Goal: Task Accomplishment & Management: Use online tool/utility

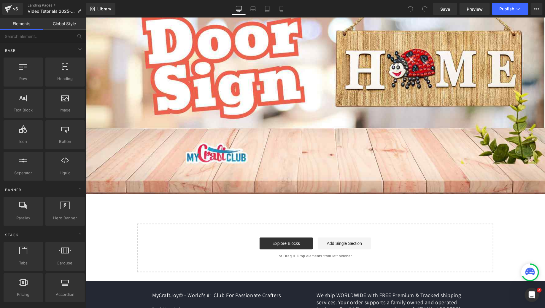
scroll to position [647, 0]
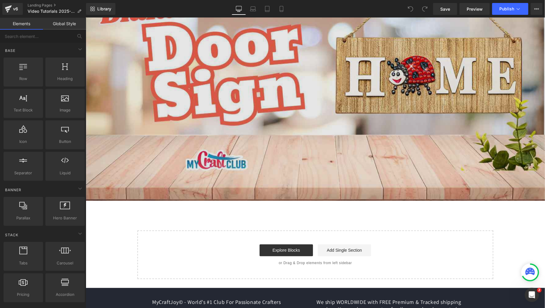
click at [244, 160] on img at bounding box center [314, 72] width 459 height 258
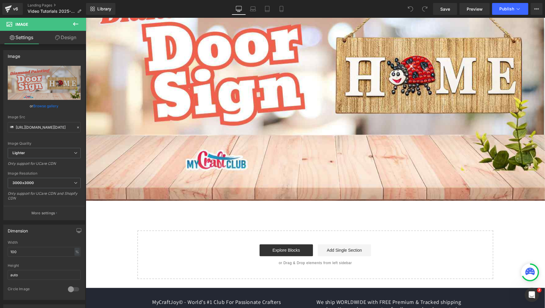
click at [75, 23] on icon at bounding box center [75, 23] width 7 height 7
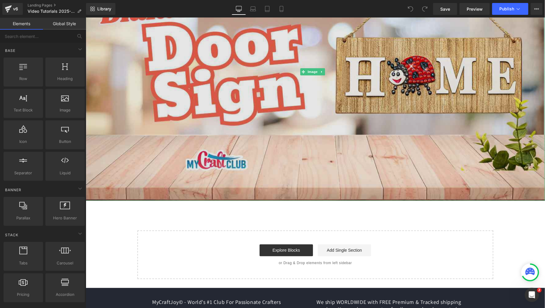
click at [144, 66] on img at bounding box center [314, 72] width 459 height 258
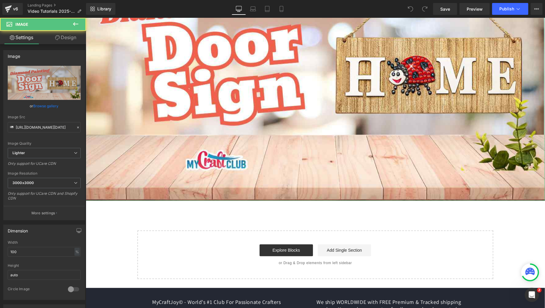
click at [72, 42] on link "Design" at bounding box center [65, 37] width 43 height 13
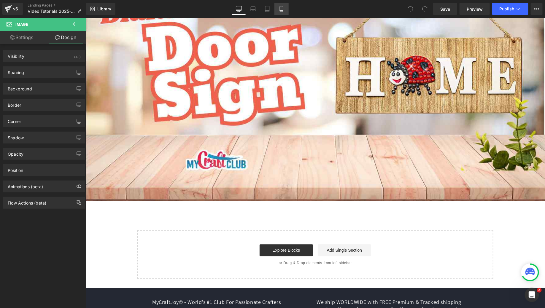
click at [278, 11] on link "Mobile" at bounding box center [281, 9] width 14 height 12
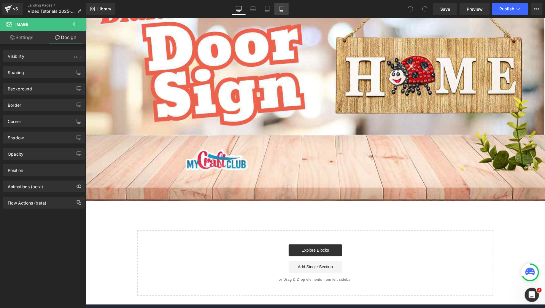
scroll to position [460, 0]
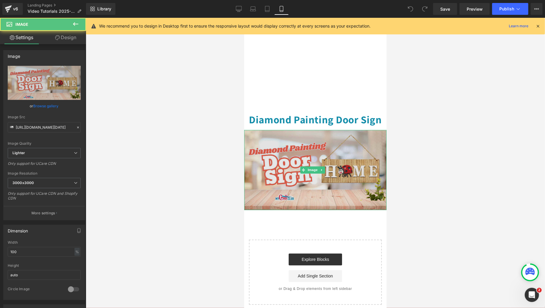
click at [279, 146] on img at bounding box center [315, 170] width 142 height 80
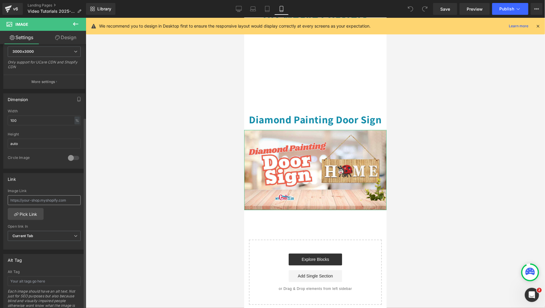
scroll to position [140, 0]
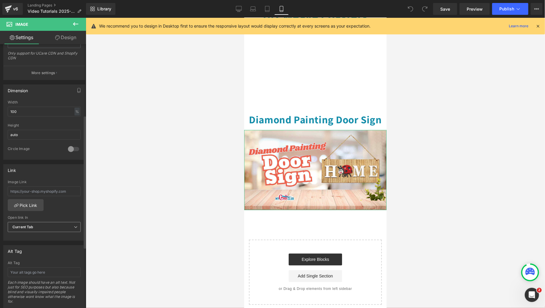
click at [36, 222] on span "Current Tab" at bounding box center [44, 227] width 73 height 10
click at [63, 190] on input "text" at bounding box center [44, 192] width 73 height 10
click at [59, 214] on div "Open link In" at bounding box center [44, 216] width 73 height 4
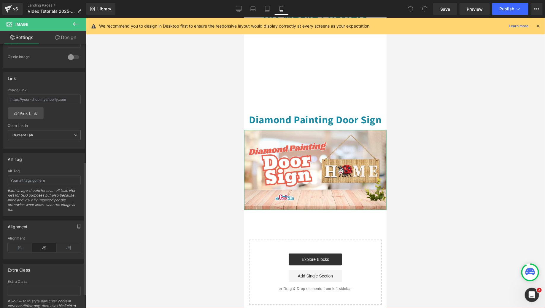
scroll to position [260, 0]
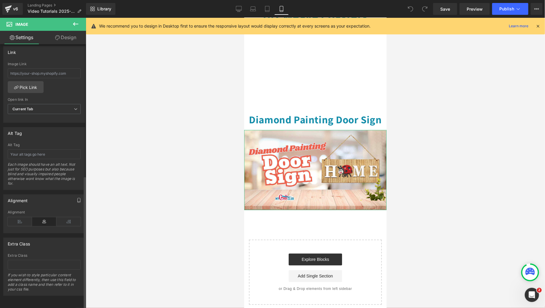
click at [78, 198] on icon "button" at bounding box center [79, 200] width 3 height 4
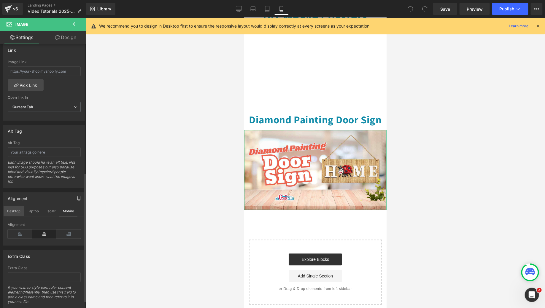
click at [7, 206] on button "Desktop" at bounding box center [14, 211] width 20 height 10
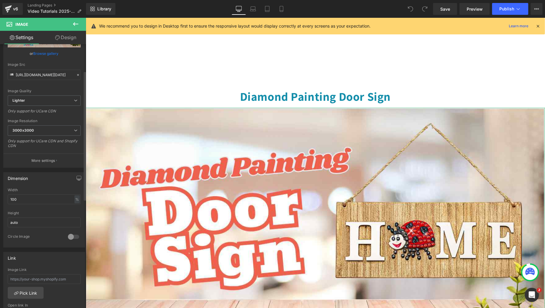
scroll to position [54, 0]
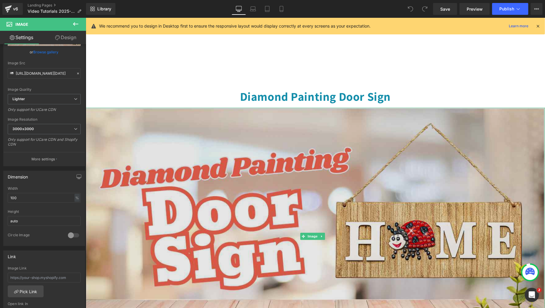
click at [231, 121] on img at bounding box center [314, 237] width 459 height 258
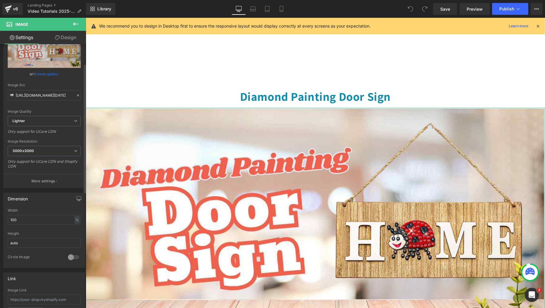
scroll to position [41, 0]
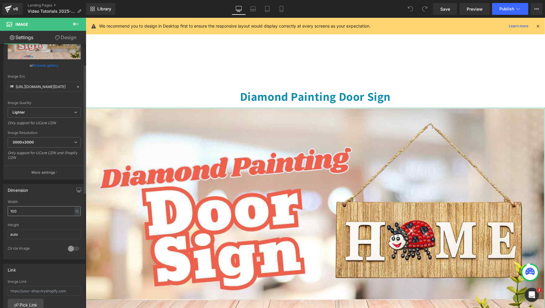
click at [32, 206] on input "100" at bounding box center [44, 211] width 73 height 10
click at [32, 209] on input "100" at bounding box center [44, 211] width 73 height 10
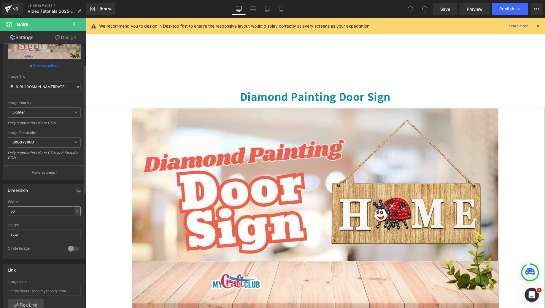
type input "8"
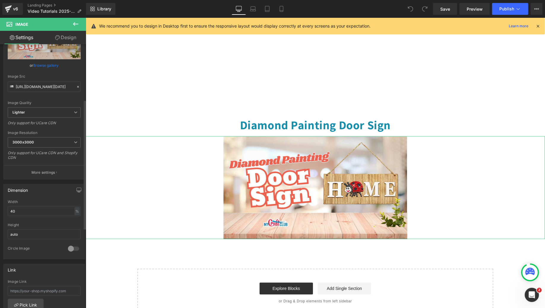
scroll to position [275, 0]
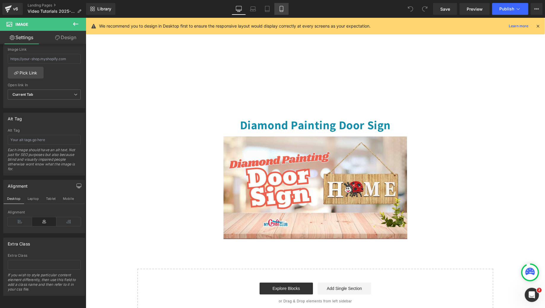
click at [284, 5] on link "Mobile" at bounding box center [281, 9] width 14 height 12
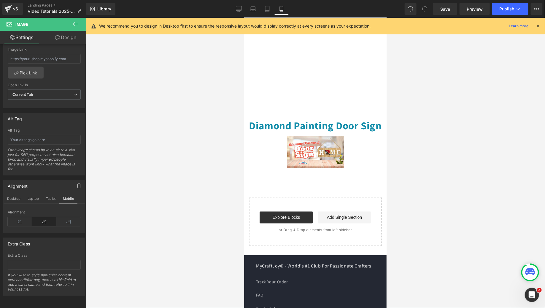
scroll to position [431, 0]
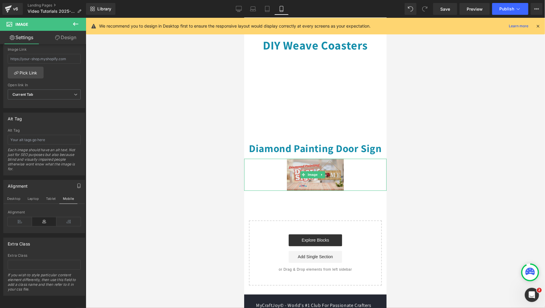
click at [306, 159] on img at bounding box center [315, 175] width 57 height 32
click at [273, 160] on div at bounding box center [315, 175] width 142 height 32
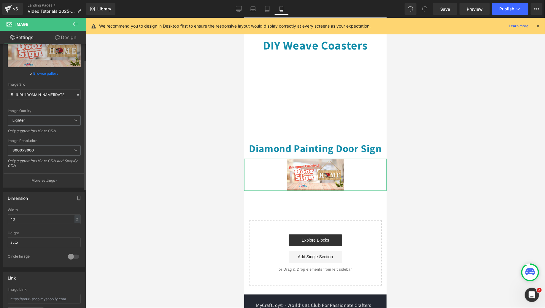
scroll to position [32, 0]
click at [79, 197] on button "button" at bounding box center [78, 198] width 9 height 11
click at [52, 208] on button "Tablet" at bounding box center [50, 211] width 17 height 10
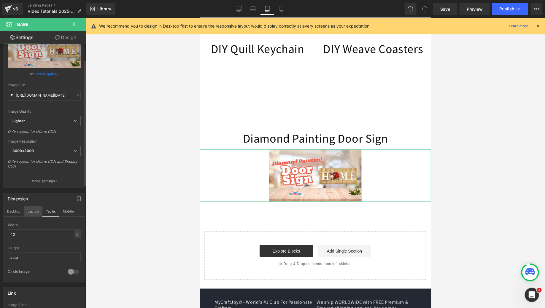
click at [33, 208] on button "Laptop" at bounding box center [33, 211] width 18 height 10
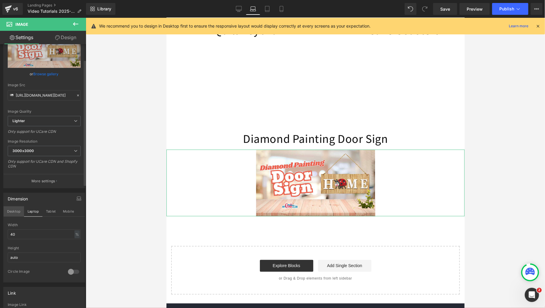
click at [12, 213] on button "Desktop" at bounding box center [14, 211] width 20 height 10
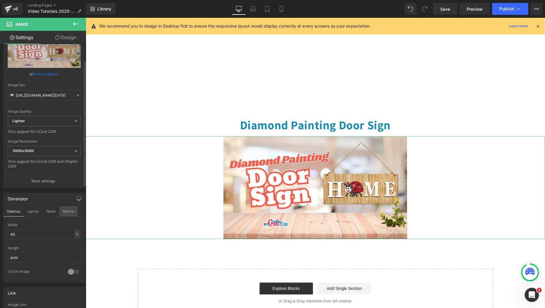
click at [74, 211] on button "Mobile" at bounding box center [68, 211] width 18 height 10
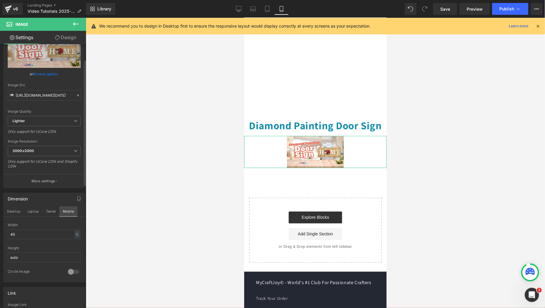
scroll to position [431, 0]
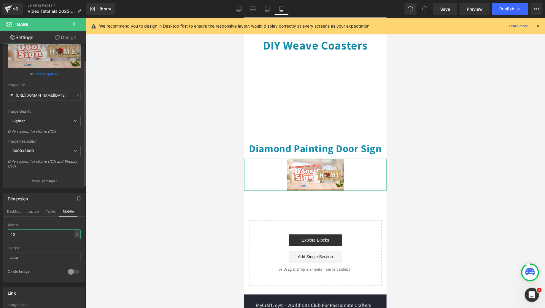
click at [36, 230] on input "40" at bounding box center [44, 235] width 73 height 10
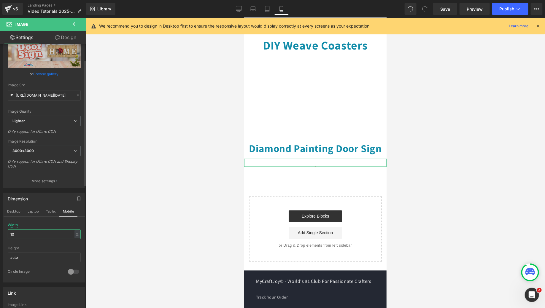
type input "100"
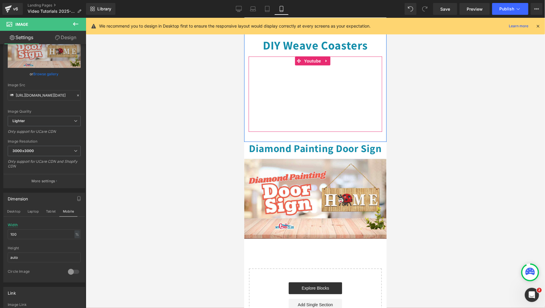
click at [272, 82] on div at bounding box center [314, 93] width 133 height 75
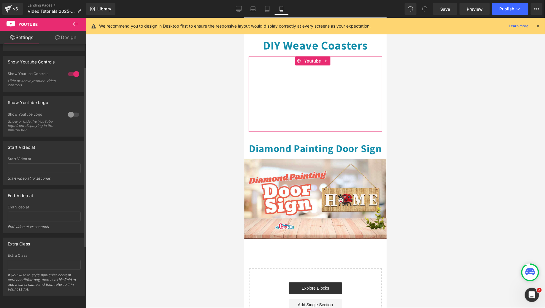
scroll to position [0, 0]
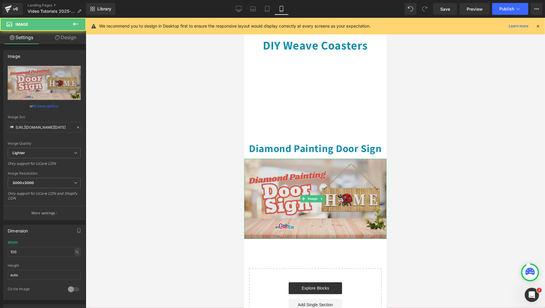
click at [276, 159] on img at bounding box center [315, 199] width 142 height 80
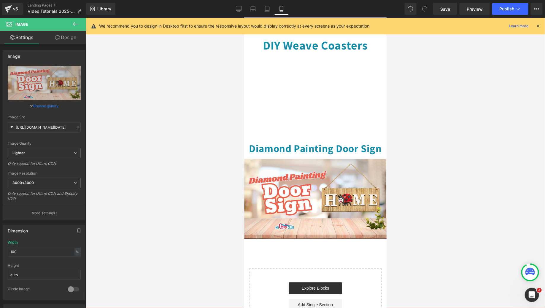
click at [75, 25] on icon at bounding box center [75, 24] width 5 height 4
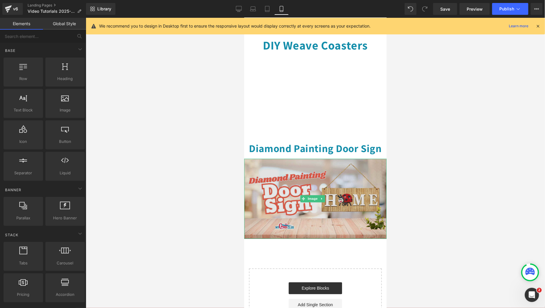
click at [258, 168] on img at bounding box center [315, 199] width 142 height 80
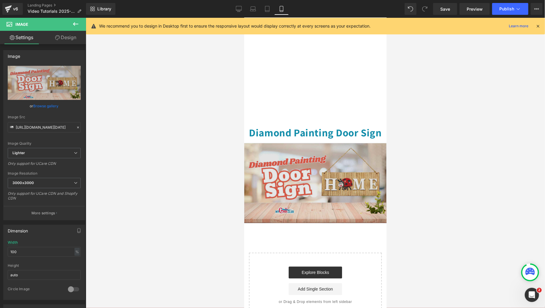
scroll to position [500, 0]
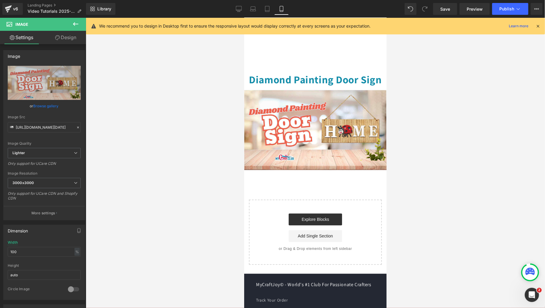
click at [74, 27] on icon at bounding box center [75, 23] width 7 height 7
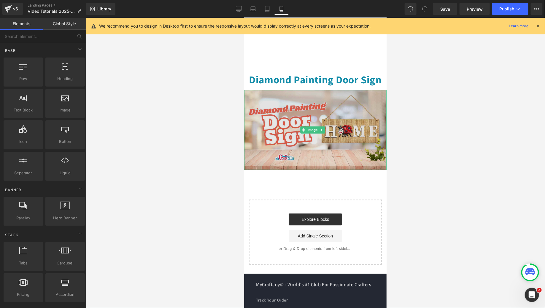
click at [263, 122] on img at bounding box center [315, 130] width 142 height 80
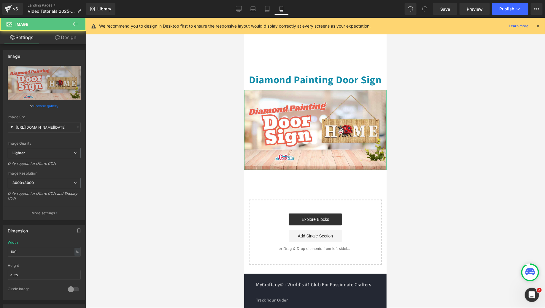
click at [64, 36] on link "Design" at bounding box center [65, 37] width 43 height 13
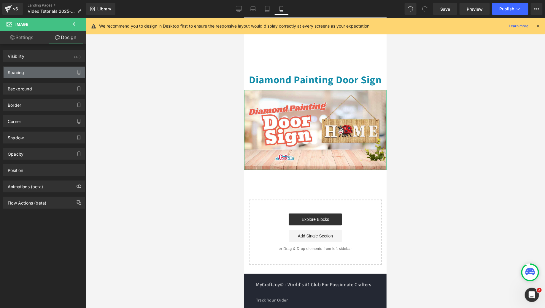
click at [44, 75] on div "Spacing" at bounding box center [44, 72] width 81 height 11
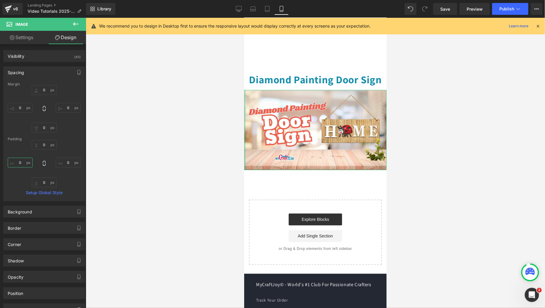
click at [22, 160] on input "0" at bounding box center [20, 163] width 25 height 10
click at [16, 105] on input "0" at bounding box center [20, 108] width 25 height 10
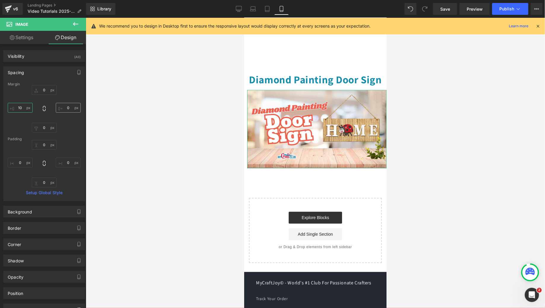
type input "10"
click at [69, 104] on input "0" at bounding box center [68, 108] width 25 height 10
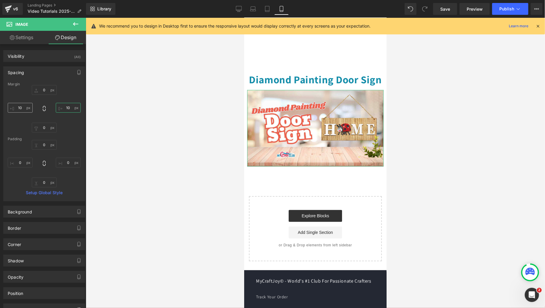
type input "10"
click at [25, 105] on input "10" at bounding box center [20, 108] width 25 height 10
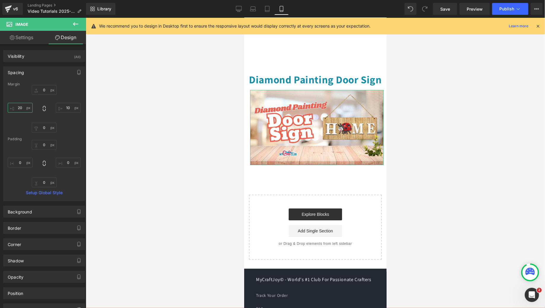
type input "20"
click at [66, 111] on input "10" at bounding box center [68, 108] width 25 height 10
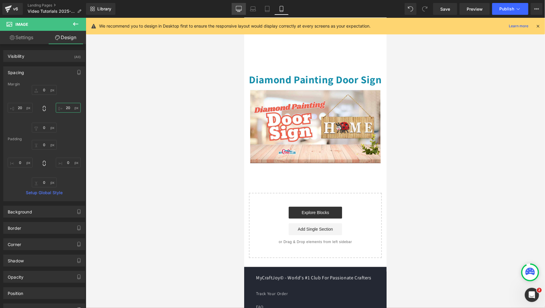
type input "20"
click at [238, 14] on link "Desktop" at bounding box center [239, 9] width 14 height 12
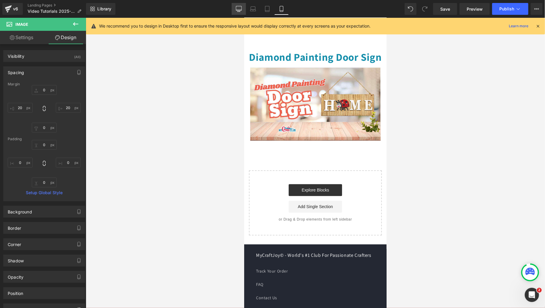
type input "0"
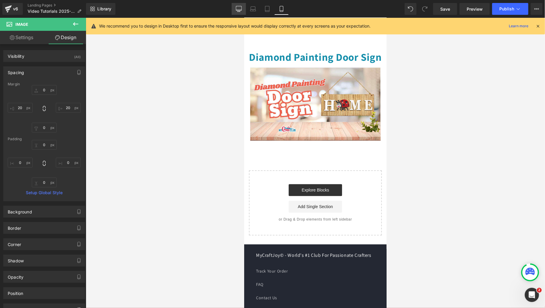
type input "0"
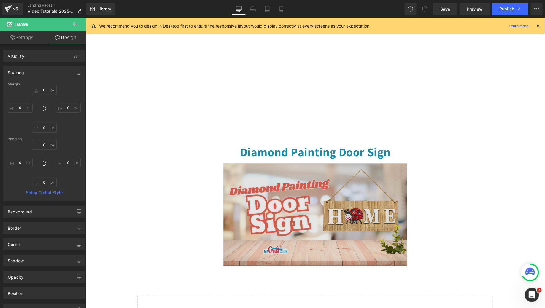
scroll to position [447, 0]
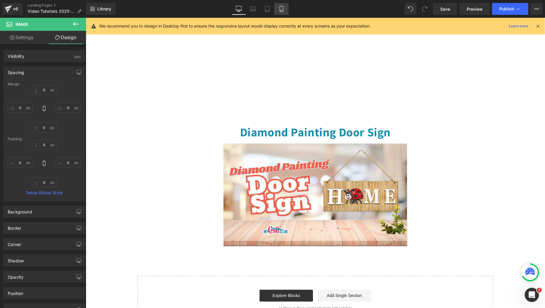
click at [280, 6] on link "Mobile" at bounding box center [281, 9] width 14 height 12
type input "0"
type input "20"
type input "0"
type input "20"
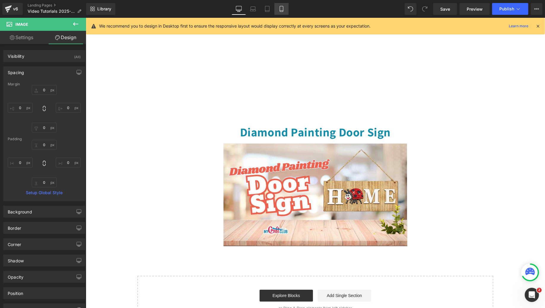
type input "0"
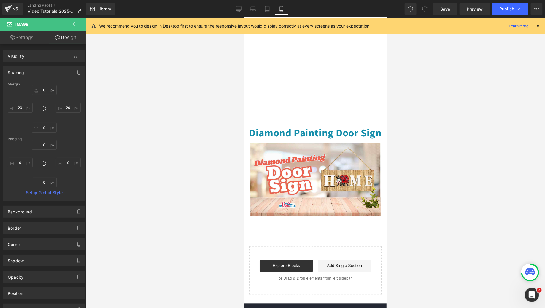
scroll to position [424, 0]
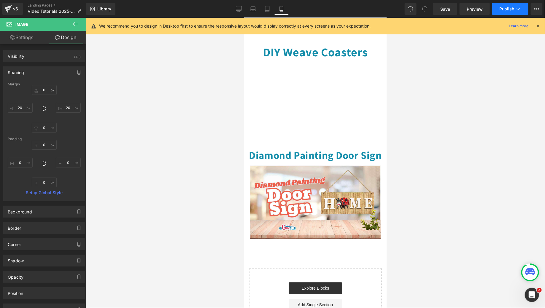
click at [503, 9] on span "Publish" at bounding box center [506, 9] width 15 height 5
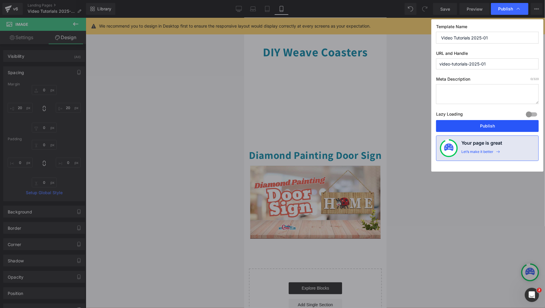
click at [485, 124] on button "Publish" at bounding box center [487, 126] width 103 height 12
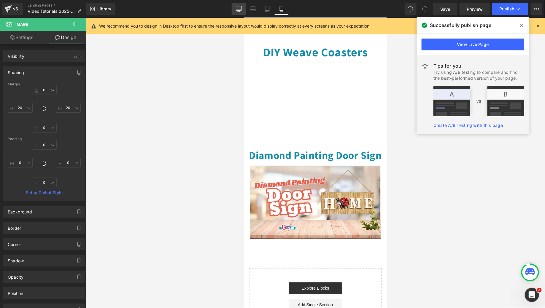
click at [241, 5] on link "Desktop" at bounding box center [239, 9] width 14 height 12
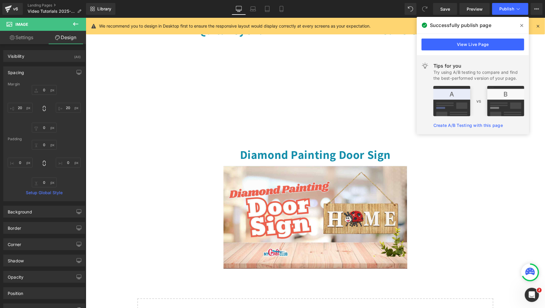
type input "0"
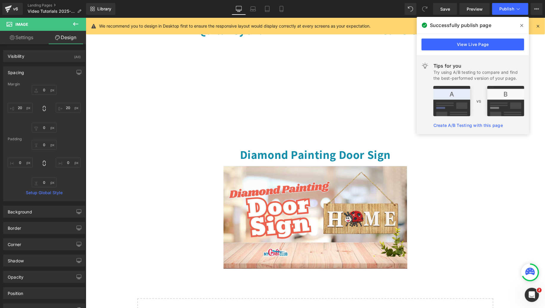
type input "0"
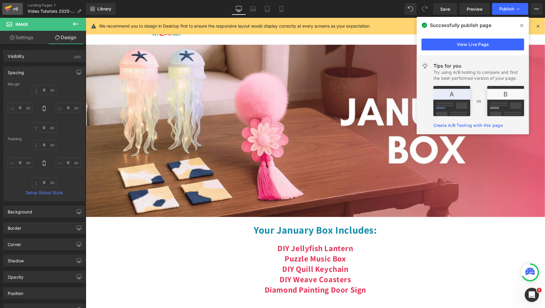
click at [12, 11] on div "v6" at bounding box center [15, 9] width 7 height 8
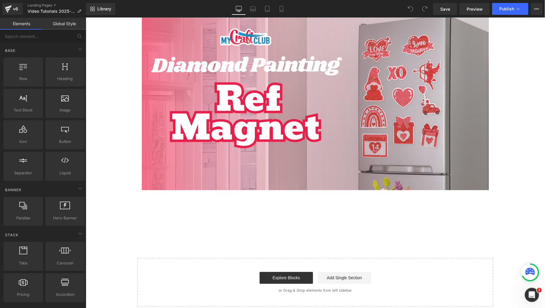
scroll to position [575, 0]
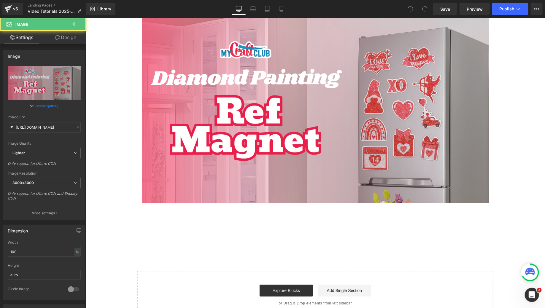
click at [256, 148] on img at bounding box center [314, 104] width 347 height 195
click at [69, 37] on link "Design" at bounding box center [65, 37] width 43 height 13
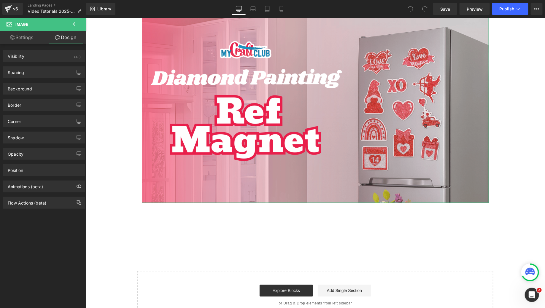
type input "0"
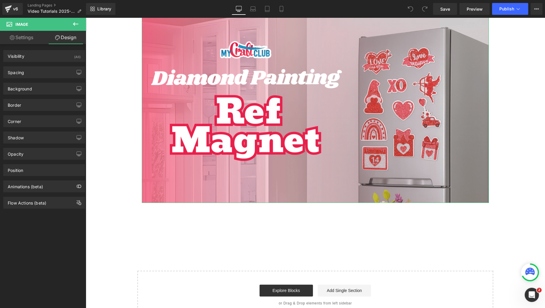
type input "0"
click at [37, 77] on div "Spacing" at bounding box center [44, 72] width 81 height 11
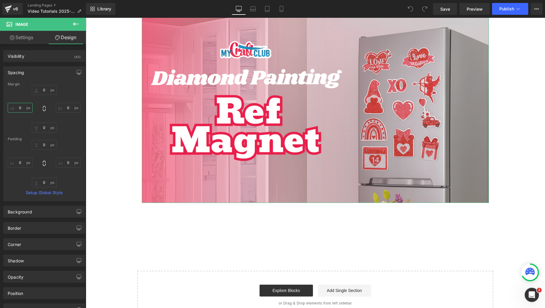
click at [18, 111] on input "0" at bounding box center [20, 108] width 25 height 10
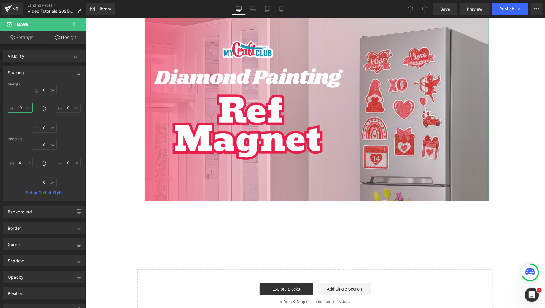
type input "10"
click at [62, 107] on input "0" at bounding box center [68, 108] width 25 height 10
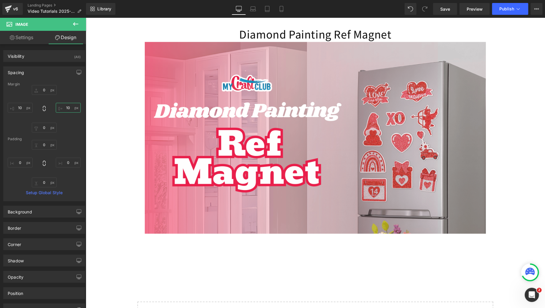
scroll to position [534, 0]
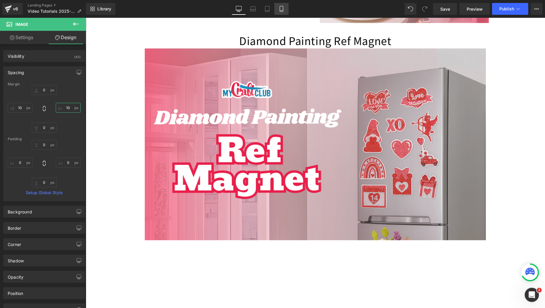
type input "10"
click at [278, 14] on link "Mobile" at bounding box center [281, 9] width 14 height 12
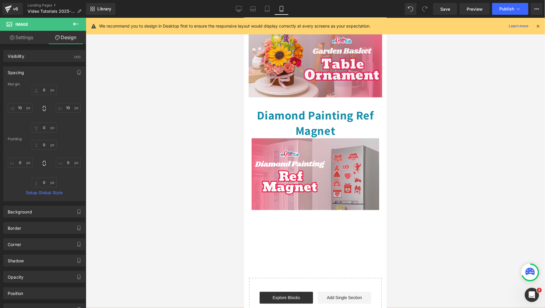
type input "0"
type input "10"
type input "0"
type input "10"
type input "0"
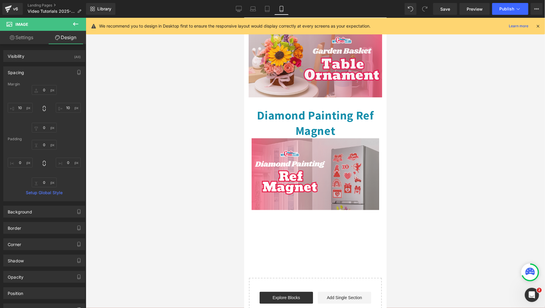
type input "0"
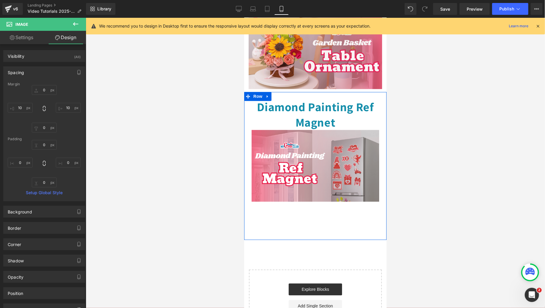
click at [249, 143] on div "Diamond Painting Ref Magnet Heading Image" at bounding box center [315, 150] width 142 height 103
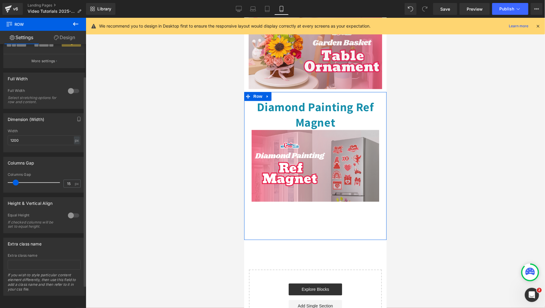
scroll to position [0, 0]
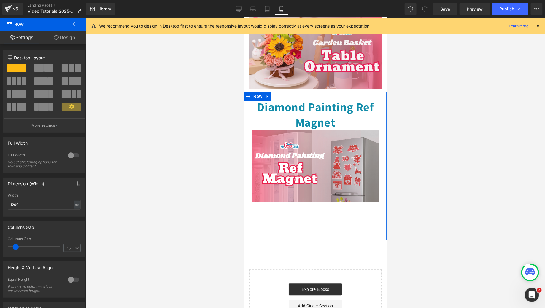
click at [68, 37] on link "Design" at bounding box center [64, 37] width 43 height 13
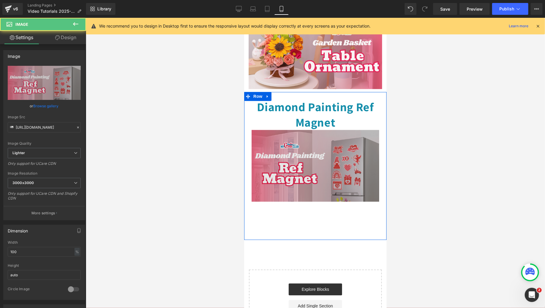
click at [304, 164] on img at bounding box center [315, 166] width 128 height 72
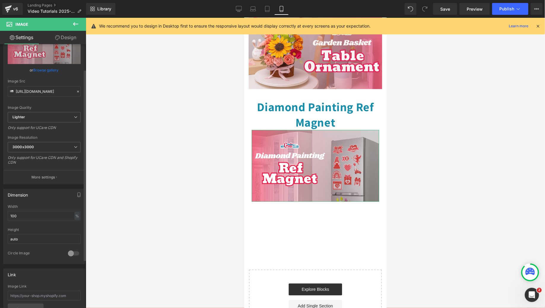
scroll to position [44, 0]
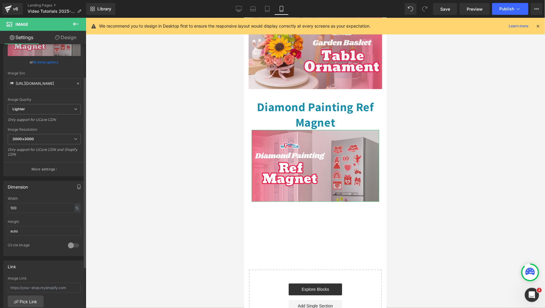
click at [77, 185] on icon "button" at bounding box center [79, 186] width 5 height 5
click at [18, 195] on button "Desktop" at bounding box center [14, 200] width 20 height 10
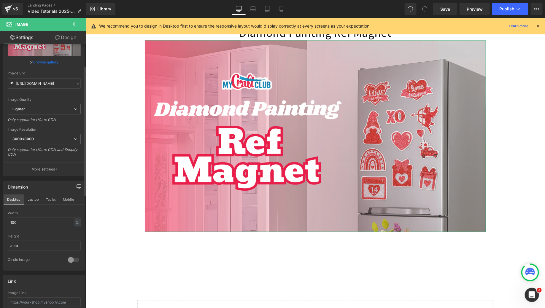
scroll to position [475, 0]
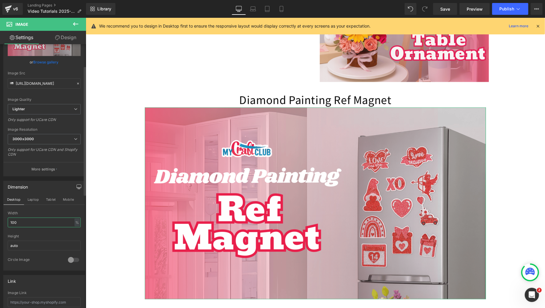
click at [28, 218] on input "100" at bounding box center [44, 223] width 73 height 10
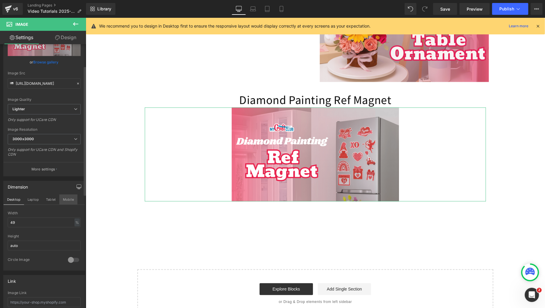
click at [66, 199] on button "Mobile" at bounding box center [68, 200] width 18 height 10
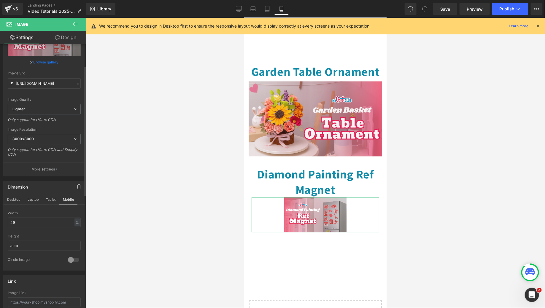
scroll to position [542, 0]
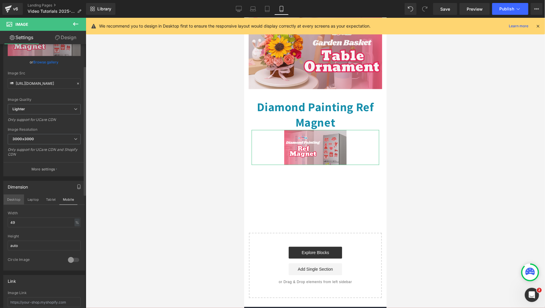
click at [17, 201] on button "Desktop" at bounding box center [14, 200] width 20 height 10
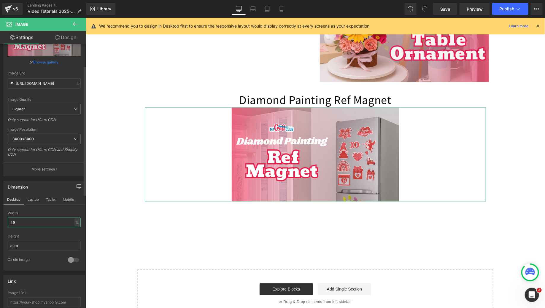
click at [25, 218] on input "49" at bounding box center [44, 223] width 73 height 10
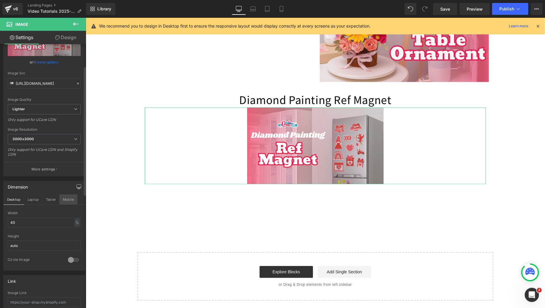
click at [62, 199] on button "Mobile" at bounding box center [68, 200] width 18 height 10
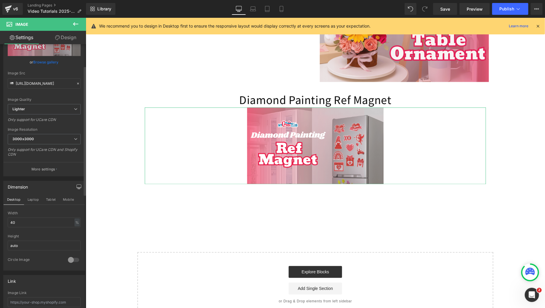
scroll to position [542, 0]
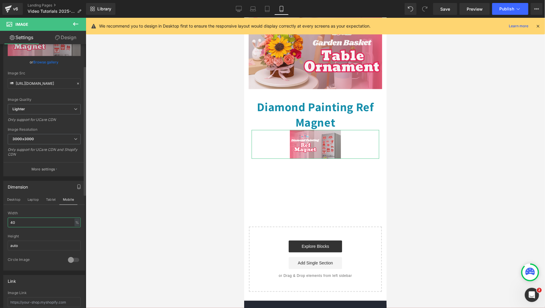
click at [50, 218] on input "40" at bounding box center [44, 223] width 73 height 10
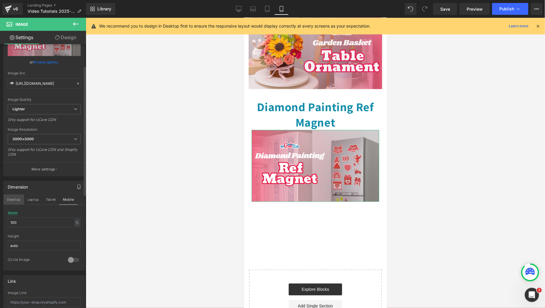
click at [16, 197] on button "Desktop" at bounding box center [14, 200] width 20 height 10
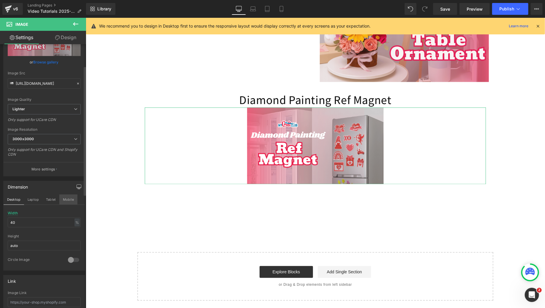
click at [66, 197] on button "Mobile" at bounding box center [68, 200] width 18 height 10
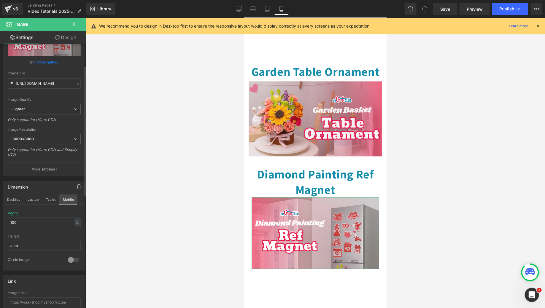
scroll to position [542, 0]
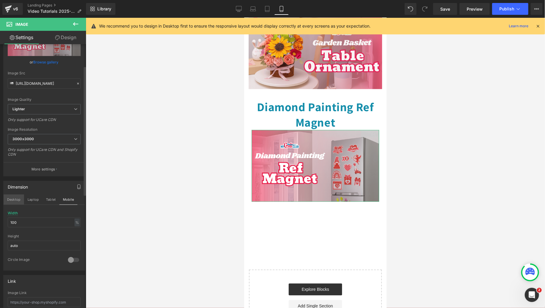
click at [16, 196] on button "Desktop" at bounding box center [14, 200] width 20 height 10
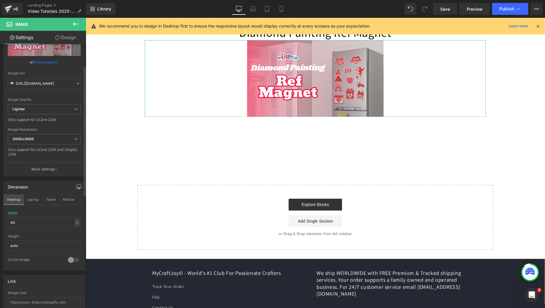
scroll to position [475, 0]
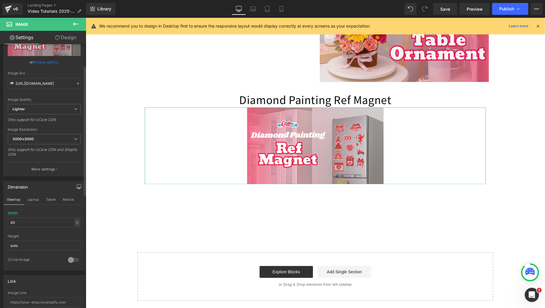
click at [24, 215] on div "Width 40 % % px" at bounding box center [44, 222] width 73 height 23
click at [24, 219] on input "40" at bounding box center [44, 223] width 73 height 10
type input "4"
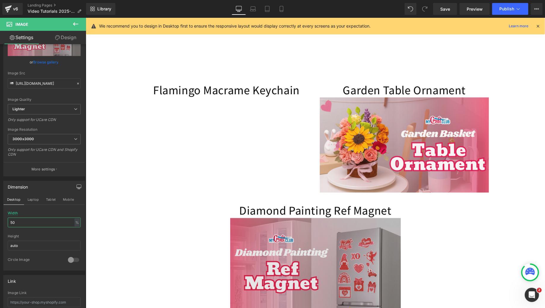
scroll to position [378, 0]
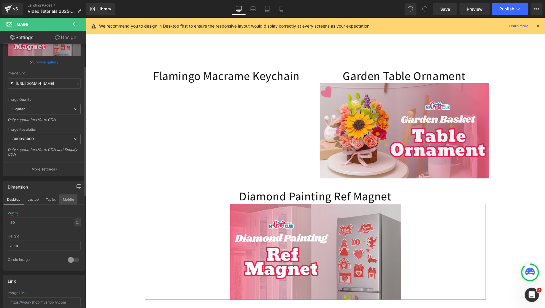
click at [66, 196] on button "Mobile" at bounding box center [68, 200] width 18 height 10
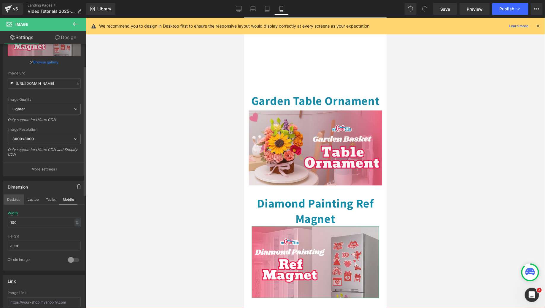
click at [11, 203] on button "Desktop" at bounding box center [14, 200] width 20 height 10
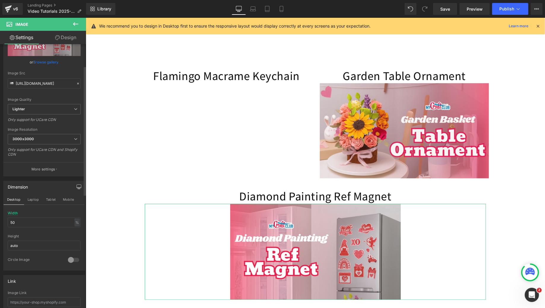
click at [77, 195] on div "Desktop Laptop Tablet Mobile" at bounding box center [44, 200] width 81 height 10
click at [68, 197] on button "Mobile" at bounding box center [68, 200] width 18 height 10
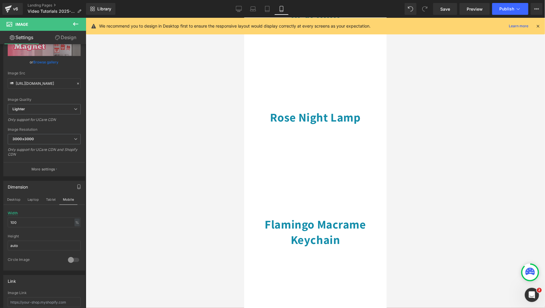
scroll to position [328, 0]
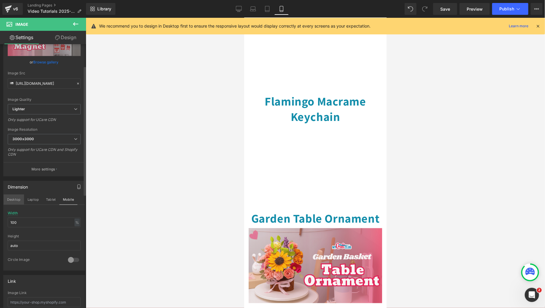
click at [14, 196] on button "Desktop" at bounding box center [14, 200] width 20 height 10
type input "50"
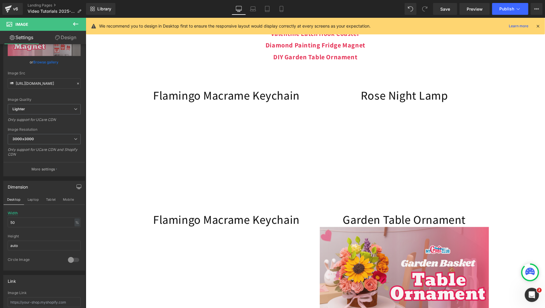
scroll to position [220, 0]
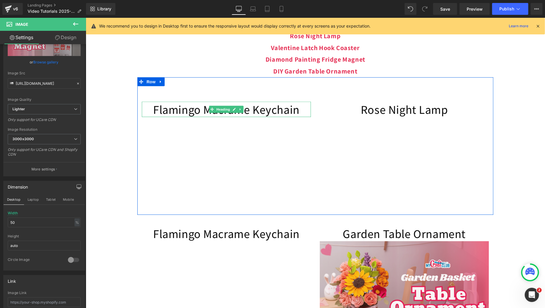
click at [186, 117] on h1 "Flamingo Macrame Keychain" at bounding box center [225, 108] width 169 height 15
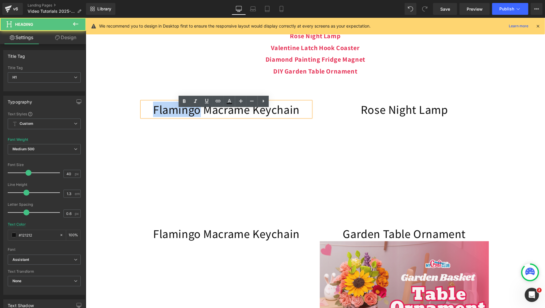
click at [186, 117] on h1 "Flamingo Macrame Keychain" at bounding box center [225, 108] width 169 height 15
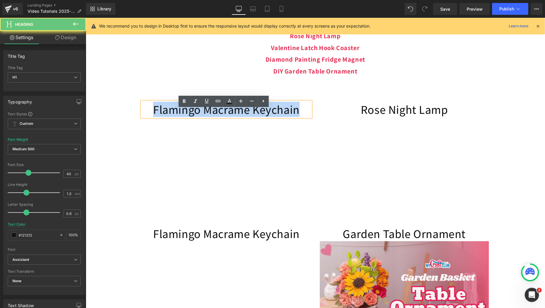
click at [186, 117] on h1 "Flamingo Macrame Keychain" at bounding box center [225, 108] width 169 height 15
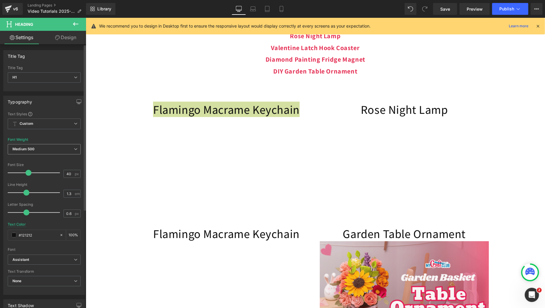
click at [49, 144] on span "Medium 500" at bounding box center [44, 149] width 73 height 10
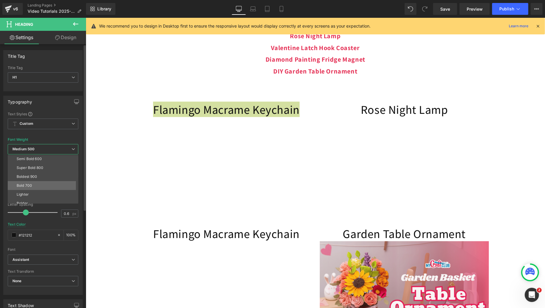
scroll to position [49, 0]
click at [39, 177] on li "Bold 700" at bounding box center [44, 181] width 73 height 9
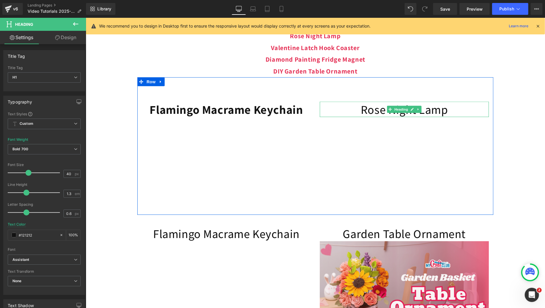
click at [348, 117] on h1 "Rose Night Lamp" at bounding box center [403, 108] width 169 height 15
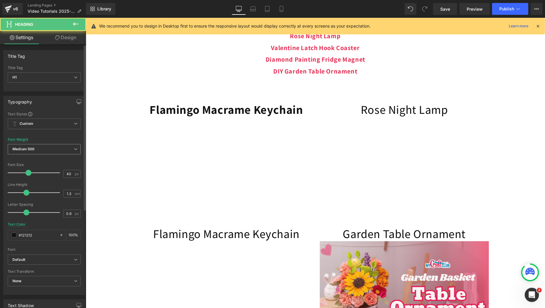
click at [47, 146] on span "Medium 500" at bounding box center [44, 149] width 73 height 10
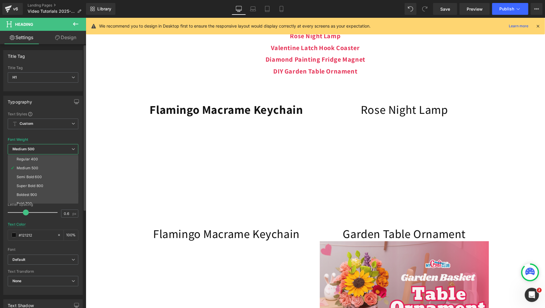
scroll to position [30, 0]
click at [30, 200] on div "Bold 700" at bounding box center [24, 201] width 15 height 4
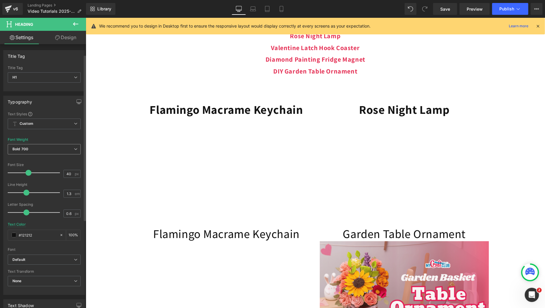
scroll to position [21, 0]
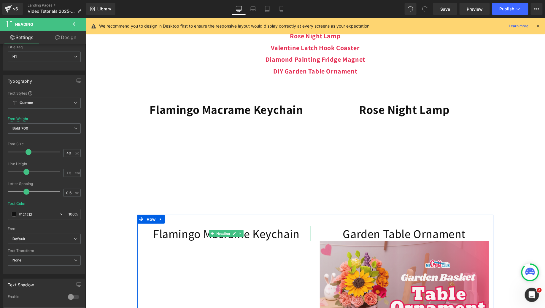
click at [183, 238] on h1 "Flamingo Macrame Keychain" at bounding box center [225, 233] width 169 height 15
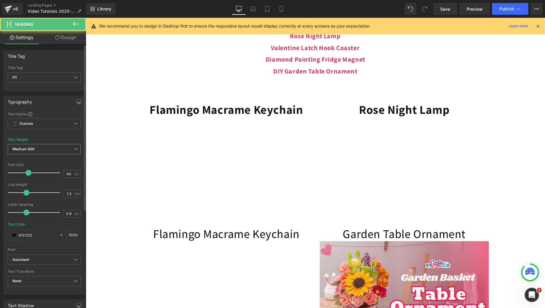
click at [42, 151] on span "Medium 500" at bounding box center [44, 149] width 73 height 10
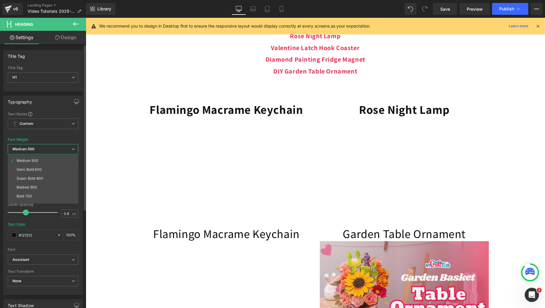
scroll to position [35, 0]
click at [31, 194] on div "Bold 700" at bounding box center [24, 196] width 15 height 4
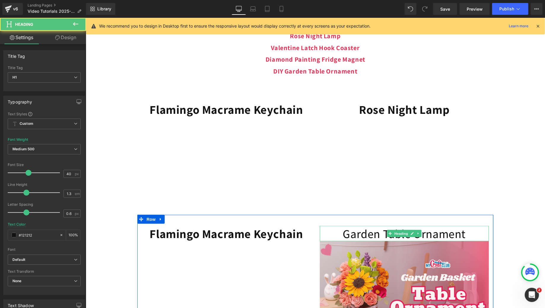
click at [367, 240] on h1 "Garden Table Ornament" at bounding box center [403, 233] width 169 height 15
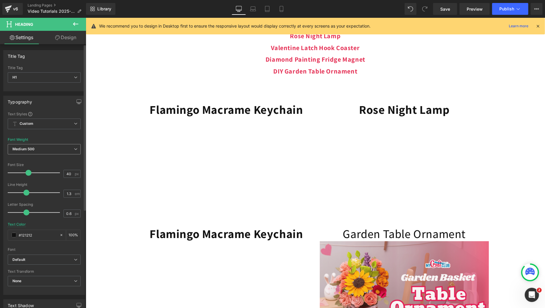
click at [47, 144] on span "Medium 500" at bounding box center [44, 149] width 73 height 10
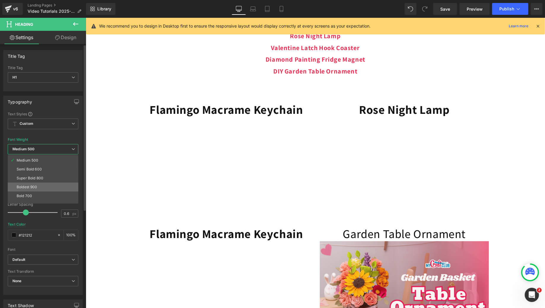
scroll to position [36, 0]
click at [33, 195] on li "Bold 700" at bounding box center [44, 195] width 73 height 9
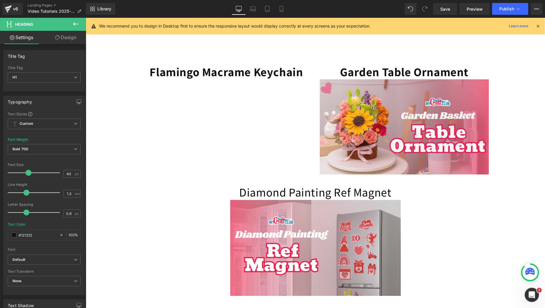
scroll to position [385, 0]
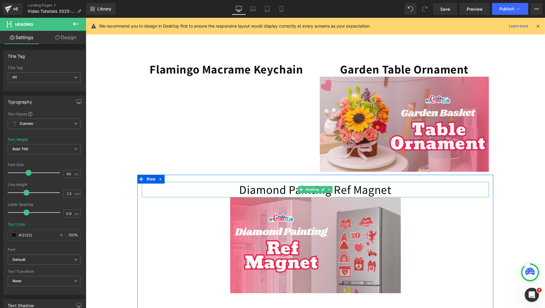
click at [269, 197] on h1 "Diamond Painting Ref Magnet" at bounding box center [314, 189] width 347 height 15
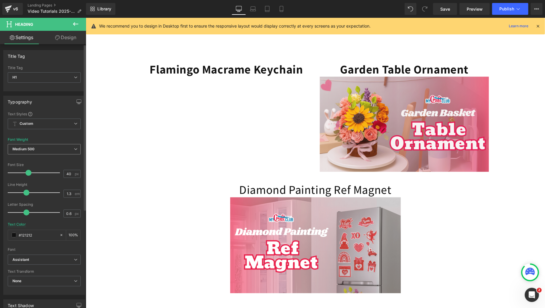
click at [39, 148] on span "Medium 500" at bounding box center [44, 149] width 73 height 10
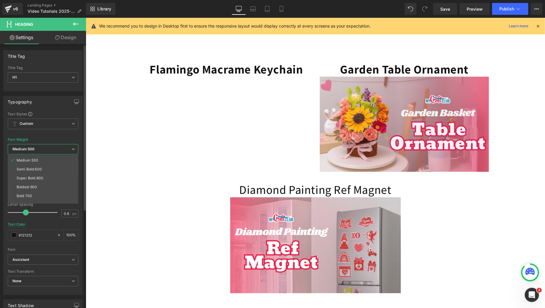
scroll to position [49, 0]
click at [34, 179] on li "Bold 700" at bounding box center [44, 181] width 73 height 9
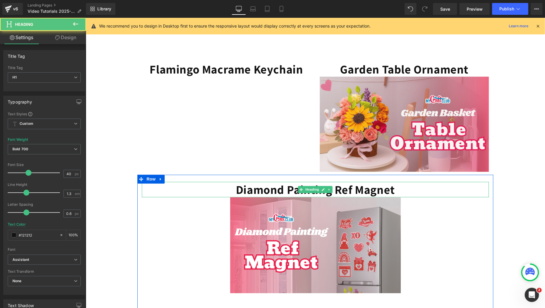
click at [251, 195] on h1 "Diamond Painting Ref Magnet" at bounding box center [314, 189] width 347 height 15
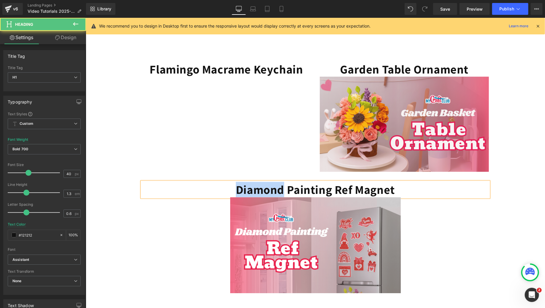
click at [251, 195] on h1 "Diamond Painting Ref Magnet" at bounding box center [314, 189] width 347 height 15
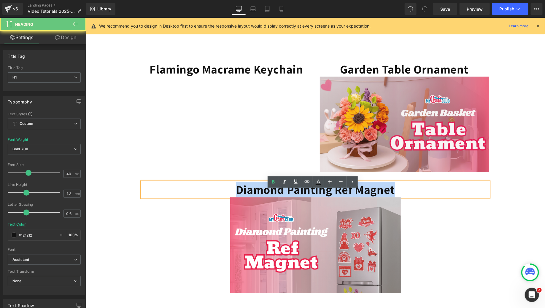
click at [251, 195] on h1 "Diamond Painting Ref Magnet" at bounding box center [314, 189] width 347 height 15
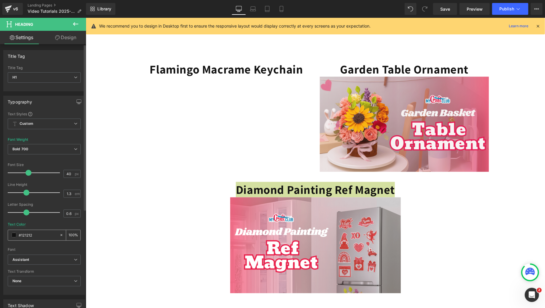
click at [15, 235] on span at bounding box center [14, 235] width 5 height 5
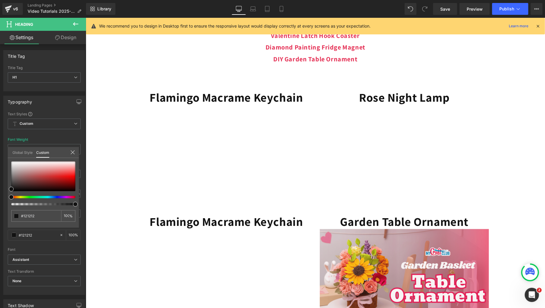
scroll to position [0, 0]
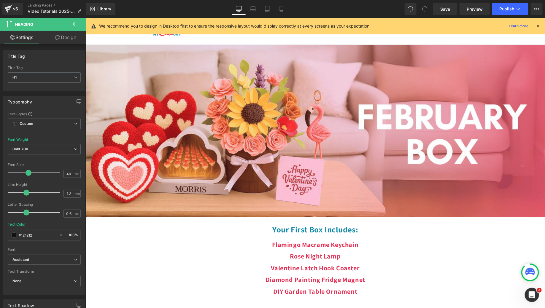
click at [282, 235] on h1 "Your First Box Includes:" at bounding box center [314, 229] width 459 height 10
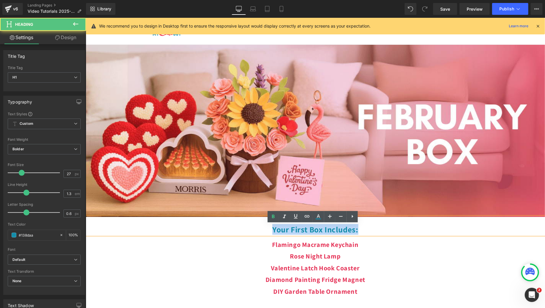
click at [282, 235] on h1 "Your First Box Includes:" at bounding box center [314, 229] width 459 height 10
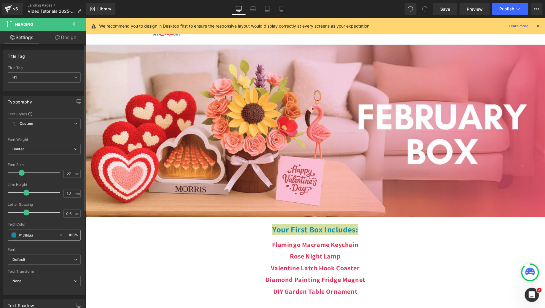
click at [48, 234] on input "#138daa" at bounding box center [38, 235] width 38 height 7
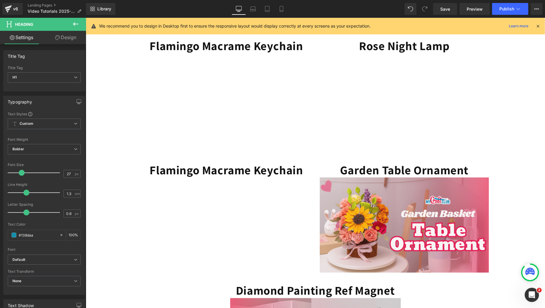
scroll to position [288, 0]
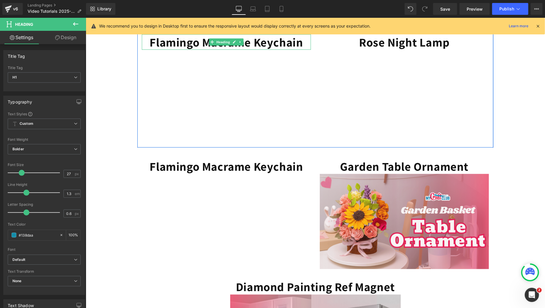
click at [234, 50] on h1 "Flamingo Macrame Keychain" at bounding box center [225, 41] width 169 height 15
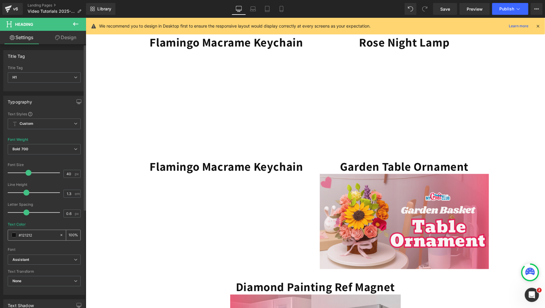
click at [36, 237] on input "#121212" at bounding box center [38, 235] width 38 height 7
type input "#138daa"
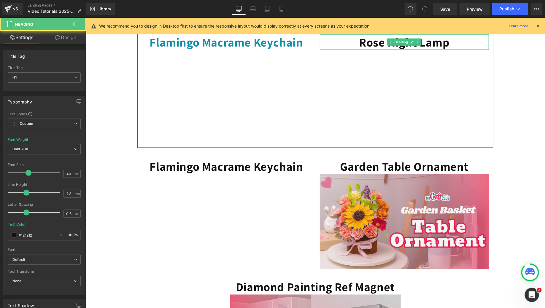
click at [363, 47] on h1 "Rose Night Lamp" at bounding box center [403, 41] width 169 height 15
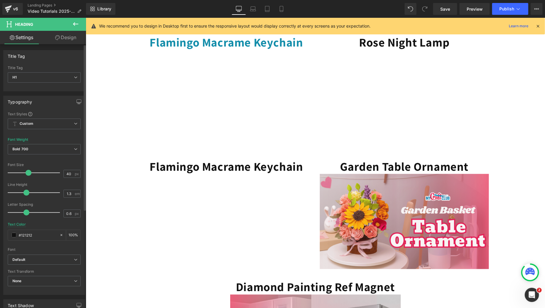
click at [40, 241] on div "Text Color #121212 100 %" at bounding box center [44, 234] width 73 height 25
click at [40, 234] on input "#121212" at bounding box center [38, 235] width 38 height 7
paste input "38daa"
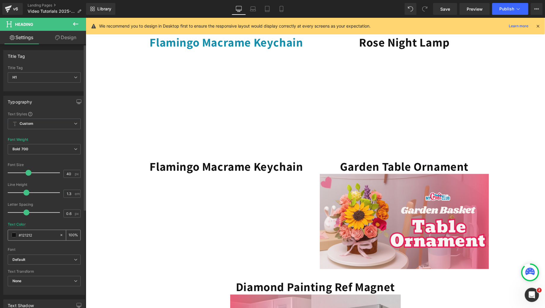
type input "#138daa"
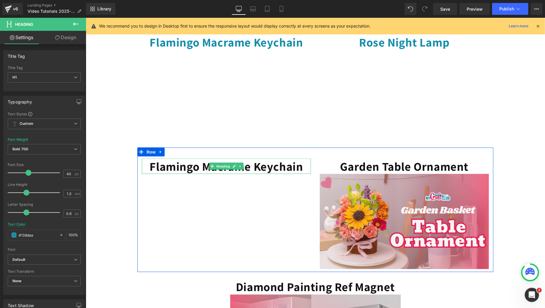
click at [157, 174] on h1 "Flamingo Macrame Keychain" at bounding box center [225, 165] width 169 height 15
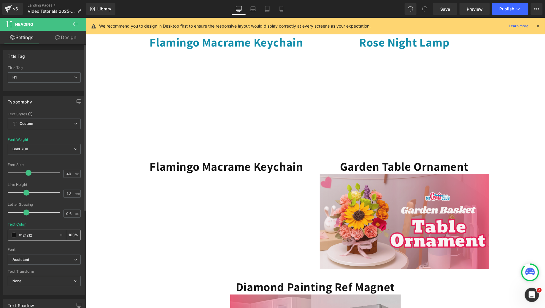
click at [30, 230] on div "#121212" at bounding box center [33, 235] width 51 height 10
click at [31, 236] on input "#121212" at bounding box center [38, 235] width 38 height 7
paste input "38daa"
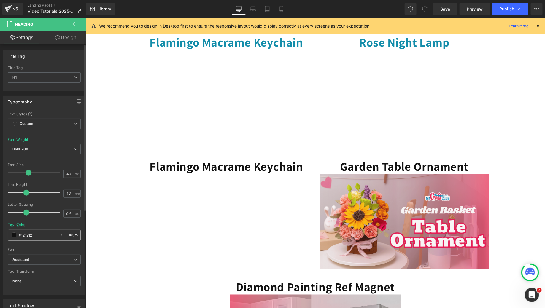
type input "#138daa"
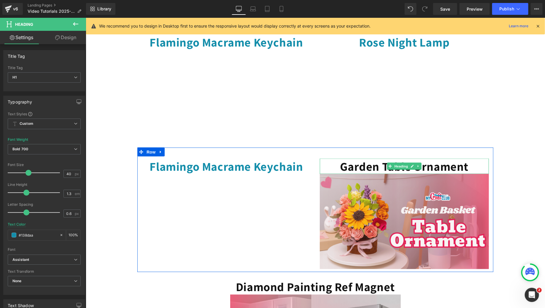
click at [370, 174] on h1 "Garden Table Ornament" at bounding box center [403, 165] width 169 height 15
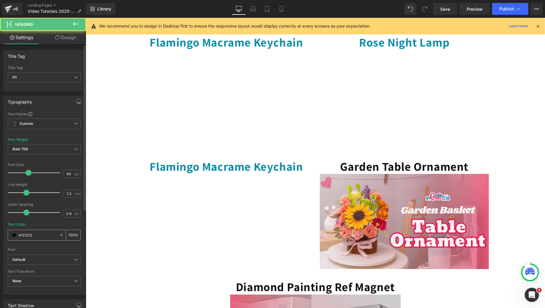
click at [41, 237] on input "#121212" at bounding box center [38, 235] width 38 height 7
type input "#138daa"
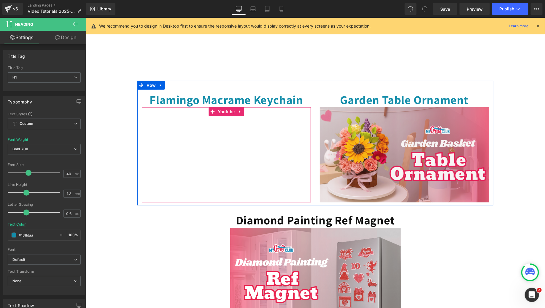
scroll to position [355, 0]
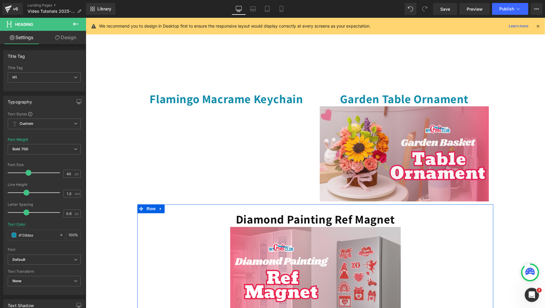
click at [281, 222] on h1 "Diamond Painting Ref Magnet" at bounding box center [314, 218] width 347 height 15
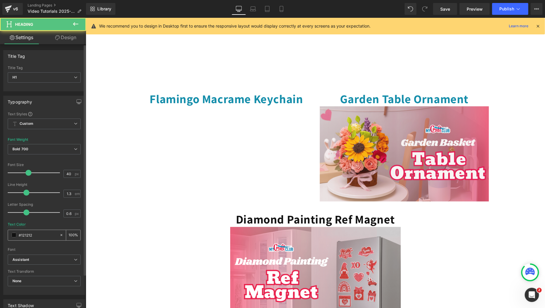
click at [39, 232] on input "#121212" at bounding box center [38, 235] width 38 height 7
paste input "38daa"
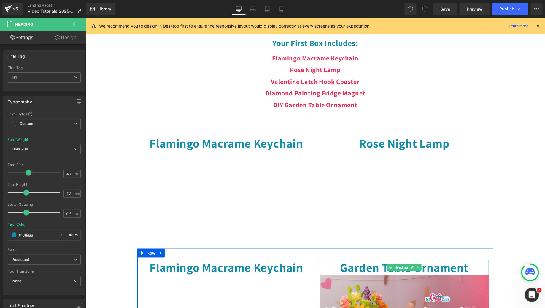
scroll to position [0, 0]
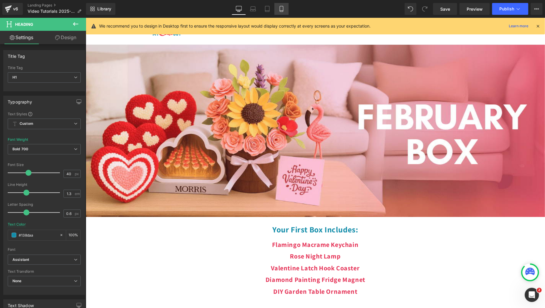
type input "#138daa"
click at [285, 7] on link "Mobile" at bounding box center [281, 9] width 14 height 12
type input "100"
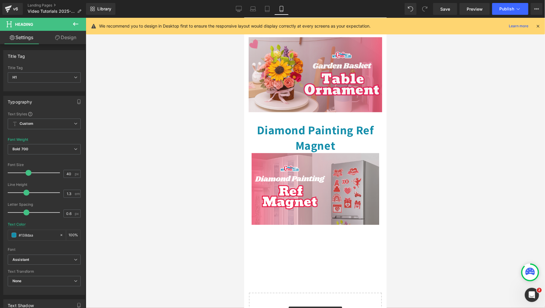
scroll to position [518, 0]
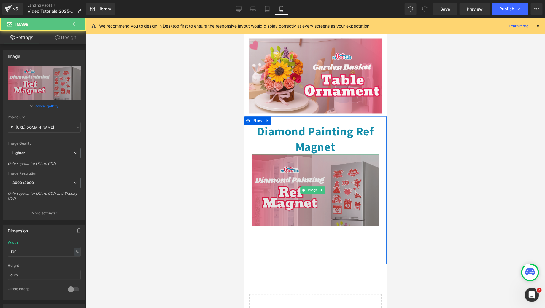
click at [370, 154] on img at bounding box center [315, 190] width 128 height 72
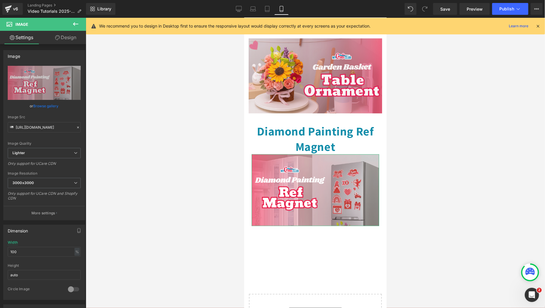
click at [74, 36] on link "Design" at bounding box center [65, 37] width 43 height 13
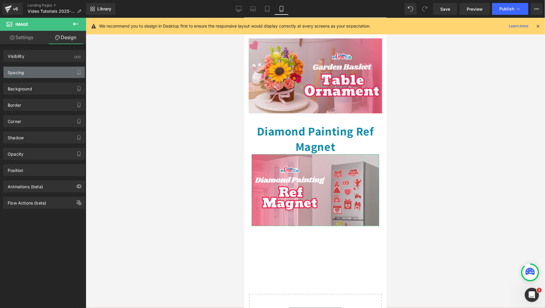
click at [42, 67] on div "Spacing" at bounding box center [44, 72] width 81 height 11
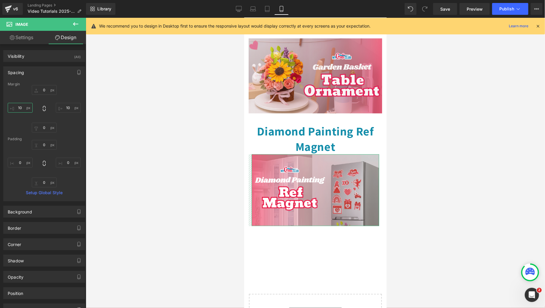
click at [23, 108] on input "10" at bounding box center [20, 108] width 25 height 10
type input "8"
type input "5"
click at [66, 107] on input "10" at bounding box center [68, 108] width 25 height 10
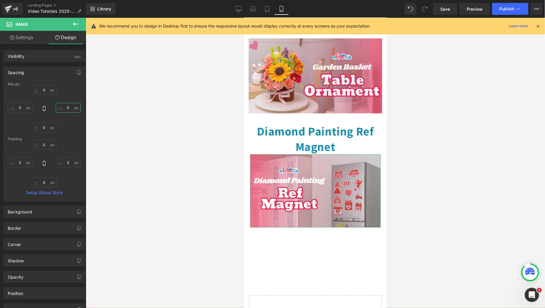
type input "5"
click at [70, 96] on div "0px 0 5 5 0px 0 5 5" at bounding box center [44, 108] width 73 height 47
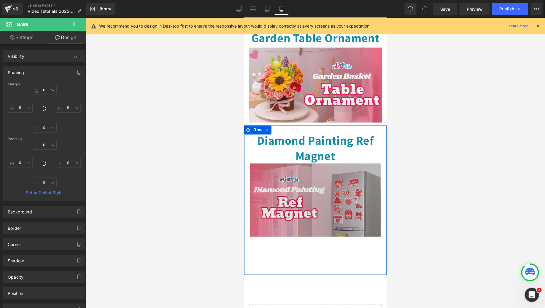
scroll to position [507, 0]
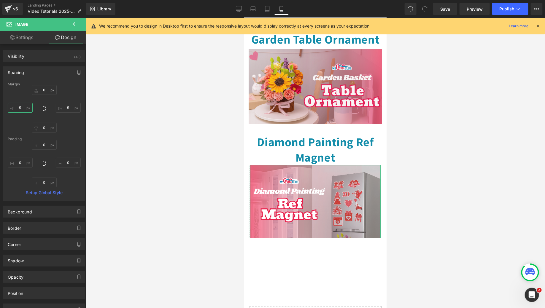
click at [23, 105] on input "5" at bounding box center [20, 108] width 25 height 10
type input "3"
click at [68, 111] on input "5" at bounding box center [68, 108] width 25 height 10
type input "3"
click at [410, 173] on div at bounding box center [315, 163] width 459 height 290
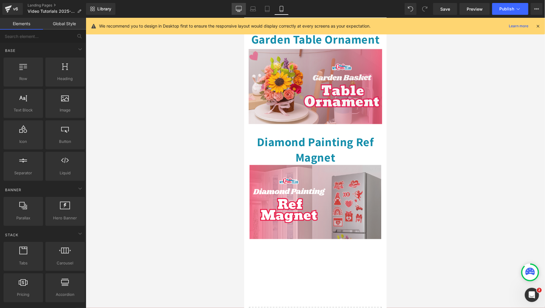
click at [240, 11] on icon at bounding box center [239, 9] width 6 height 6
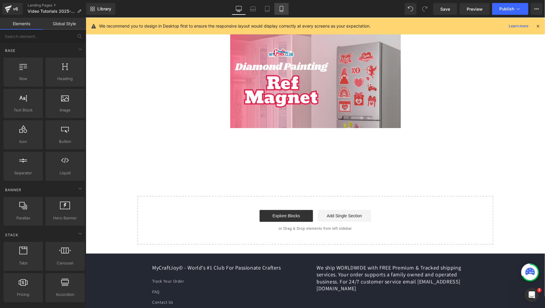
click at [284, 8] on icon at bounding box center [282, 9] width 6 height 6
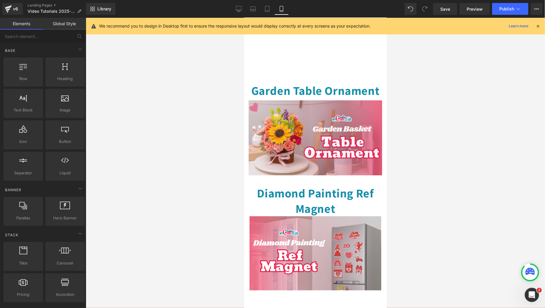
scroll to position [456, 0]
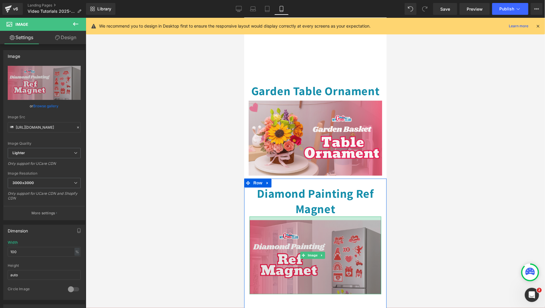
drag, startPoint x: 312, startPoint y: 202, endPoint x: 312, endPoint y: 206, distance: 3.6
click at [312, 217] on div "Image" at bounding box center [315, 256] width 132 height 78
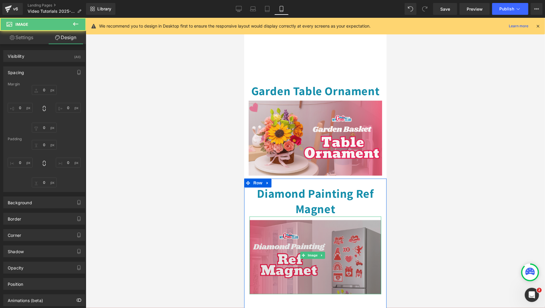
type input "0"
type input "3"
type input "0"
type input "3"
type input "12"
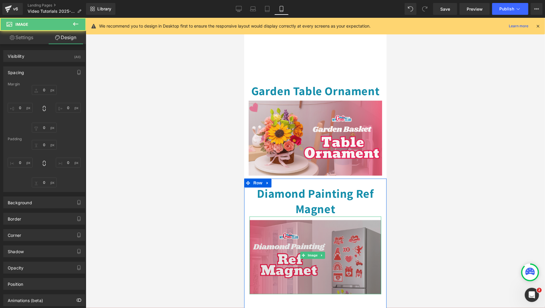
type input "0"
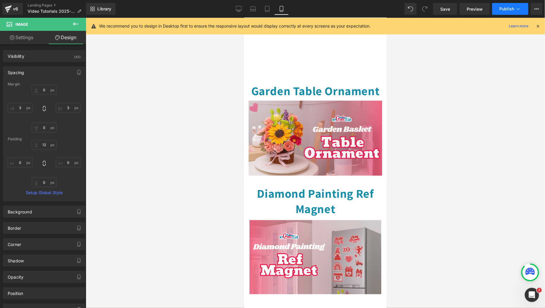
click at [516, 7] on icon at bounding box center [518, 9] width 6 height 6
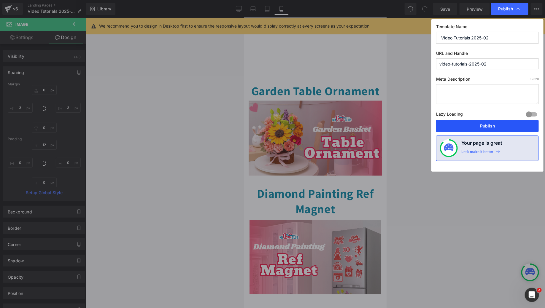
click at [475, 124] on button "Publish" at bounding box center [487, 126] width 103 height 12
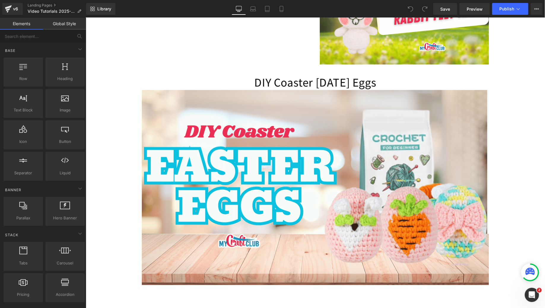
scroll to position [474, 0]
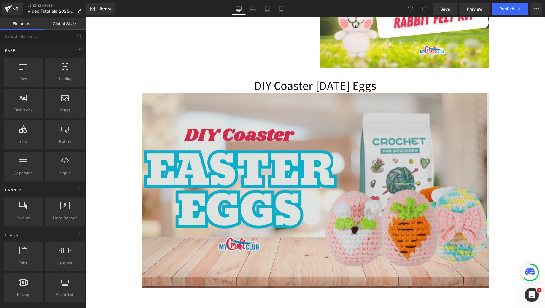
click at [265, 161] on img at bounding box center [314, 190] width 347 height 195
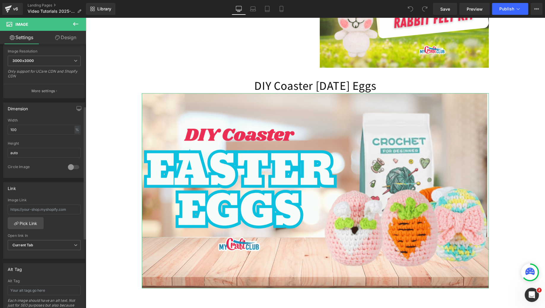
scroll to position [121, 0]
click at [79, 111] on button "button" at bounding box center [78, 109] width 9 height 11
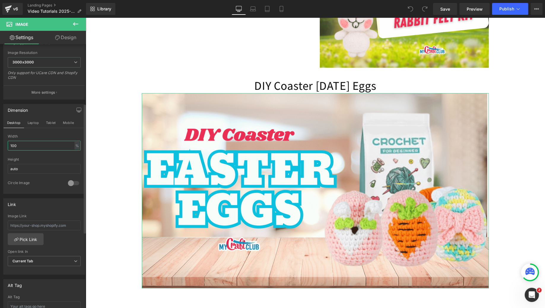
click at [21, 146] on input "100" at bounding box center [44, 146] width 73 height 10
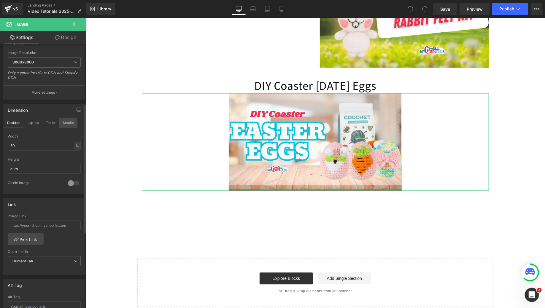
click at [63, 118] on button "Mobile" at bounding box center [68, 123] width 18 height 10
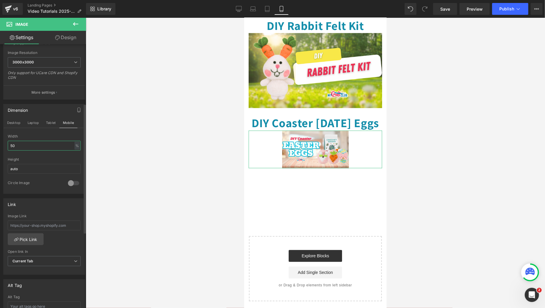
click at [35, 146] on input "50" at bounding box center [44, 146] width 73 height 10
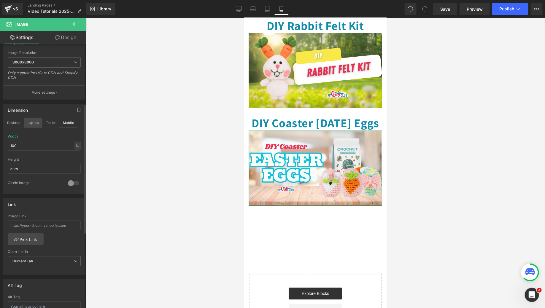
click at [37, 121] on button "Laptop" at bounding box center [33, 123] width 18 height 10
type input "50"
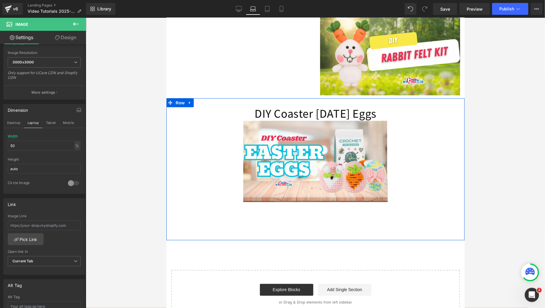
click at [285, 106] on h1 "DIY Coaster Easter Eggs" at bounding box center [315, 112] width 289 height 15
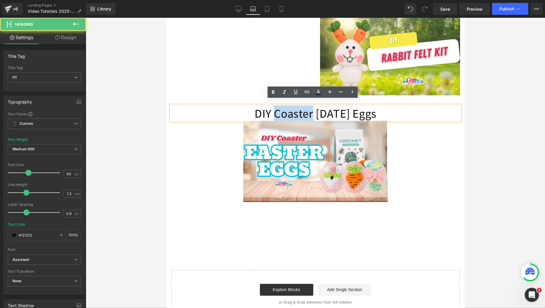
click at [285, 106] on h1 "DIY Coaster Easter Eggs" at bounding box center [315, 112] width 289 height 15
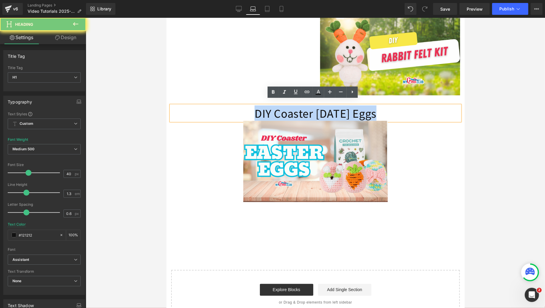
click at [285, 106] on h1 "DIY Coaster Easter Eggs" at bounding box center [315, 112] width 289 height 15
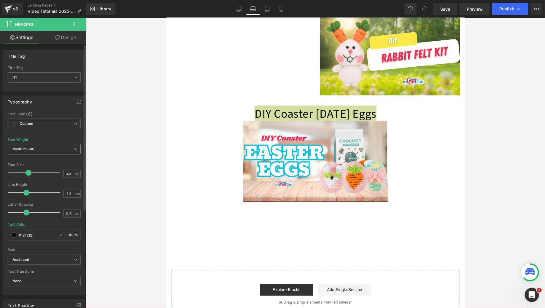
click at [33, 146] on span "Medium 500" at bounding box center [44, 149] width 73 height 10
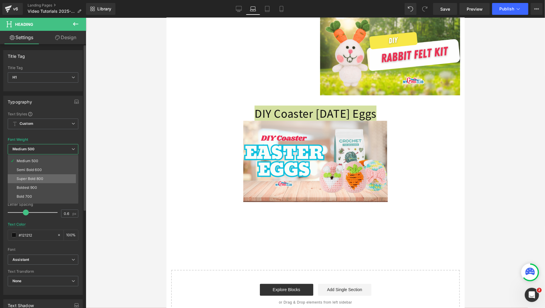
scroll to position [40, 0]
click at [27, 189] on div "Bold 700" at bounding box center [24, 190] width 15 height 4
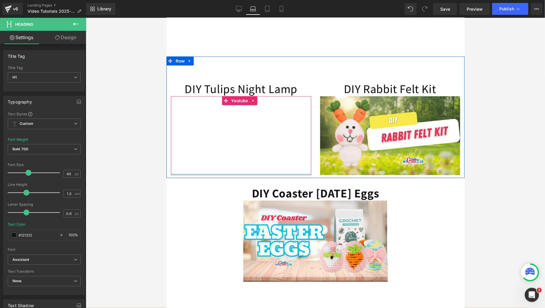
scroll to position [309, 0]
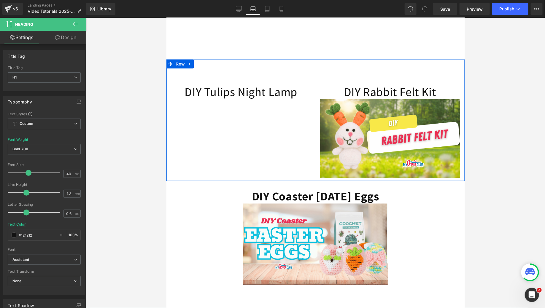
click at [254, 84] on h1 "DIY Tulips Night Lamp" at bounding box center [241, 91] width 140 height 15
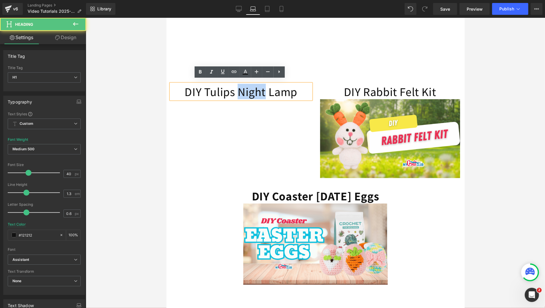
click at [254, 84] on h1 "DIY Tulips Night Lamp" at bounding box center [241, 91] width 140 height 15
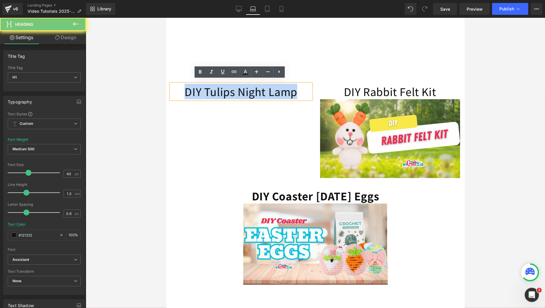
click at [254, 84] on h1 "DIY Tulips Night Lamp" at bounding box center [241, 91] width 140 height 15
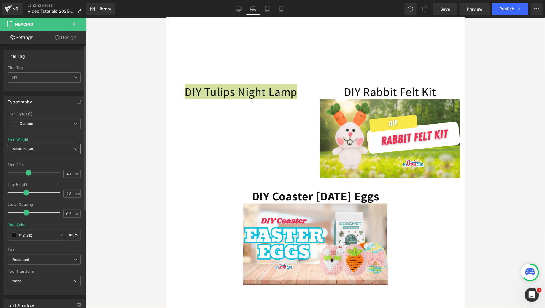
click at [41, 145] on span "Medium 500" at bounding box center [44, 149] width 73 height 10
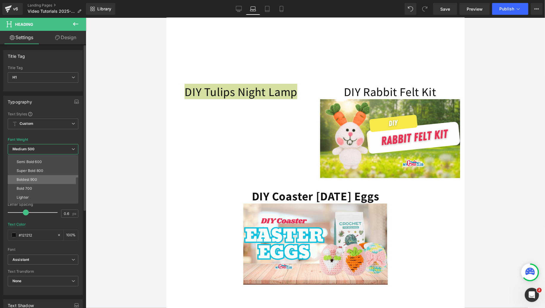
scroll to position [45, 0]
click at [28, 188] on li "Bold 700" at bounding box center [44, 186] width 73 height 9
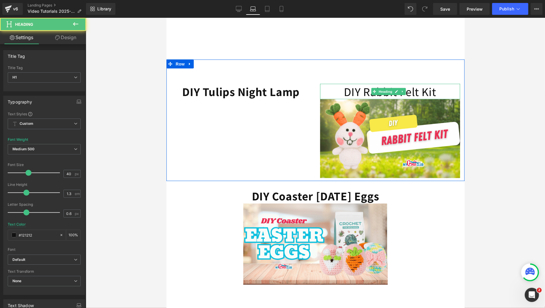
click at [350, 90] on h1 "DIY Rabbit Felt Kit" at bounding box center [390, 91] width 140 height 15
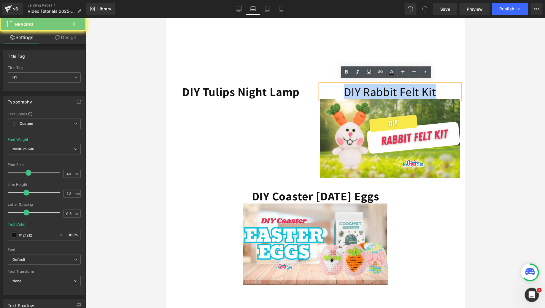
click at [350, 90] on h1 "DIY Rabbit Felt Kit" at bounding box center [390, 91] width 140 height 15
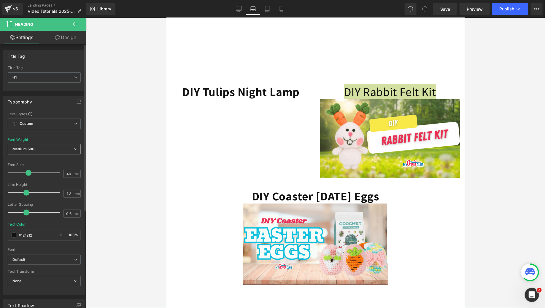
click at [32, 144] on span "Medium 500" at bounding box center [44, 149] width 73 height 10
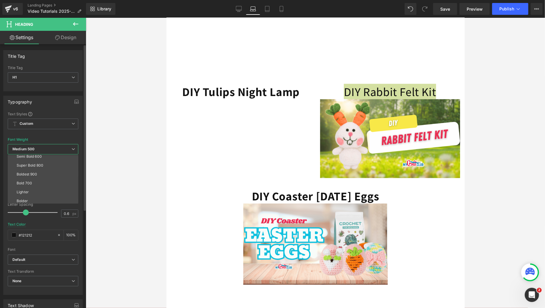
scroll to position [49, 0]
click at [32, 182] on li "Bold 700" at bounding box center [44, 181] width 73 height 9
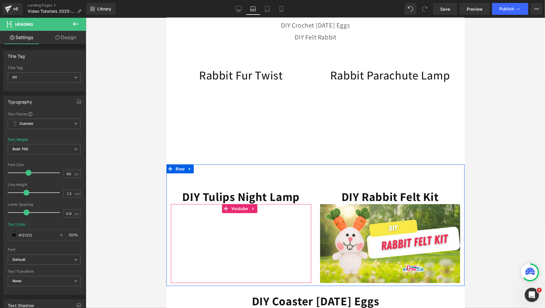
scroll to position [195, 0]
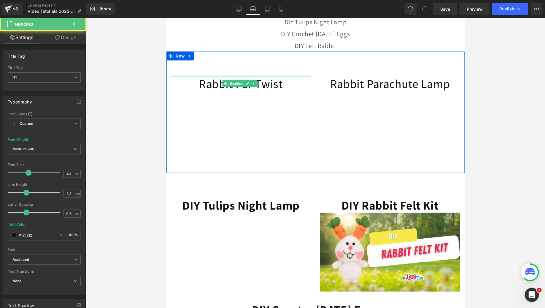
click at [247, 76] on div "Rabbit Fur Twist Heading" at bounding box center [241, 83] width 140 height 15
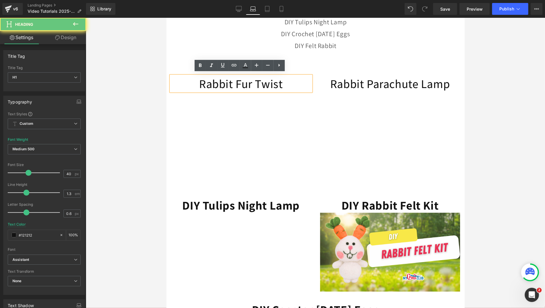
click at [251, 83] on h1 "Rabbit Fur Twist" at bounding box center [241, 83] width 140 height 15
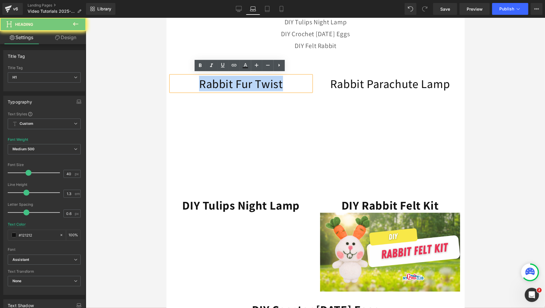
click at [251, 83] on h1 "Rabbit Fur Twist" at bounding box center [241, 83] width 140 height 15
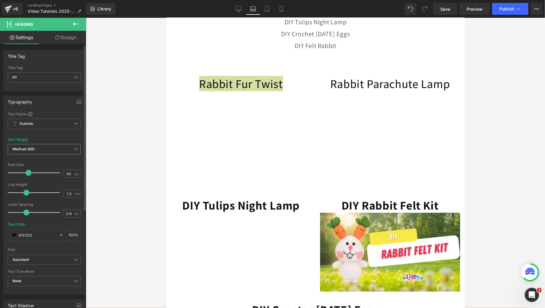
click at [50, 150] on span "Medium 500" at bounding box center [44, 149] width 73 height 10
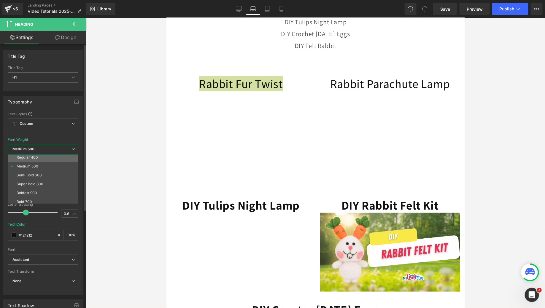
scroll to position [34, 0]
click at [34, 192] on li "Bold 700" at bounding box center [44, 196] width 73 height 9
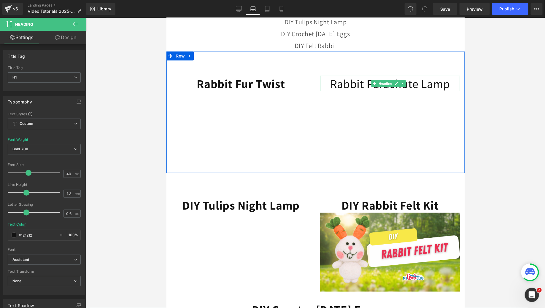
click at [341, 84] on h1 "Rabbit Parachute Lamp" at bounding box center [390, 83] width 140 height 15
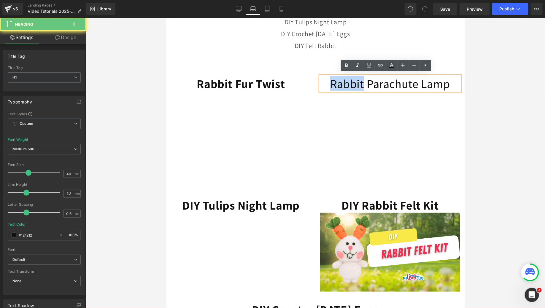
click at [341, 84] on h1 "Rabbit Parachute Lamp" at bounding box center [390, 83] width 140 height 15
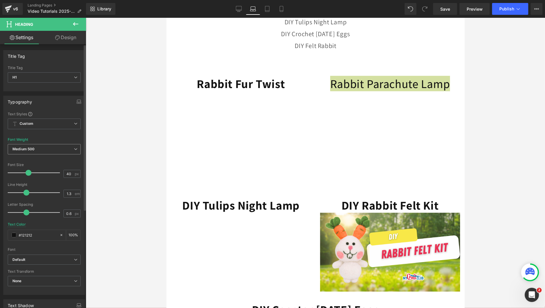
click at [33, 145] on span "Medium 500" at bounding box center [44, 149] width 73 height 10
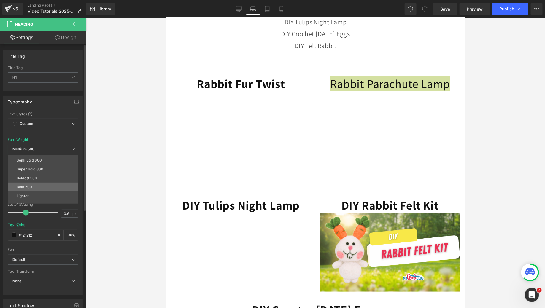
scroll to position [44, 0]
click at [24, 188] on li "Bold 700" at bounding box center [44, 186] width 73 height 9
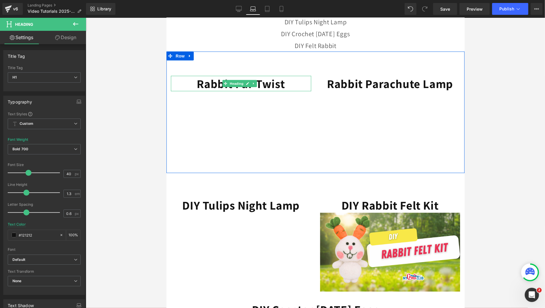
click at [211, 81] on h1 "Rabbit Fur Twist" at bounding box center [241, 83] width 140 height 15
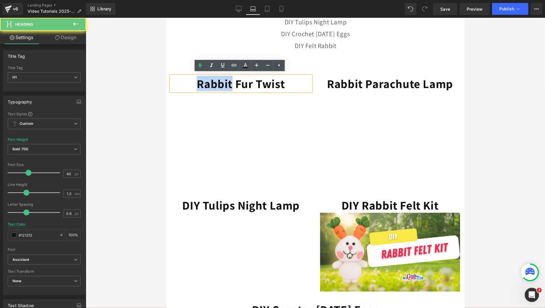
click at [211, 81] on h1 "Rabbit Fur Twist" at bounding box center [241, 83] width 140 height 15
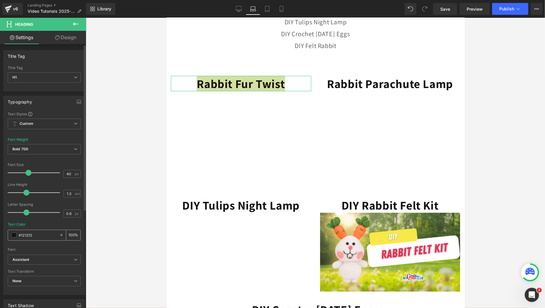
click at [38, 230] on div "#121212" at bounding box center [33, 235] width 51 height 10
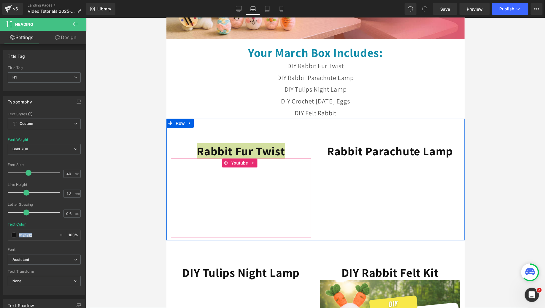
scroll to position [83, 0]
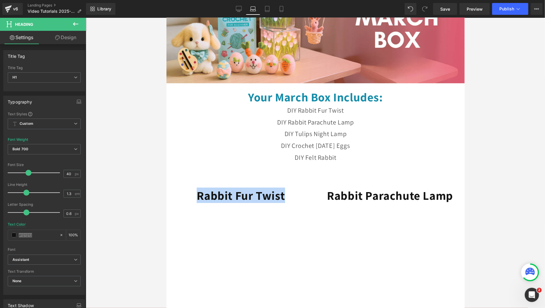
click at [289, 93] on h1 "Your March Box Includes:" at bounding box center [315, 96] width 298 height 15
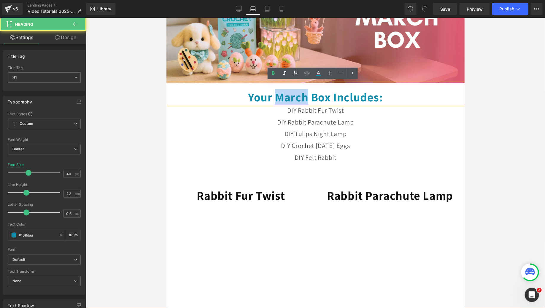
click at [289, 93] on h1 "Your March Box Includes:" at bounding box center [315, 96] width 298 height 15
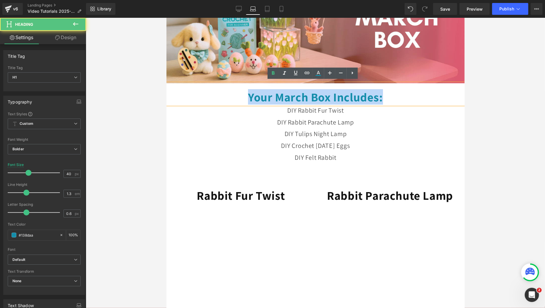
click at [289, 93] on h1 "Your March Box Includes:" at bounding box center [315, 96] width 298 height 15
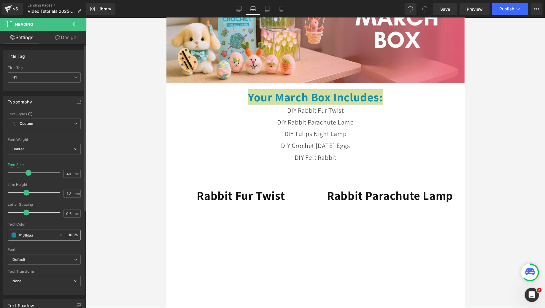
click at [34, 235] on input "#138daa" at bounding box center [38, 235] width 38 height 7
click at [42, 240] on div "Text Color #138daa 100 %" at bounding box center [44, 234] width 73 height 25
click at [42, 237] on input "#138daa" at bounding box center [38, 235] width 38 height 7
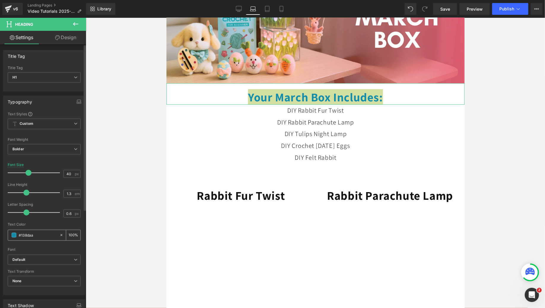
click at [42, 237] on input "#138daa" at bounding box center [38, 235] width 38 height 7
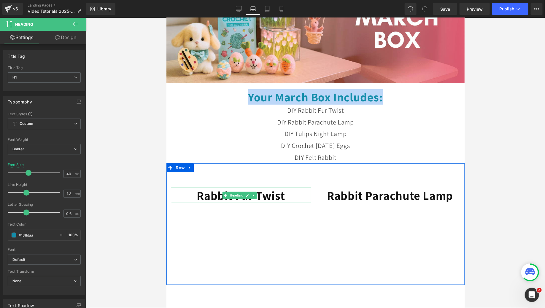
click at [209, 193] on h1 "Rabbit Fur Twist" at bounding box center [241, 194] width 140 height 15
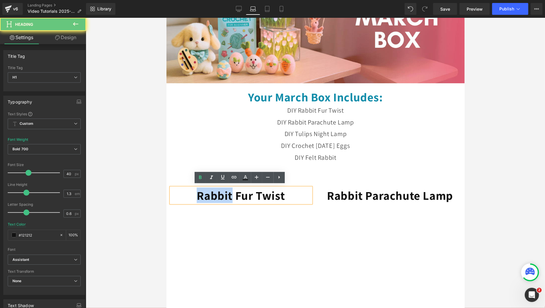
click at [209, 193] on h1 "Rabbit Fur Twist" at bounding box center [241, 194] width 140 height 15
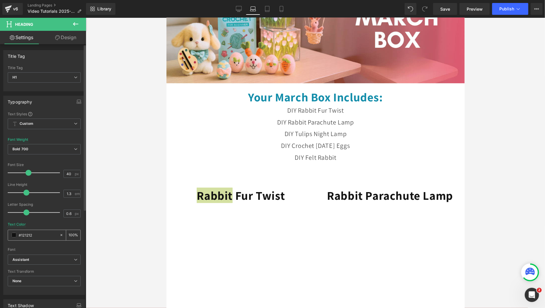
click at [39, 232] on input "#121212" at bounding box center [38, 235] width 38 height 7
type input "#138daa"
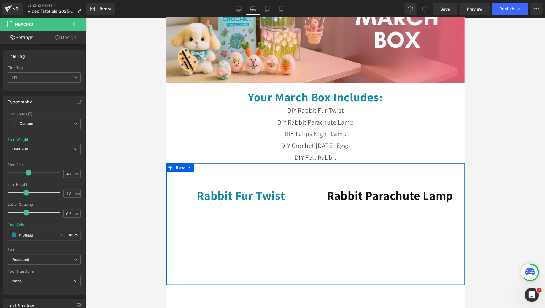
click at [326, 185] on div "Rabbit Fur Twist Heading Youtube Rabbit Parachute Lamp Heading Youtube Row" at bounding box center [315, 224] width 298 height 122
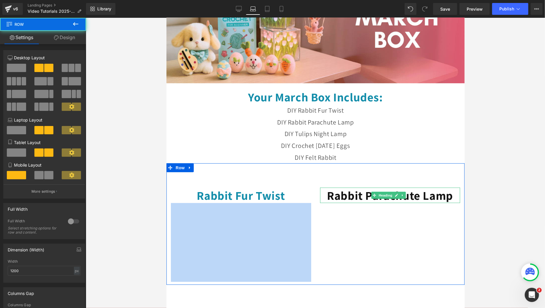
click at [326, 195] on h1 "Rabbit Parachute Lamp" at bounding box center [390, 194] width 140 height 15
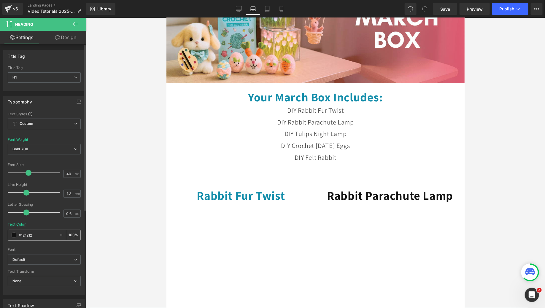
click at [39, 235] on input "#121212" at bounding box center [38, 235] width 38 height 7
paste input "38daa"
type input "#138daa"
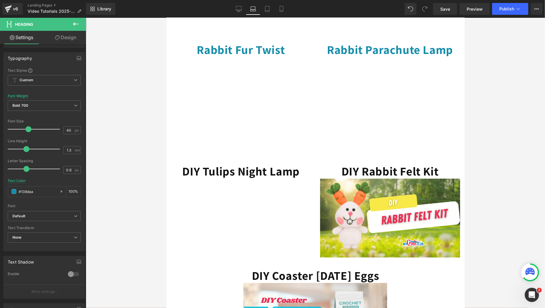
scroll to position [236, 0]
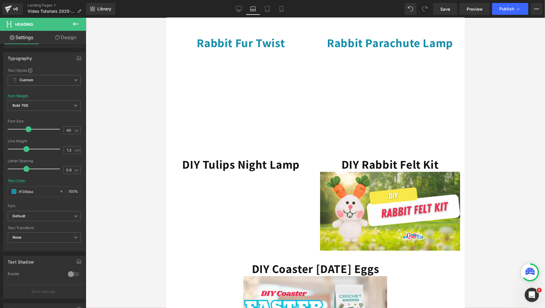
click at [196, 149] on div "DIY Tulips Night Lamp Heading Youtube DIY Rabbit Felt Kit Heading Image Row" at bounding box center [315, 193] width 298 height 122
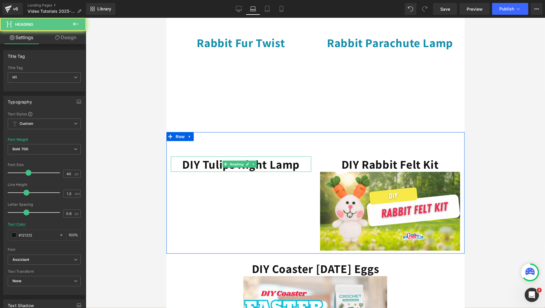
click at [196, 156] on h1 "DIY Tulips Night Lamp" at bounding box center [241, 163] width 140 height 15
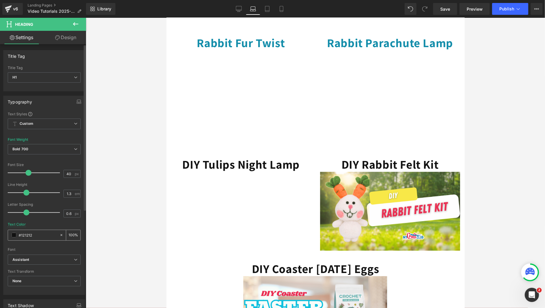
click at [34, 232] on input "#121212" at bounding box center [38, 235] width 38 height 7
type input "#138daa"
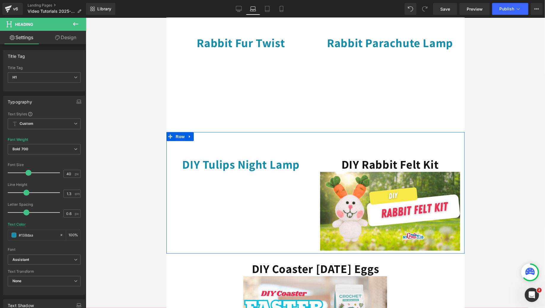
click at [336, 160] on h1 "DIY Rabbit Felt Kit" at bounding box center [390, 163] width 140 height 15
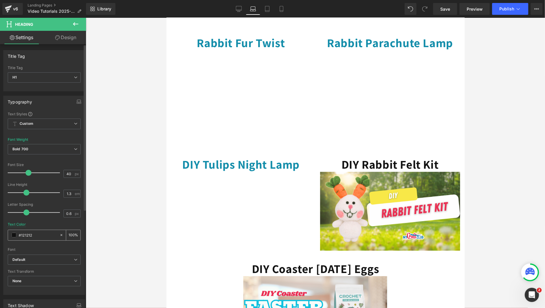
click at [39, 234] on input "#121212" at bounding box center [38, 235] width 38 height 7
type input "#138daa"
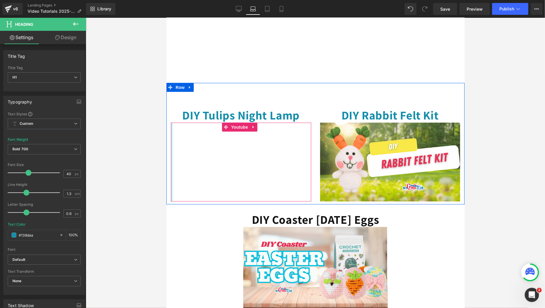
scroll to position [296, 0]
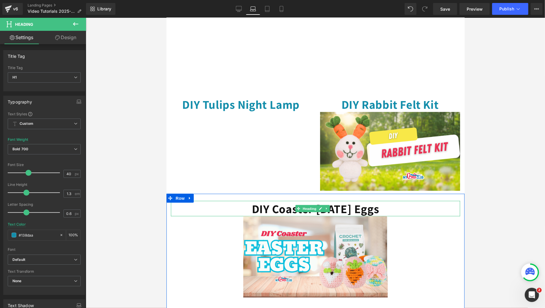
click at [255, 207] on h1 "DIY Coaster Easter Eggs" at bounding box center [315, 208] width 289 height 15
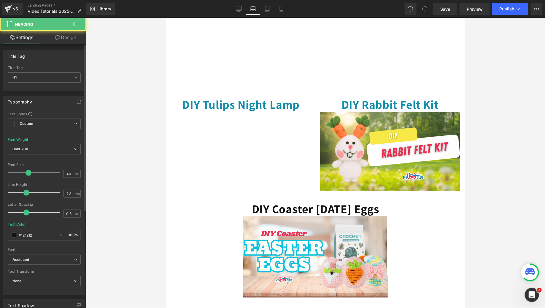
click at [46, 228] on div "Text Color #121212 100 %" at bounding box center [44, 234] width 73 height 25
click at [46, 233] on input "#121212" at bounding box center [38, 235] width 38 height 7
paste input "38daa"
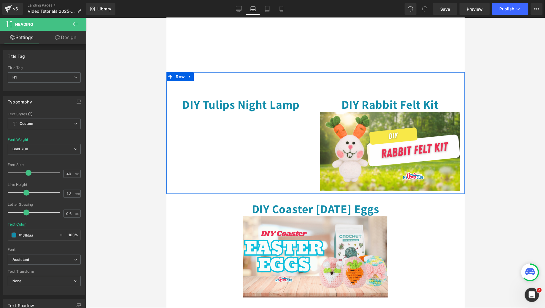
scroll to position [0, 0]
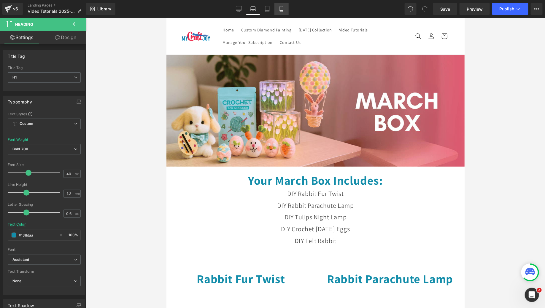
type input "#138daa"
click at [283, 12] on link "Mobile" at bounding box center [281, 9] width 14 height 12
type input "100"
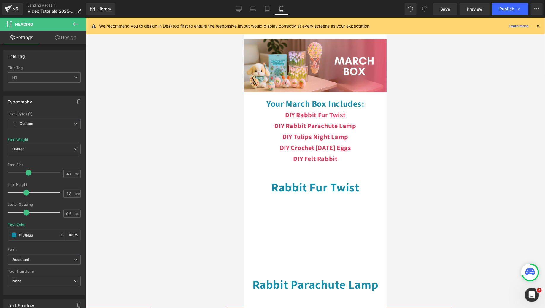
scroll to position [73, 0]
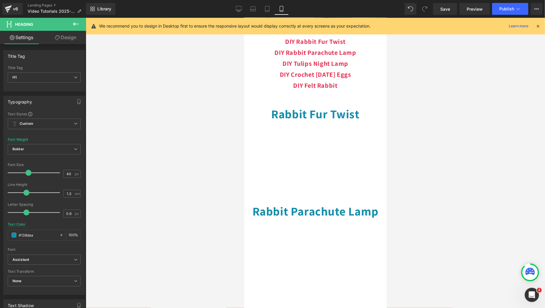
click at [295, 81] on span "DIY Felt Rabbit" at bounding box center [315, 85] width 44 height 8
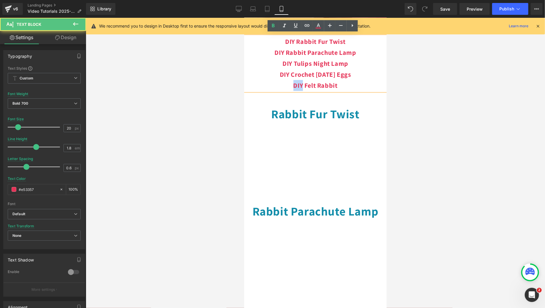
click at [295, 81] on span "DIY Felt Rabbit" at bounding box center [315, 85] width 44 height 8
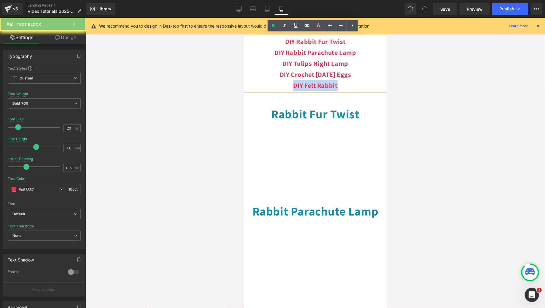
click at [295, 81] on span "DIY Felt Rabbit" at bounding box center [315, 85] width 44 height 8
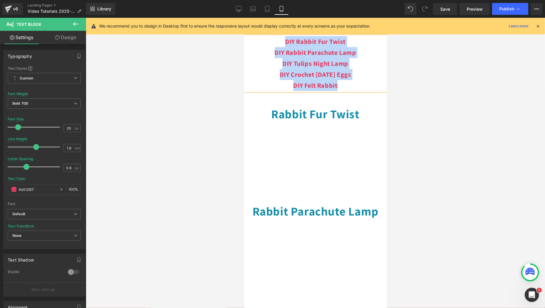
copy div "DIY Rabbit Fur Twist DIY Rabbit Parachute Lamp DIY Tulips Night Lamp DIY Croche…"
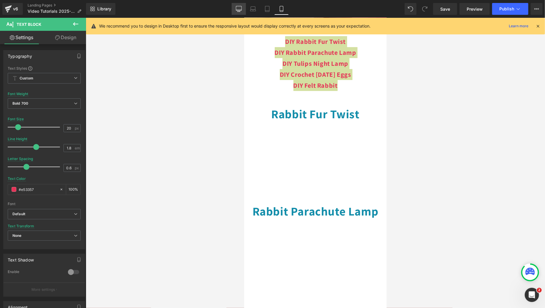
click at [233, 8] on link "Desktop" at bounding box center [239, 9] width 14 height 12
type input "16"
type input "100"
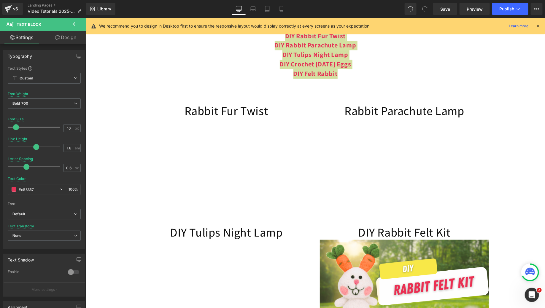
scroll to position [204, 0]
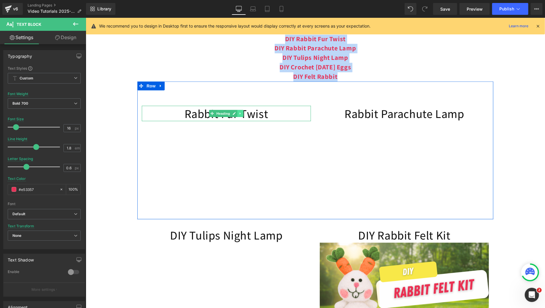
click at [237, 117] on link at bounding box center [240, 113] width 6 height 7
click at [85, 17] on icon at bounding box center [85, 17] width 0 height 0
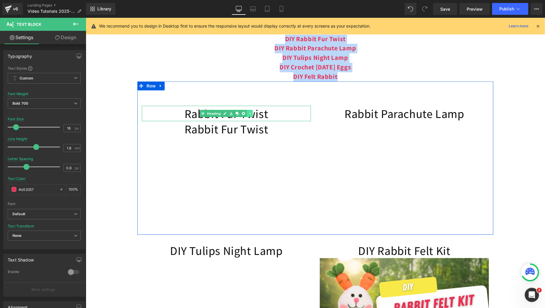
click at [236, 115] on icon at bounding box center [237, 113] width 3 height 3
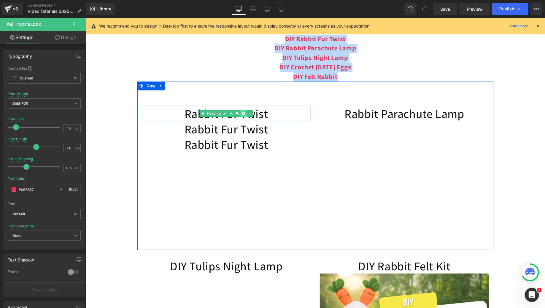
click at [242, 115] on icon at bounding box center [243, 113] width 3 height 3
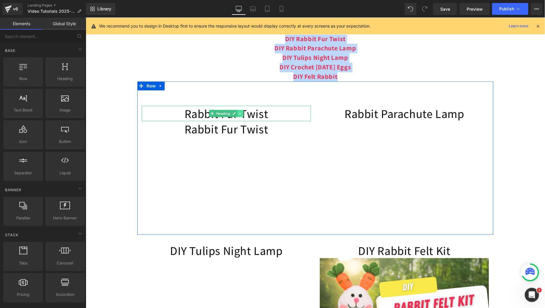
click at [237, 117] on link at bounding box center [240, 113] width 6 height 7
click at [240, 117] on link at bounding box center [243, 113] width 6 height 7
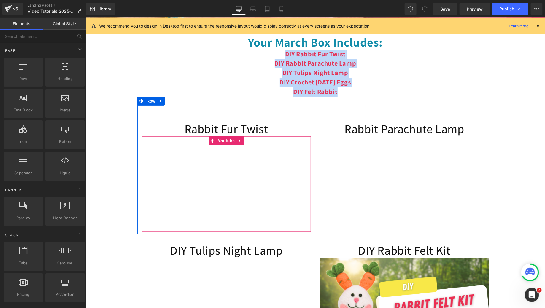
scroll to position [186, 0]
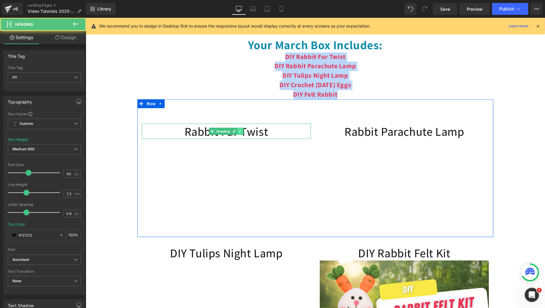
click at [235, 139] on div "Rabbit Fur Twist Heading" at bounding box center [225, 130] width 169 height 15
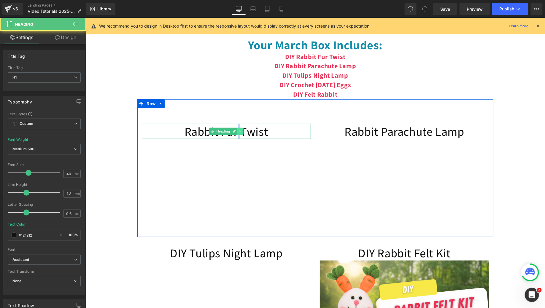
click at [235, 139] on h1 "Rabbit Fur Twist" at bounding box center [225, 130] width 169 height 15
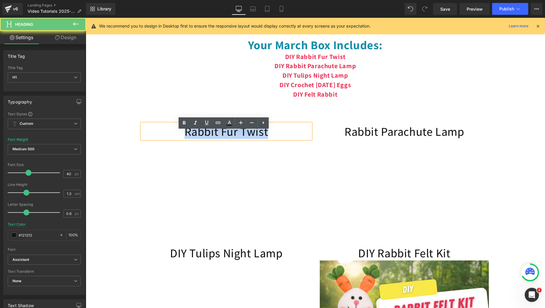
click at [235, 139] on h1 "Rabbit Fur Twist" at bounding box center [225, 130] width 169 height 15
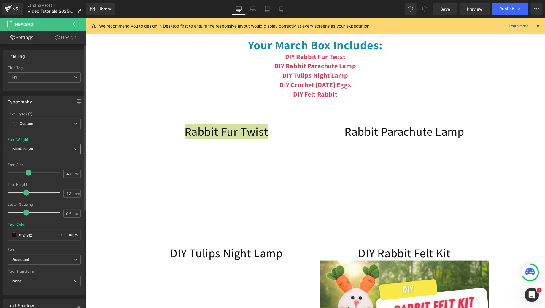
click at [35, 146] on span "Medium 500" at bounding box center [44, 149] width 73 height 10
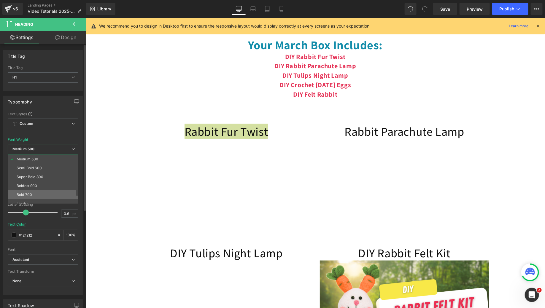
scroll to position [36, 0]
click at [34, 193] on li "Bold 700" at bounding box center [44, 194] width 73 height 9
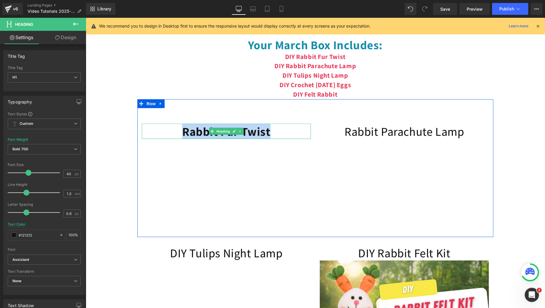
click at [171, 136] on h1 "Rabbit Fur Twist" at bounding box center [225, 130] width 169 height 15
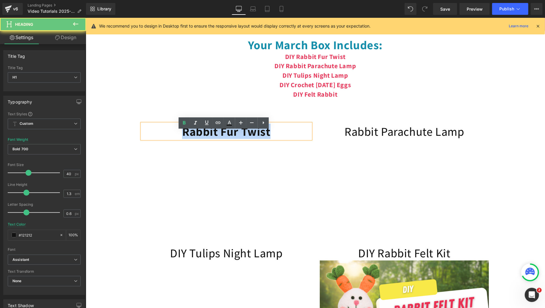
click at [171, 136] on h1 "Rabbit Fur Twist" at bounding box center [225, 130] width 169 height 15
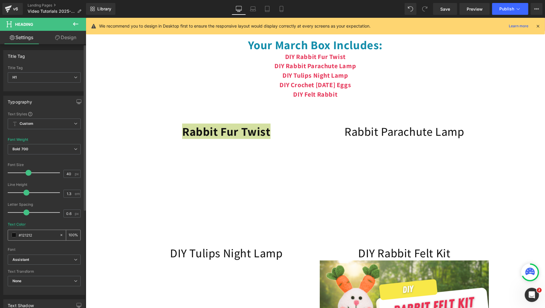
click at [46, 230] on div "#121212" at bounding box center [33, 235] width 51 height 10
click at [46, 232] on input "#121212" at bounding box center [38, 235] width 38 height 7
paste input "DIY Rabbit Fur Twist DIY Rabbit Parachute Lamp DIY Tulips Night Lamp DIY Croche…"
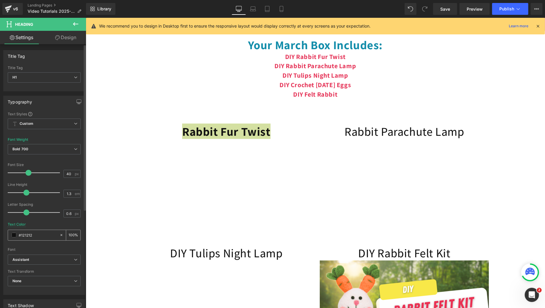
type input "DIY Rabbit Fur Twist DIY Rabbit Parachute Lamp DIY Tulips Night Lamp DIY Croche…"
type input "0"
click at [302, 52] on h1 "Your March Box Includes:" at bounding box center [314, 44] width 459 height 15
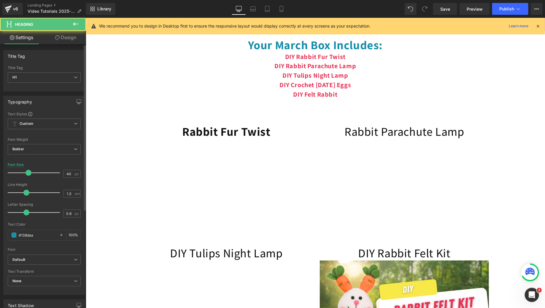
click at [34, 228] on div "Text Color #138daa 100 %" at bounding box center [44, 234] width 73 height 25
click at [34, 232] on input "#138daa" at bounding box center [38, 235] width 38 height 7
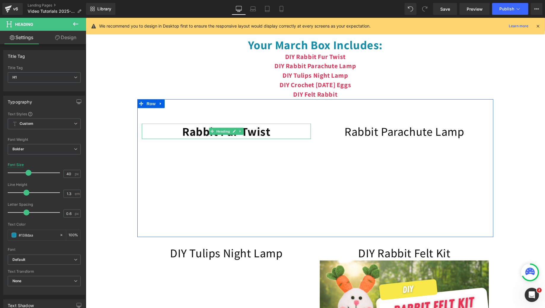
click at [184, 139] on h1 "Rabbit Fur Twist" at bounding box center [225, 130] width 169 height 15
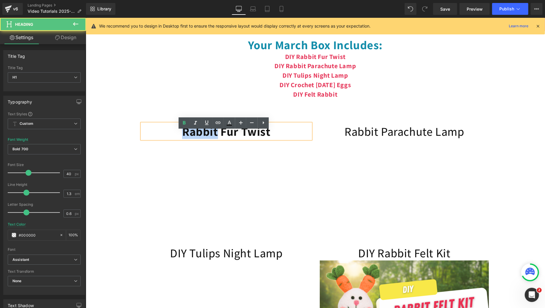
click at [184, 139] on h1 "Rabbit Fur Twist" at bounding box center [225, 130] width 169 height 15
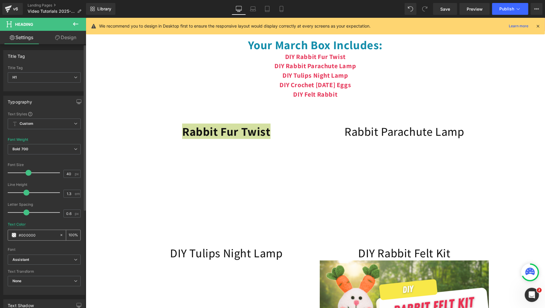
click at [33, 235] on input "#000000" at bounding box center [38, 235] width 38 height 7
type input "#138daa"
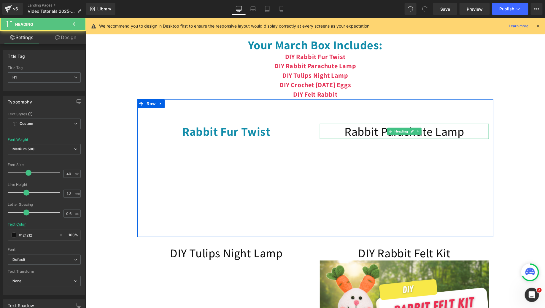
click at [342, 139] on h1 "Rabbit Parachute Lamp" at bounding box center [403, 130] width 169 height 15
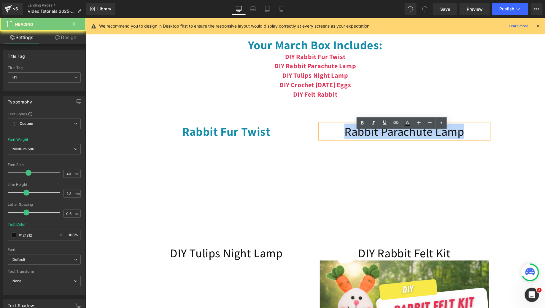
click at [342, 139] on h1 "Rabbit Parachute Lamp" at bounding box center [403, 130] width 169 height 15
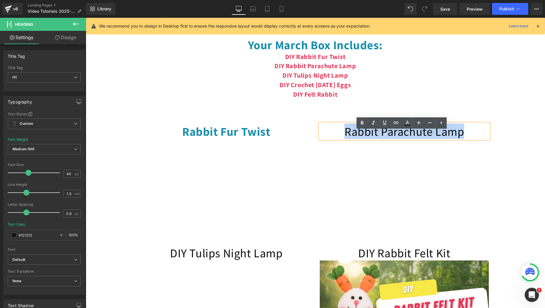
drag, startPoint x: 342, startPoint y: 140, endPoint x: 77, endPoint y: 229, distance: 279.7
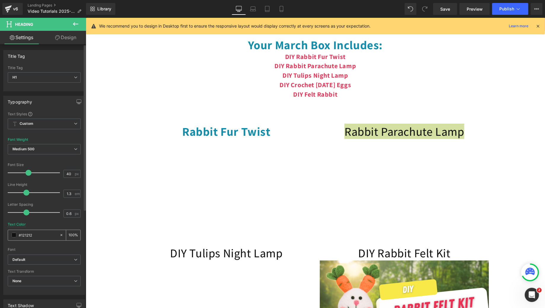
click at [27, 234] on input "#121212" at bounding box center [38, 235] width 38 height 7
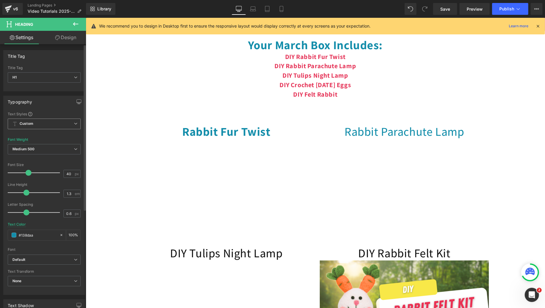
type input "#138daa"
click at [33, 127] on span "Custom Setup Global Style" at bounding box center [44, 124] width 73 height 11
click at [34, 114] on div "Text Styles" at bounding box center [43, 114] width 71 height 5
click at [34, 144] on span "Medium 500" at bounding box center [44, 149] width 73 height 10
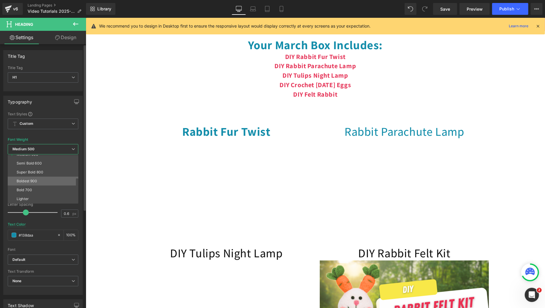
scroll to position [49, 0]
click at [28, 182] on div "Bold 700" at bounding box center [24, 181] width 15 height 4
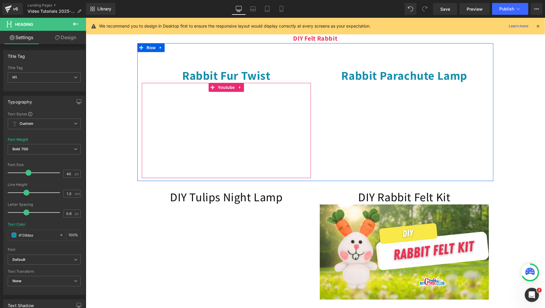
scroll to position [248, 0]
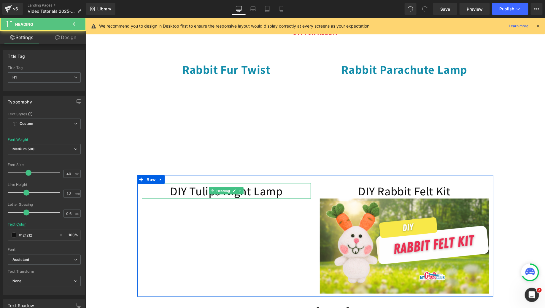
click at [195, 195] on h1 "DIY Tulips Night Lamp" at bounding box center [225, 190] width 169 height 15
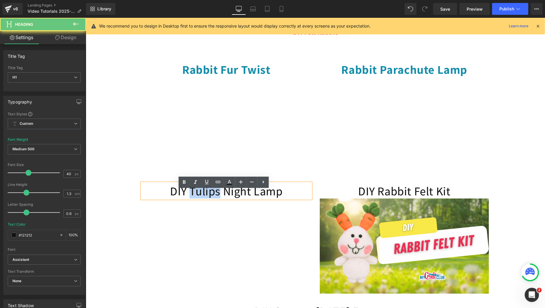
click at [195, 195] on h1 "DIY Tulips Night Lamp" at bounding box center [225, 190] width 169 height 15
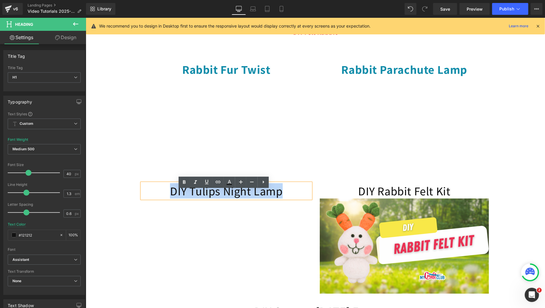
click at [195, 195] on h1 "DIY Tulips Night Lamp" at bounding box center [225, 190] width 169 height 15
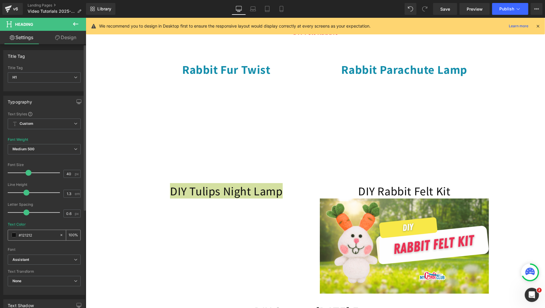
click at [34, 233] on input "#121212" at bounding box center [38, 235] width 38 height 7
paste input "38daa"
type input "#138daa"
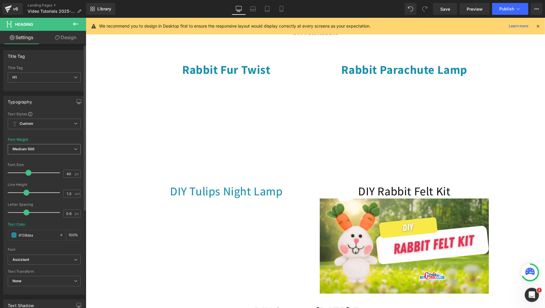
click at [32, 152] on span "Medium 500" at bounding box center [44, 149] width 73 height 10
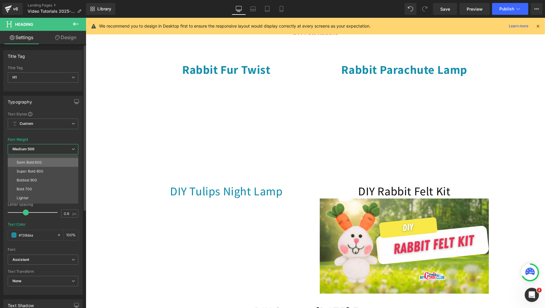
scroll to position [43, 0]
click at [28, 188] on div "Bold 700" at bounding box center [24, 188] width 15 height 4
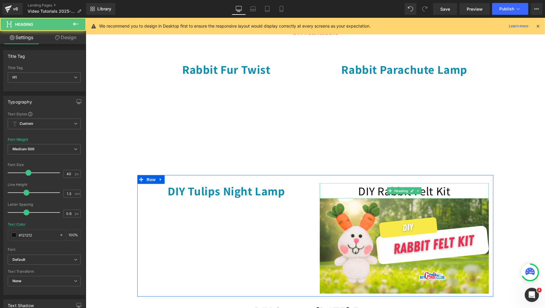
click at [362, 195] on h1 "DIY Rabbit Felt Kit" at bounding box center [403, 190] width 169 height 15
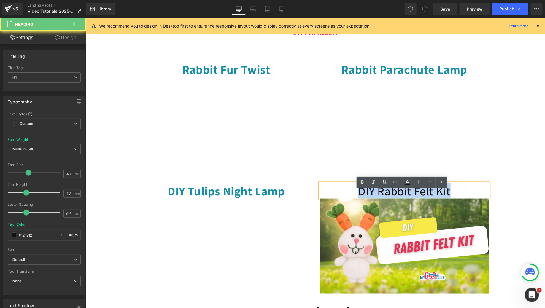
click at [362, 195] on h1 "DIY Rabbit Felt Kit" at bounding box center [403, 190] width 169 height 15
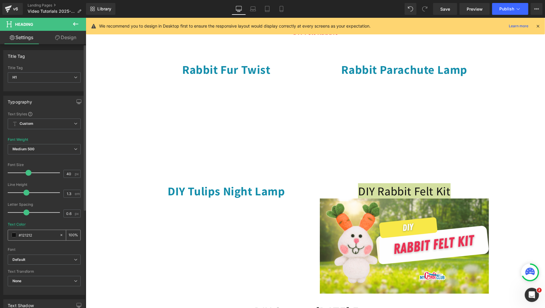
click at [35, 234] on input "#121212" at bounding box center [38, 235] width 38 height 7
type input "#138daa"
click at [37, 151] on span "Medium 500" at bounding box center [44, 149] width 73 height 10
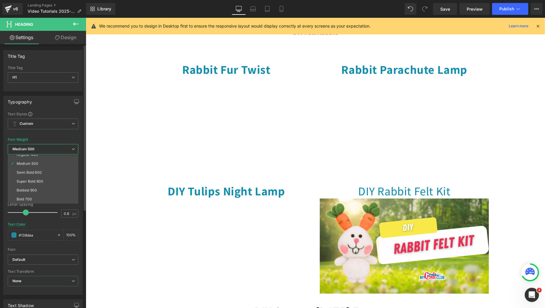
scroll to position [37, 0]
click at [35, 191] on li "Bold 700" at bounding box center [44, 193] width 73 height 9
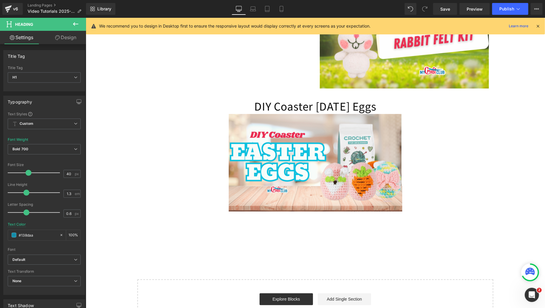
scroll to position [454, 0]
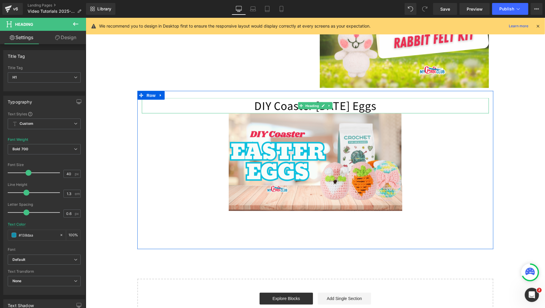
click at [269, 109] on h1 "DIY Coaster Easter Eggs" at bounding box center [314, 105] width 347 height 15
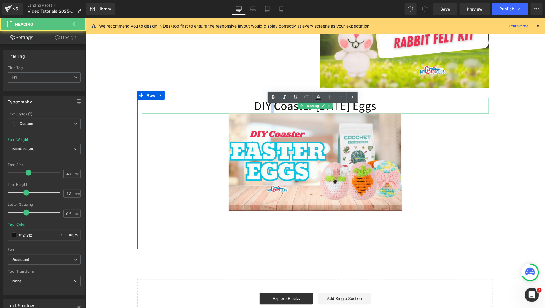
click at [269, 109] on h1 "DIY Coaster Easter Eggs" at bounding box center [314, 105] width 347 height 15
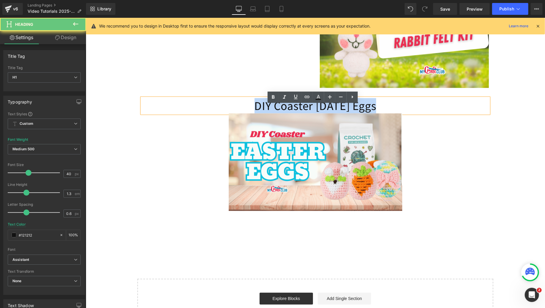
click at [269, 109] on h1 "DIY Coaster Easter Eggs" at bounding box center [314, 105] width 347 height 15
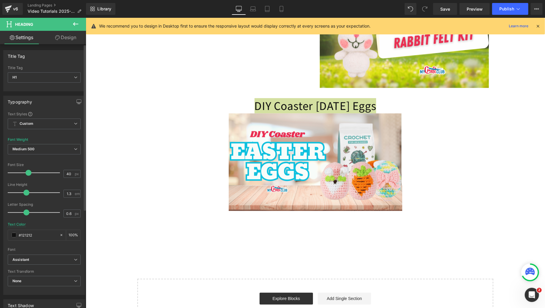
click at [39, 244] on div at bounding box center [44, 246] width 73 height 4
click at [39, 238] on div "#121212" at bounding box center [33, 235] width 51 height 10
click at [39, 237] on input "#121212" at bounding box center [38, 235] width 38 height 7
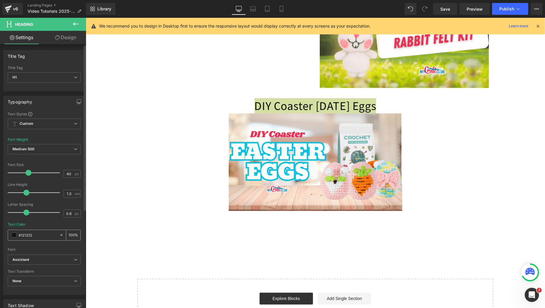
paste input "38daa"
type input "#138daa"
click at [44, 145] on span "Medium 500" at bounding box center [44, 149] width 73 height 10
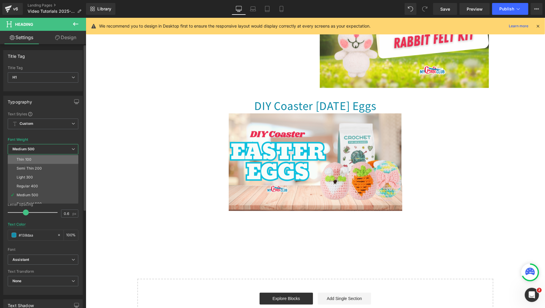
scroll to position [32, 0]
click at [24, 200] on li "Bold 700" at bounding box center [44, 198] width 73 height 9
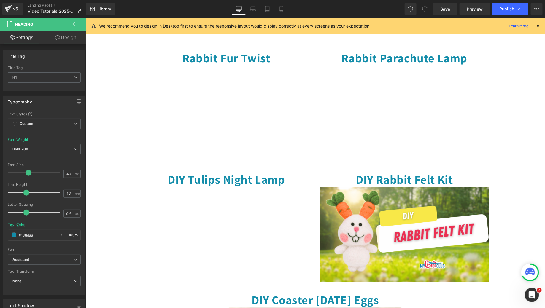
scroll to position [179, 0]
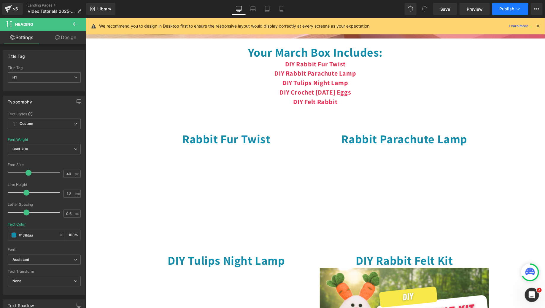
click at [506, 9] on span "Publish" at bounding box center [506, 9] width 15 height 5
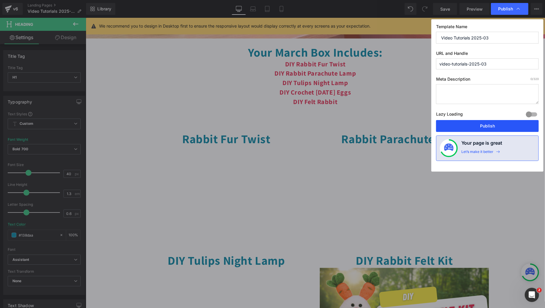
click at [454, 120] on button "Publish" at bounding box center [487, 126] width 103 height 12
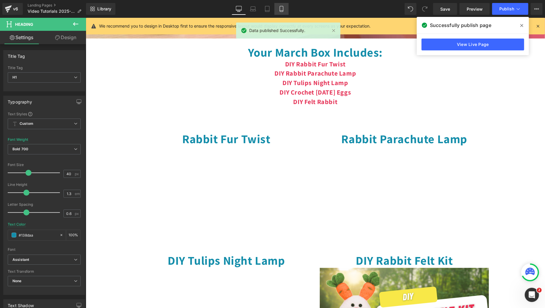
click at [276, 10] on link "Mobile" at bounding box center [281, 9] width 14 height 12
type input "100"
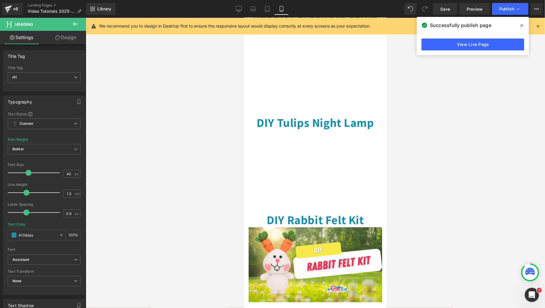
scroll to position [294, 0]
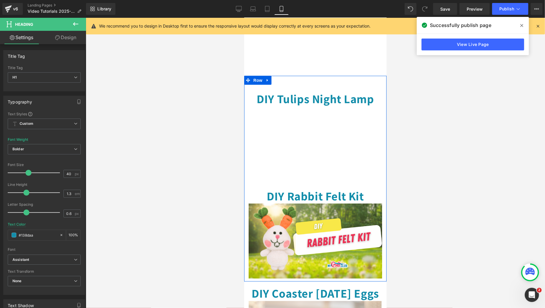
click at [301, 76] on div "DIY Tulips Night Lamp Heading Youtube DIY Rabbit Felt Kit Heading Image Row" at bounding box center [315, 179] width 142 height 206
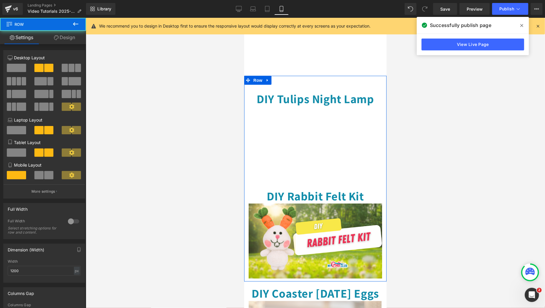
click at [301, 76] on div "DIY Tulips Night Lamp Heading Youtube DIY Rabbit Felt Kit Heading Image Row" at bounding box center [315, 179] width 142 height 206
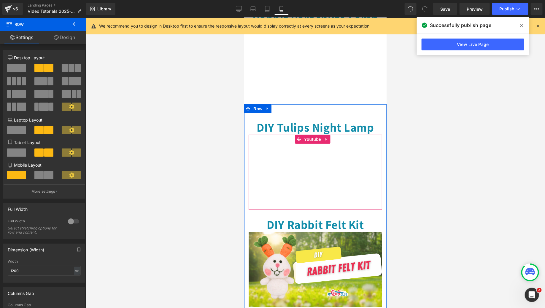
scroll to position [265, 0]
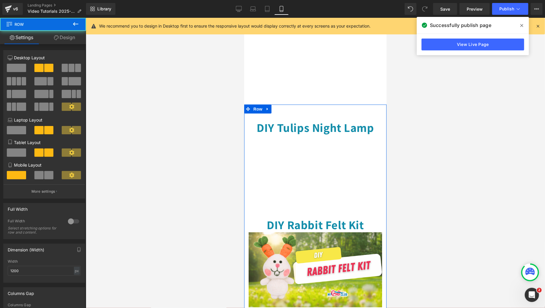
click at [318, 108] on div "DIY Tulips Night Lamp Heading Youtube DIY Rabbit Felt Kit Heading Image Row" at bounding box center [315, 207] width 142 height 206
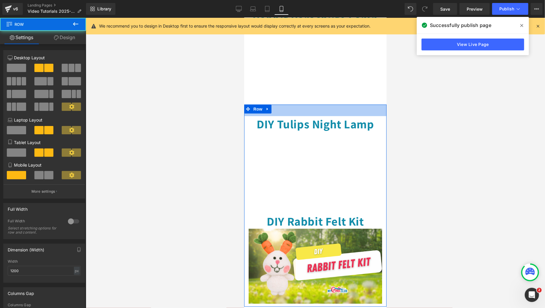
click at [321, 93] on div "Rabbit Fur Twist Heading Youtube Rabbit Parachute Lamp Heading Youtube Row" at bounding box center [315, 2] width 142 height 206
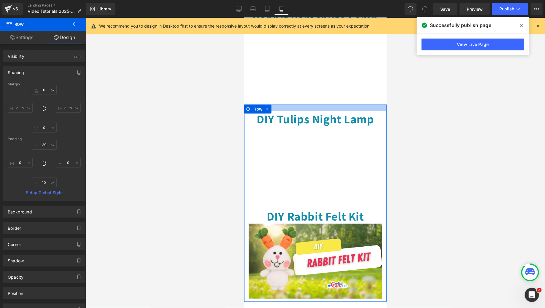
drag, startPoint x: 311, startPoint y: 106, endPoint x: 311, endPoint y: 101, distance: 5.1
click at [311, 104] on div at bounding box center [315, 107] width 142 height 7
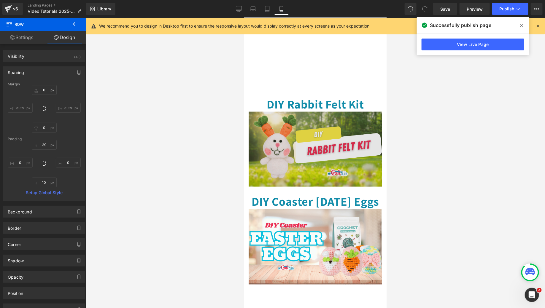
scroll to position [377, 0]
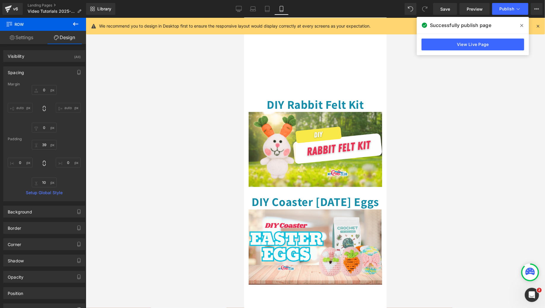
click at [398, 91] on div at bounding box center [315, 163] width 459 height 290
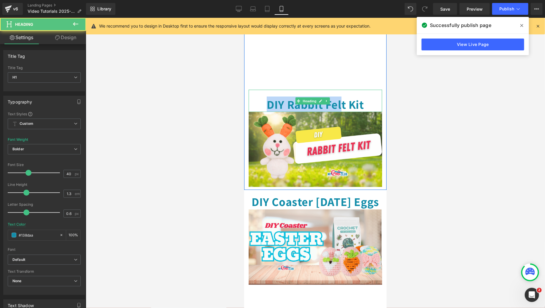
click at [340, 90] on div "DIY Rabbit Felt Kit" at bounding box center [314, 101] width 133 height 22
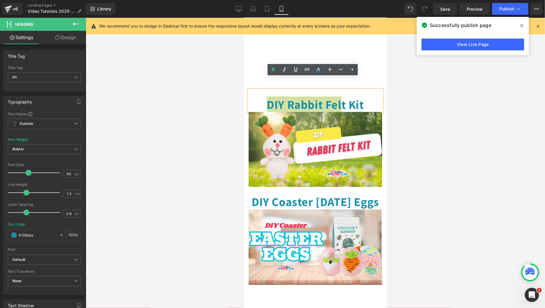
click at [403, 87] on div at bounding box center [315, 163] width 459 height 290
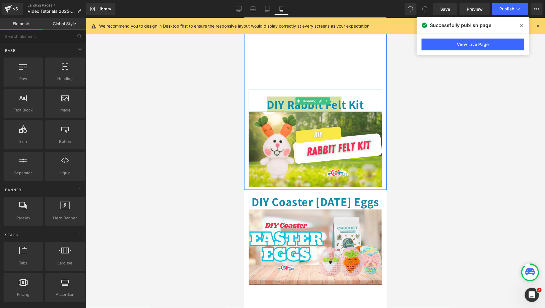
click at [399, 86] on div at bounding box center [315, 163] width 459 height 290
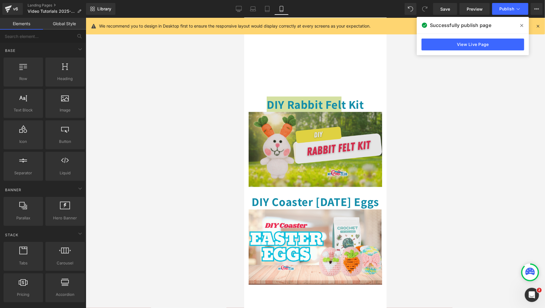
scroll to position [435, 0]
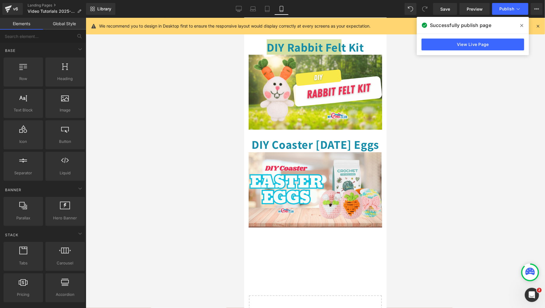
click at [453, 54] on div "View Live Page" at bounding box center [473, 44] width 112 height 21
click at [452, 47] on link "View Live Page" at bounding box center [472, 45] width 103 height 12
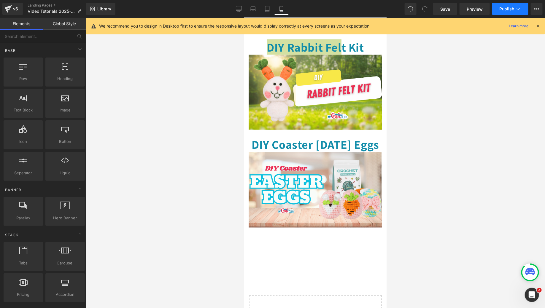
click at [501, 10] on span "Publish" at bounding box center [506, 9] width 15 height 5
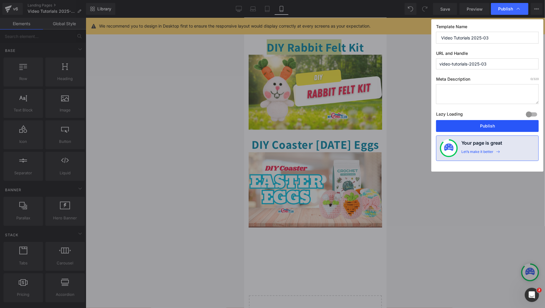
click at [454, 128] on button "Publish" at bounding box center [487, 126] width 103 height 12
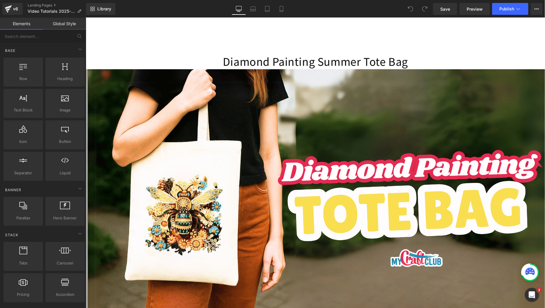
scroll to position [501, 0]
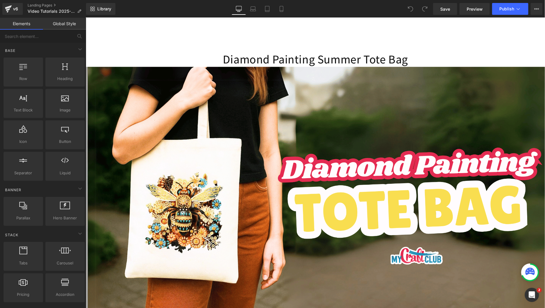
click at [340, 117] on img at bounding box center [314, 196] width 459 height 258
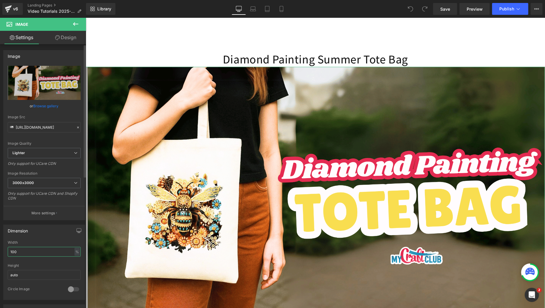
click at [24, 252] on input "100" at bounding box center [44, 252] width 73 height 10
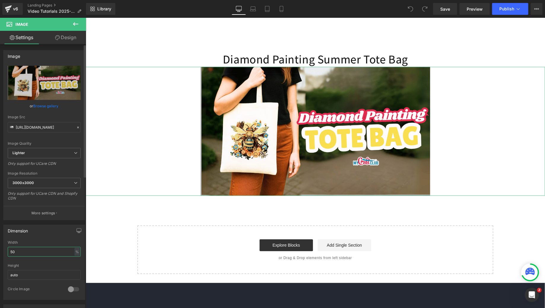
type input "5"
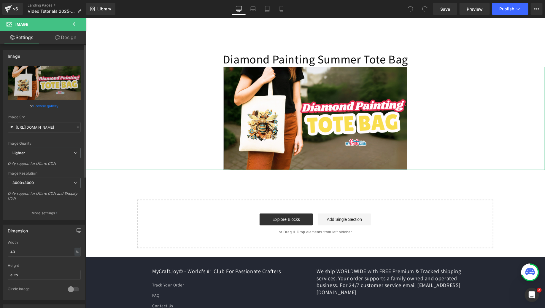
click at [78, 231] on icon "button" at bounding box center [79, 230] width 5 height 5
click at [69, 242] on button "Mobile" at bounding box center [68, 243] width 18 height 10
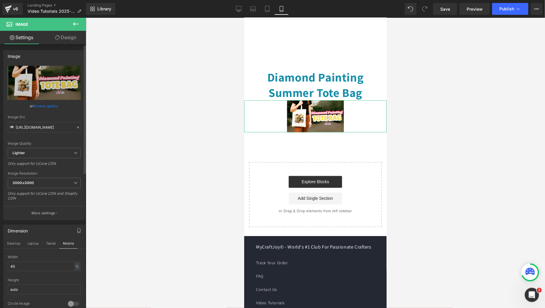
scroll to position [471, 0]
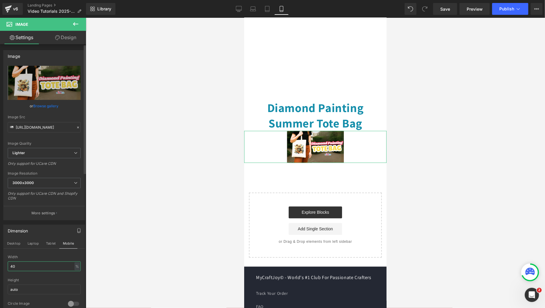
click at [39, 266] on input "40" at bounding box center [44, 267] width 73 height 10
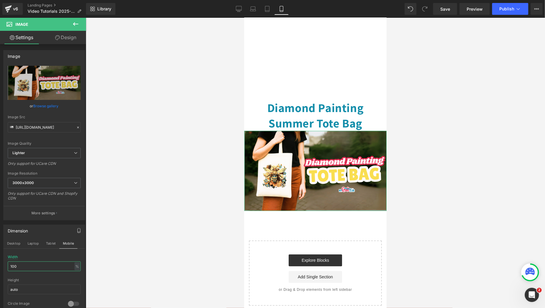
type input "100"
click at [64, 21] on span "Image" at bounding box center [35, 24] width 59 height 13
click at [64, 40] on link "Design" at bounding box center [65, 37] width 43 height 13
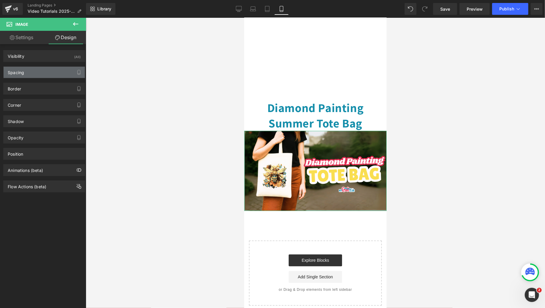
click at [41, 70] on div "Spacing" at bounding box center [44, 72] width 81 height 11
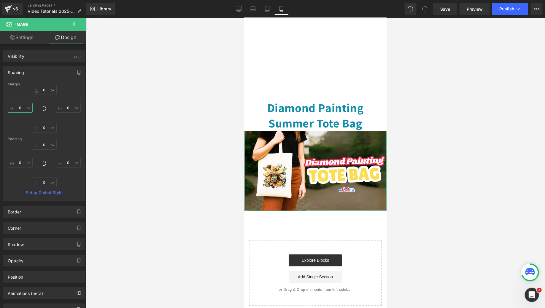
click at [26, 110] on input "0" at bounding box center [20, 108] width 25 height 10
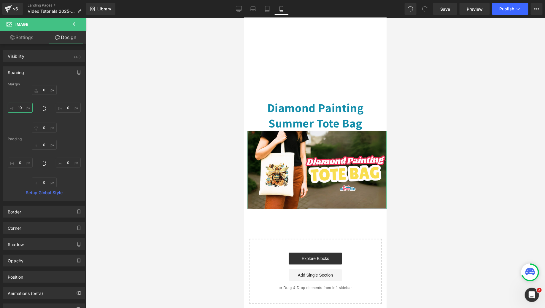
type input "10"
click at [67, 110] on input "0" at bounding box center [68, 108] width 25 height 10
type input "10"
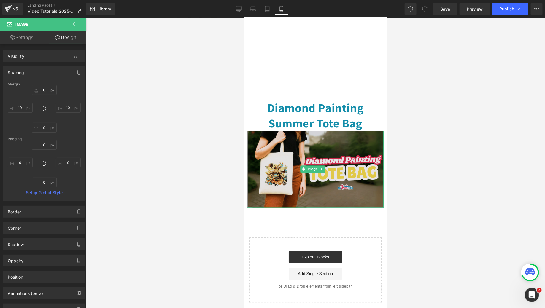
click at [295, 168] on img at bounding box center [315, 169] width 136 height 77
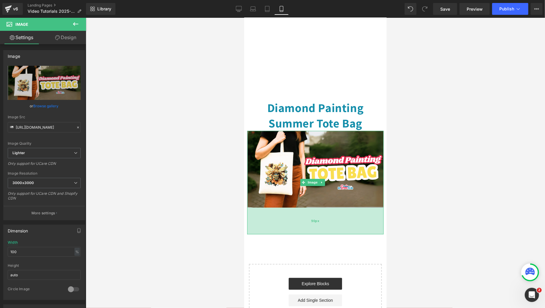
drag, startPoint x: 306, startPoint y: 188, endPoint x: 302, endPoint y: 209, distance: 21.6
click at [303, 215] on div "90px" at bounding box center [315, 221] width 136 height 27
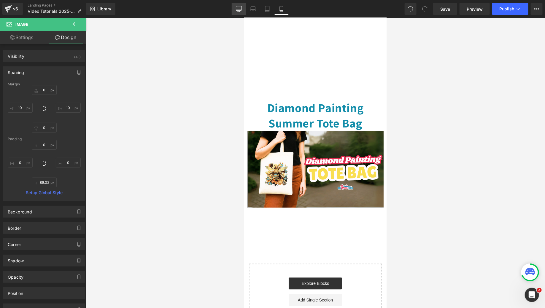
click at [237, 9] on icon at bounding box center [239, 9] width 6 height 6
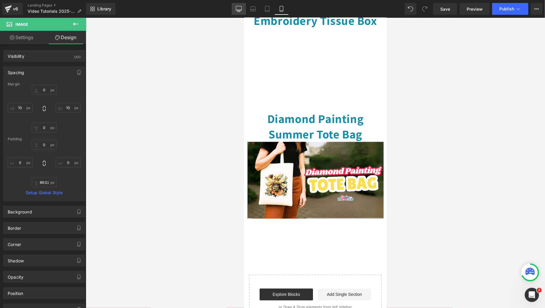
type input "0"
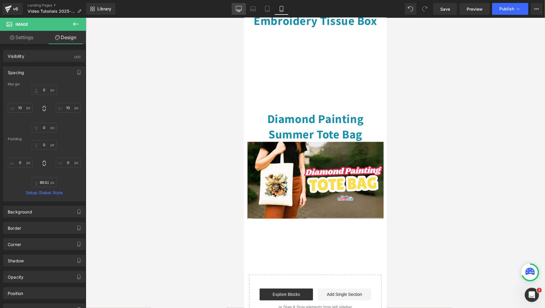
type input "0"
type input "47.1623"
type input "0"
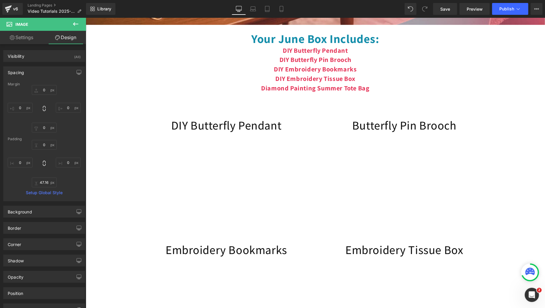
scroll to position [193, 0]
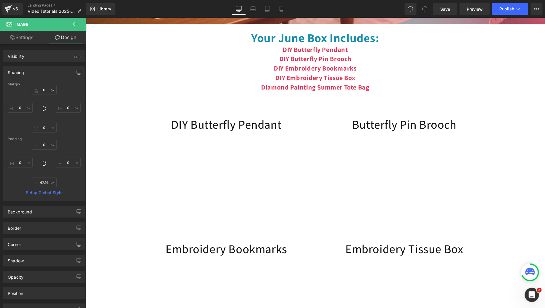
click at [244, 132] on h1 "DIY Butterfly Pendant" at bounding box center [225, 123] width 169 height 15
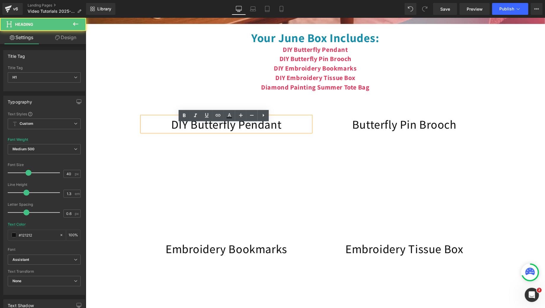
click at [244, 132] on h1 "DIY Butterfly Pendant" at bounding box center [225, 123] width 169 height 15
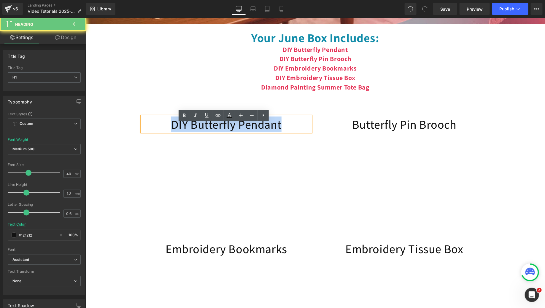
click at [244, 132] on h1 "DIY Butterfly Pendant" at bounding box center [225, 123] width 169 height 15
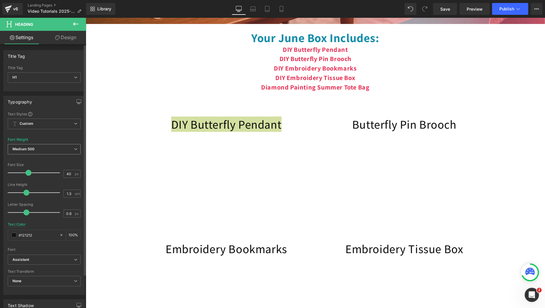
click at [49, 152] on span "Medium 500" at bounding box center [44, 149] width 73 height 10
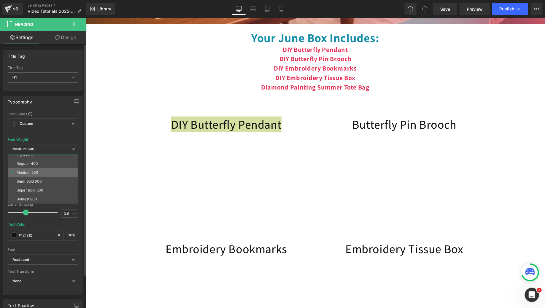
scroll to position [30, 0]
click at [36, 199] on li "Bold 700" at bounding box center [44, 201] width 73 height 9
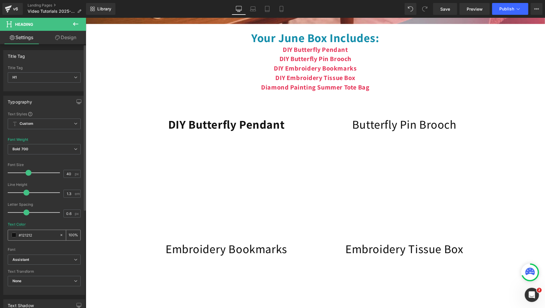
click at [13, 233] on span at bounding box center [14, 235] width 5 height 5
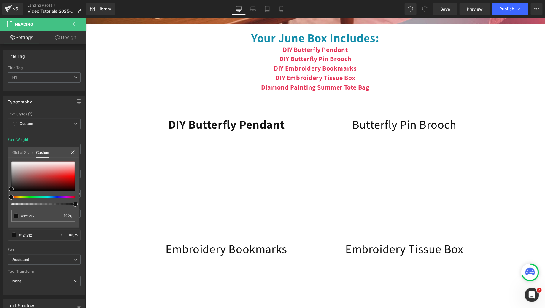
click at [338, 134] on body "Skip to content Home Custom Diamond Painting 2025 Halloween Collection Video Tu…" at bounding box center [314, 276] width 459 height 904
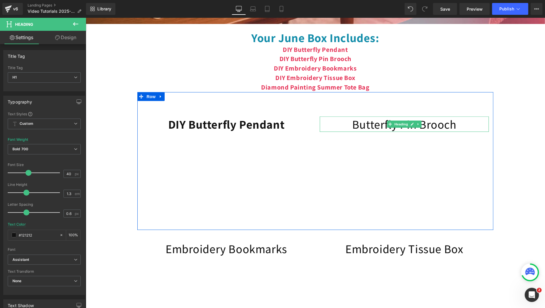
click at [338, 131] on h1 "Butterfly Pin Brooch" at bounding box center [403, 123] width 169 height 15
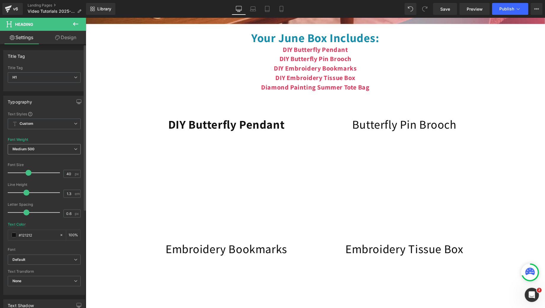
click at [38, 149] on span "Medium 500" at bounding box center [44, 149] width 73 height 10
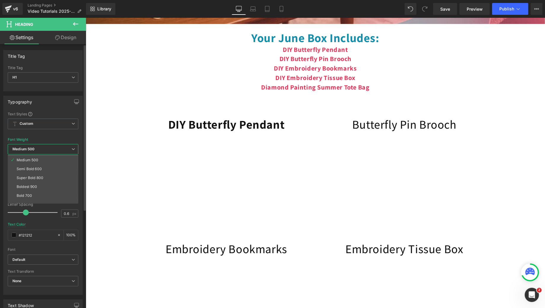
scroll to position [36, 0]
click at [28, 194] on div "Bold 700" at bounding box center [24, 195] width 15 height 4
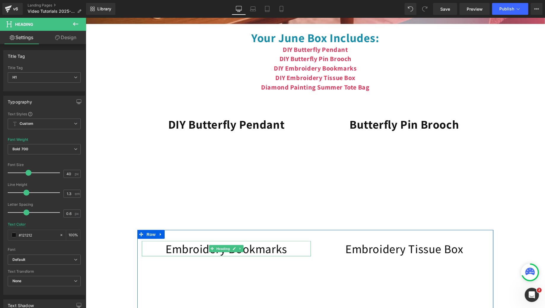
click at [192, 256] on h1 "Embroidery Bookmarks" at bounding box center [225, 248] width 169 height 15
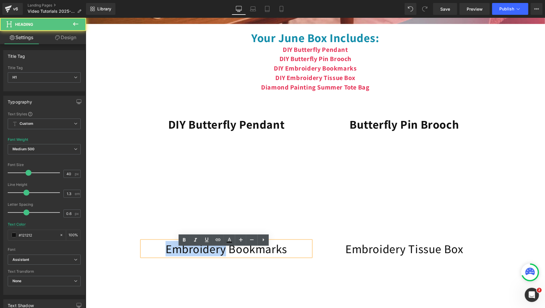
click at [192, 256] on h1 "Embroidery Bookmarks" at bounding box center [225, 248] width 169 height 15
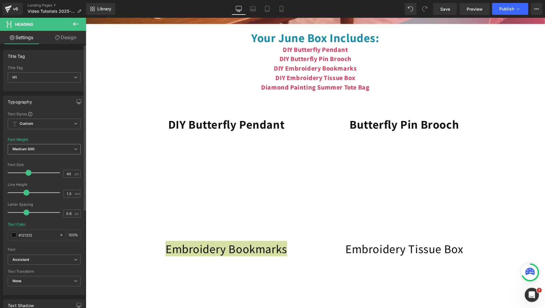
click at [68, 148] on span "Medium 500" at bounding box center [44, 149] width 73 height 10
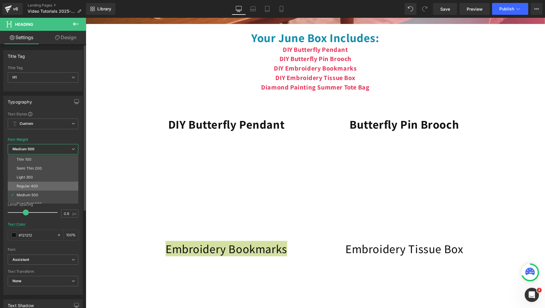
scroll to position [28, 0]
click at [45, 201] on li "Bold 700" at bounding box center [44, 202] width 73 height 9
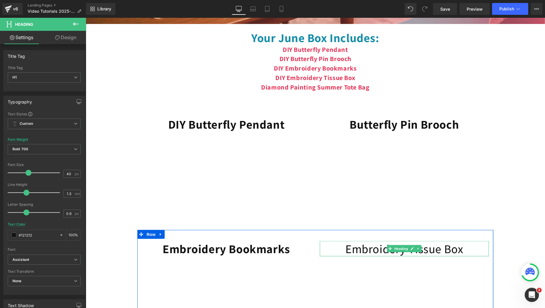
click at [346, 256] on h1 "Embroidery Tissue Box" at bounding box center [403, 248] width 169 height 15
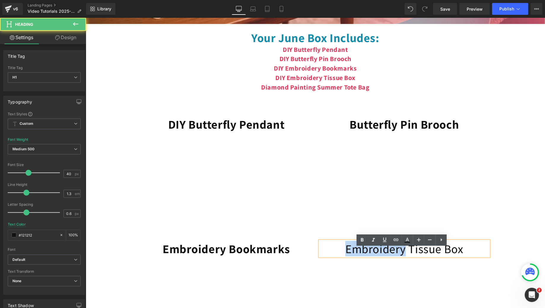
click at [346, 256] on h1 "Embroidery Tissue Box" at bounding box center [403, 248] width 169 height 15
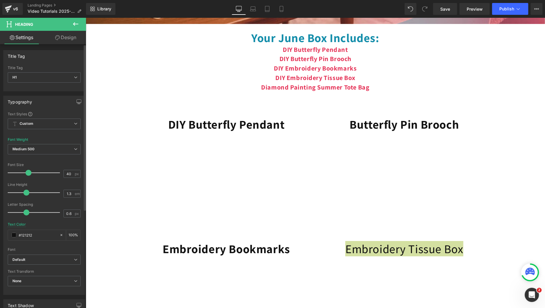
click at [57, 143] on div "Font Weight Medium 500 Thin 100 Semi Thin 200 Light 300 Regular 400 Medium 500 …" at bounding box center [44, 150] width 73 height 24
click at [57, 147] on span "Medium 500" at bounding box center [44, 149] width 73 height 10
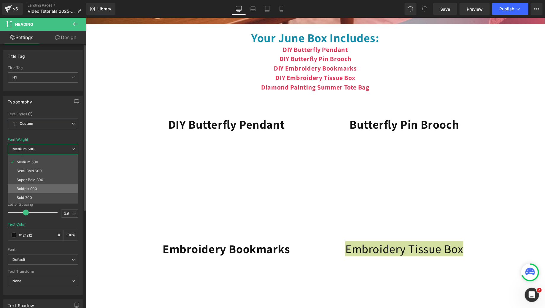
scroll to position [34, 0]
click at [39, 195] on li "Bold 700" at bounding box center [44, 196] width 73 height 9
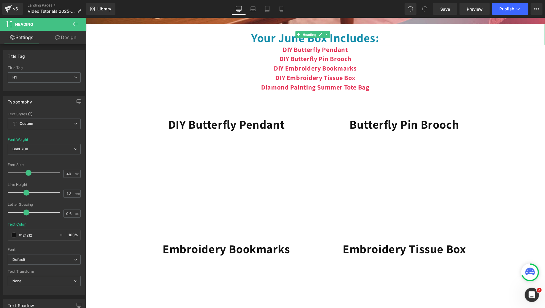
click at [282, 45] on h1 "Your June Box Includes:" at bounding box center [314, 37] width 459 height 15
click at [34, 233] on input "#138daa" at bounding box center [38, 235] width 38 height 7
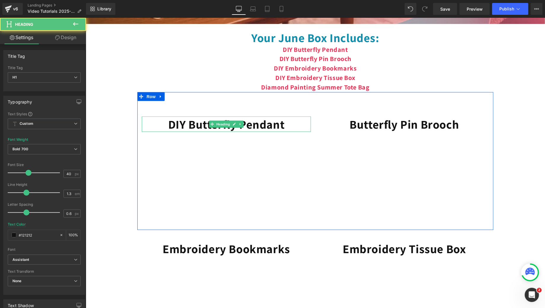
click at [191, 125] on div "DIY Butterfly Pendant Heading" at bounding box center [225, 123] width 169 height 15
click at [188, 129] on h1 "DIY Butterfly Pendant" at bounding box center [225, 123] width 169 height 15
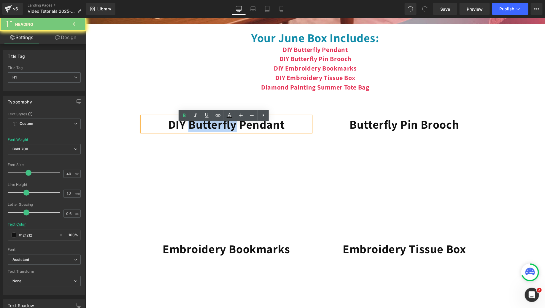
click at [188, 129] on h1 "DIY Butterfly Pendant" at bounding box center [225, 123] width 169 height 15
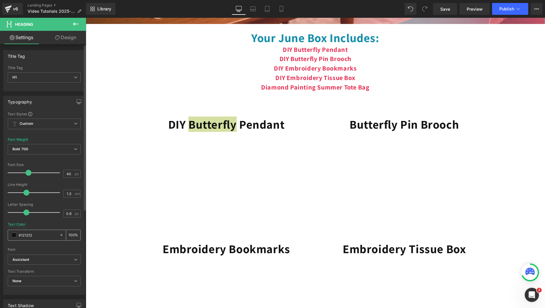
click at [35, 238] on div "#121212" at bounding box center [33, 235] width 51 height 10
click at [35, 237] on input "#121212" at bounding box center [38, 235] width 38 height 7
paste input "38daa"
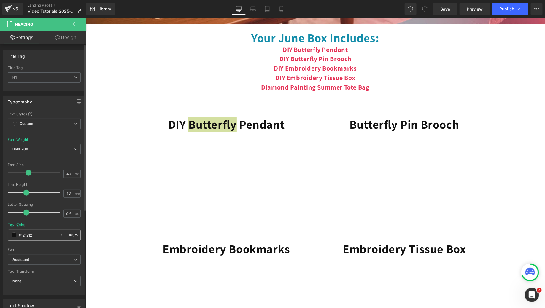
type input "#138daa"
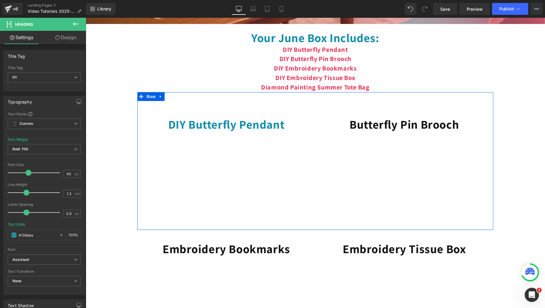
click at [344, 130] on h1 "Butterfly Pin Brooch" at bounding box center [403, 123] width 169 height 15
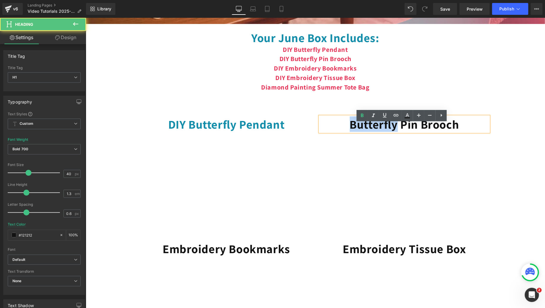
click at [344, 130] on h1 "Butterfly Pin Brooch" at bounding box center [403, 123] width 169 height 15
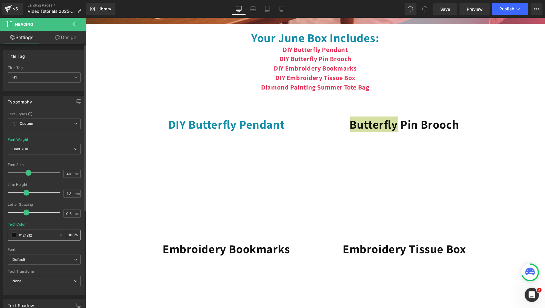
click at [35, 235] on input "#121212" at bounding box center [38, 235] width 38 height 7
type input "#138daa"
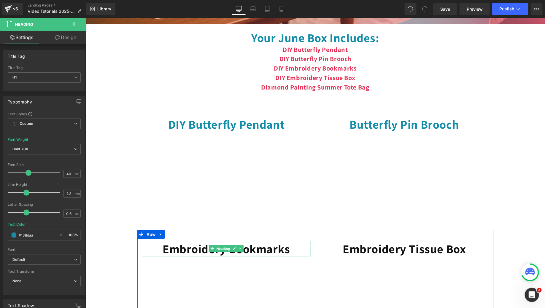
click at [167, 256] on h1 "Embroidery Bookmarks" at bounding box center [225, 248] width 169 height 15
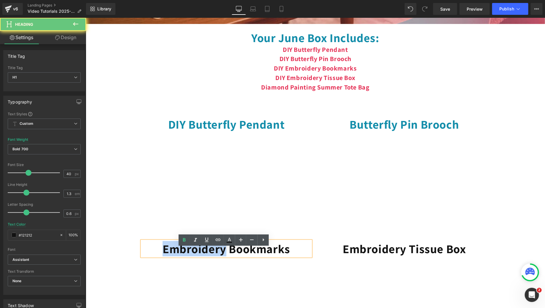
click at [167, 256] on h1 "Embroidery Bookmarks" at bounding box center [225, 248] width 169 height 15
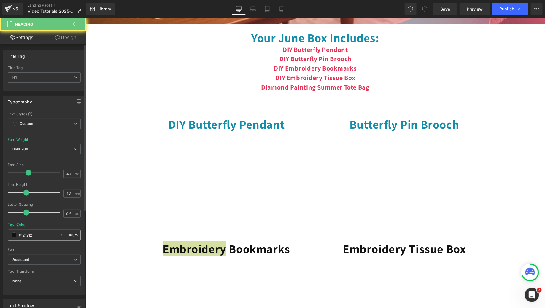
click at [33, 237] on input "#121212" at bounding box center [38, 235] width 38 height 7
paste input "38daa"
type input "#138daa"
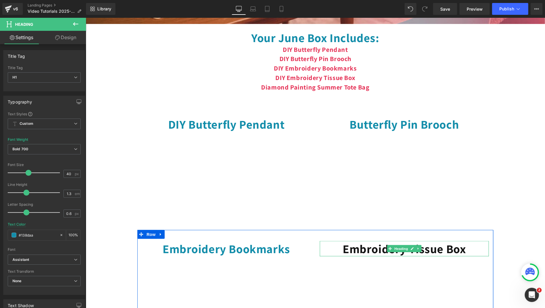
click at [346, 256] on h1 "Embroidery Tissue Box" at bounding box center [403, 248] width 169 height 15
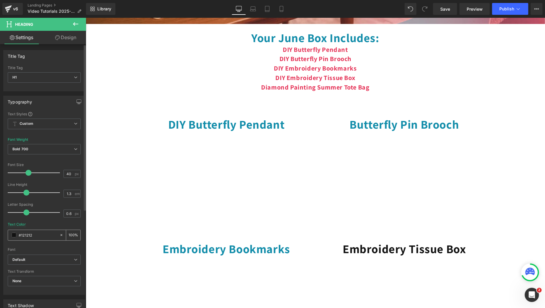
click at [30, 232] on input "#121212" at bounding box center [38, 235] width 38 height 7
type input "#138daa121212"
type input "0"
click at [30, 232] on input "#138daa121212" at bounding box center [38, 235] width 38 height 7
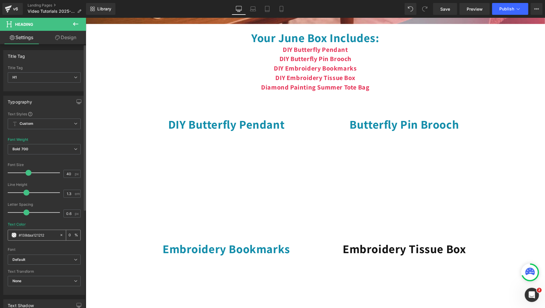
click at [30, 232] on input "#138daa121212" at bounding box center [38, 235] width 38 height 7
type input "#138daa"
type input "100"
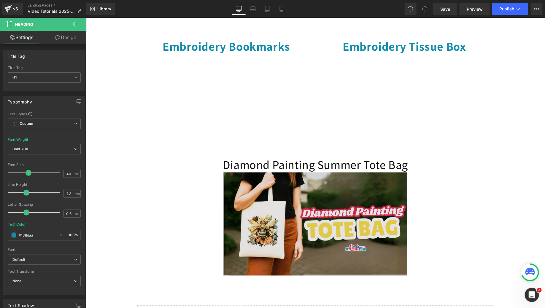
scroll to position [396, 0]
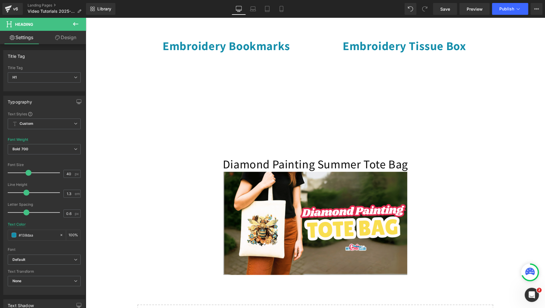
click at [265, 172] on h1 "Diamond Painting Summer Tote Bag" at bounding box center [314, 163] width 459 height 15
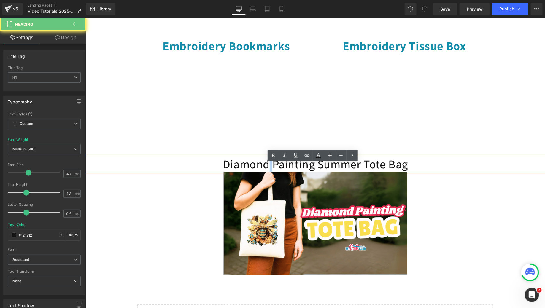
click at [265, 172] on h1 "Diamond Painting Summer Tote Bag" at bounding box center [314, 163] width 459 height 15
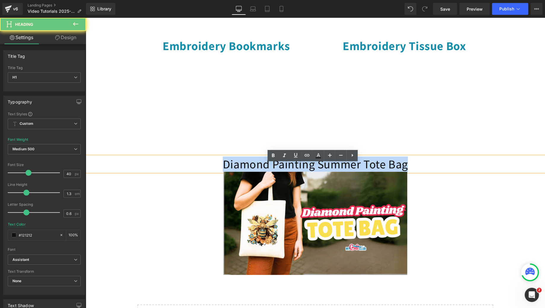
click at [265, 172] on h1 "Diamond Painting Summer Tote Bag" at bounding box center [314, 163] width 459 height 15
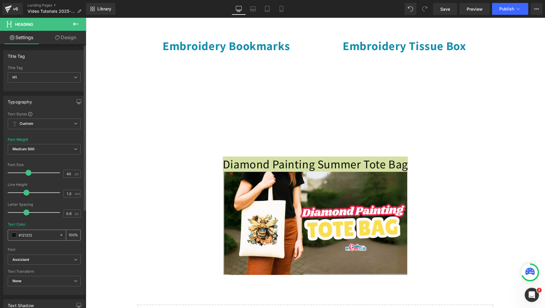
click at [30, 234] on input "#121212" at bounding box center [38, 235] width 38 height 7
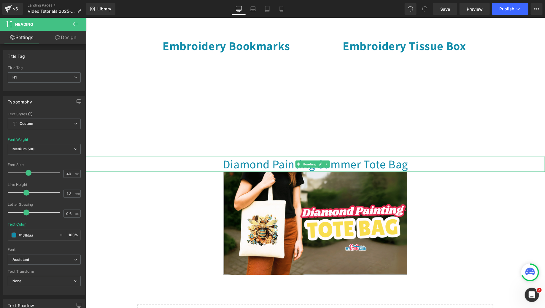
type input "#138daa"
click at [243, 171] on h1 "Diamond Painting Summer Tote Bag" at bounding box center [314, 163] width 459 height 15
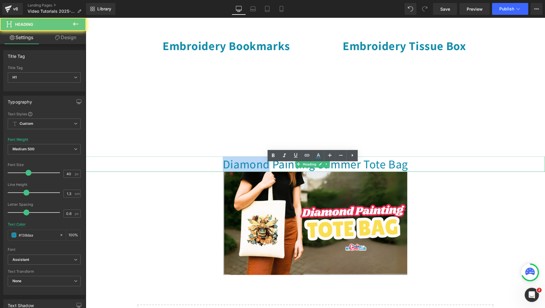
click at [243, 171] on h1 "Diamond Painting Summer Tote Bag" at bounding box center [314, 163] width 459 height 15
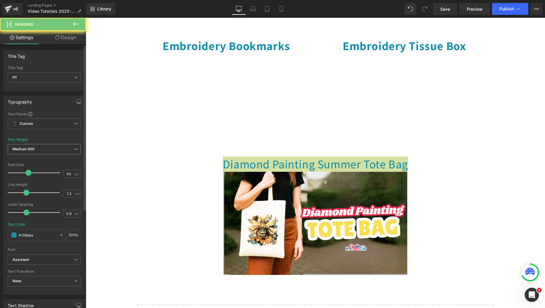
click at [28, 151] on span "Medium 500" at bounding box center [44, 149] width 73 height 10
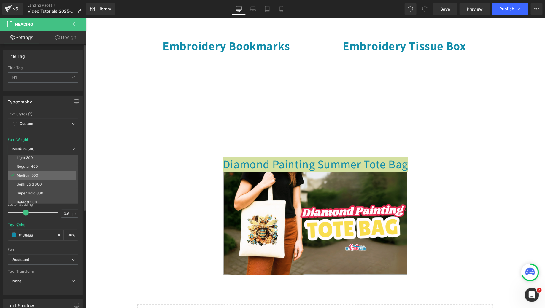
scroll to position [27, 0]
click at [32, 201] on li "Bold 700" at bounding box center [44, 203] width 73 height 9
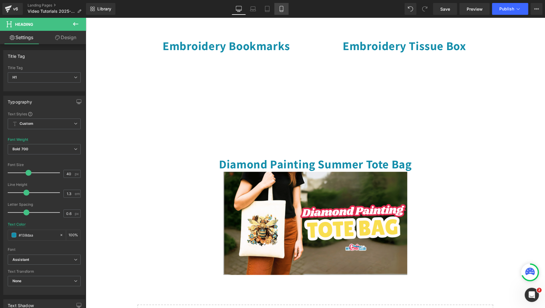
click at [281, 12] on link "Mobile" at bounding box center [281, 9] width 14 height 12
type input "100"
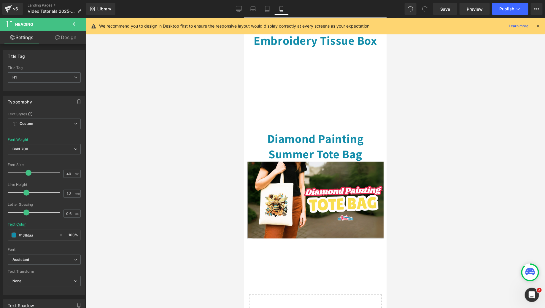
scroll to position [440, 0]
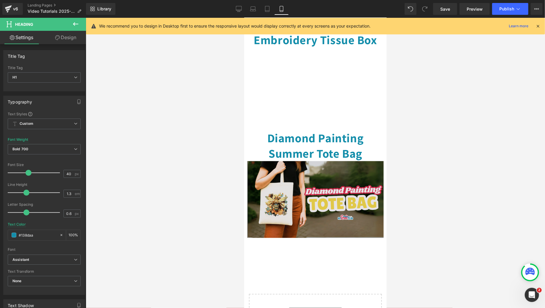
click at [281, 228] on div "Image 89px" at bounding box center [315, 212] width 136 height 103
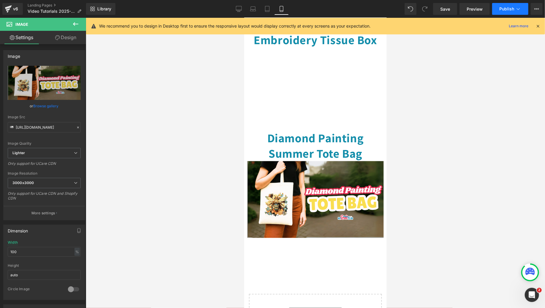
click at [505, 12] on button "Publish" at bounding box center [510, 9] width 36 height 12
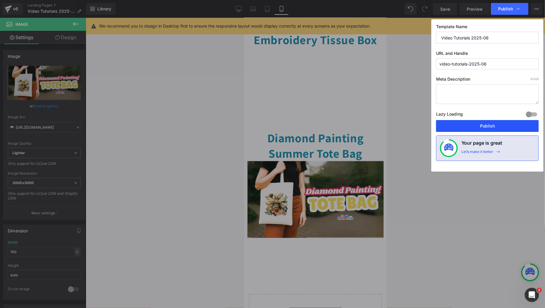
click at [465, 127] on button "Publish" at bounding box center [487, 126] width 103 height 12
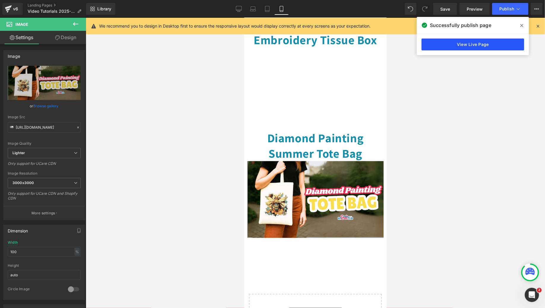
click at [457, 47] on link "View Live Page" at bounding box center [472, 45] width 103 height 12
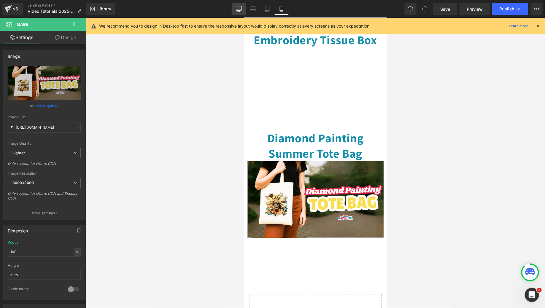
click at [239, 9] on icon at bounding box center [239, 9] width 6 height 6
type input "40"
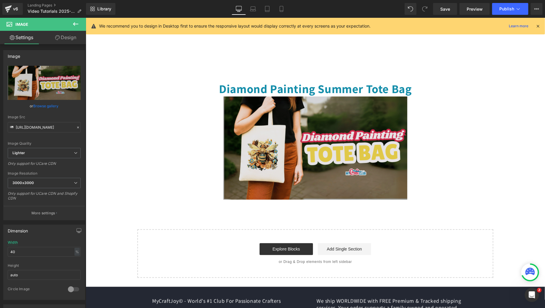
scroll to position [478, 0]
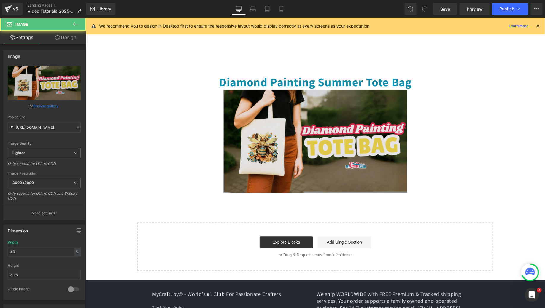
click at [299, 189] on img at bounding box center [315, 141] width 184 height 103
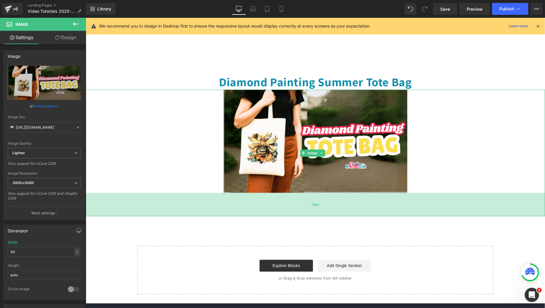
drag, startPoint x: 298, startPoint y: 198, endPoint x: 304, endPoint y: 222, distance: 24.1
click at [304, 216] on div "79px" at bounding box center [314, 204] width 459 height 23
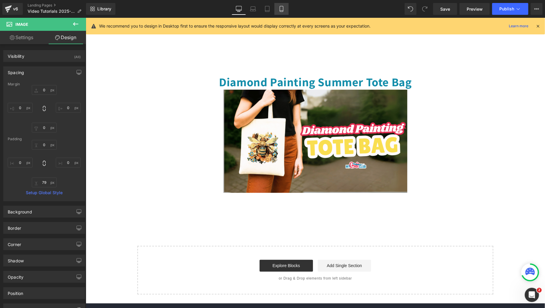
click at [284, 6] on icon at bounding box center [282, 9] width 6 height 6
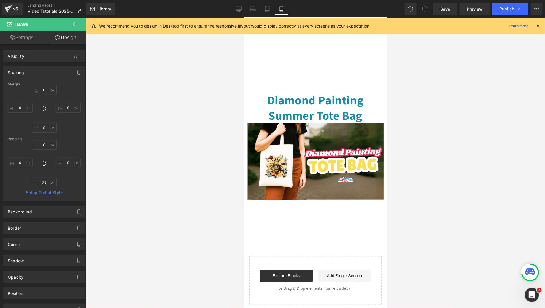
type input "0"
type input "10"
type input "0"
type input "10"
type input "0"
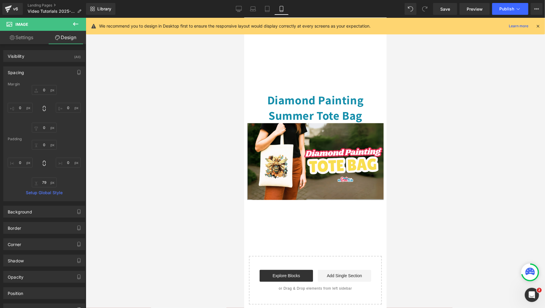
type input "0"
type input "84.7527"
type input "0"
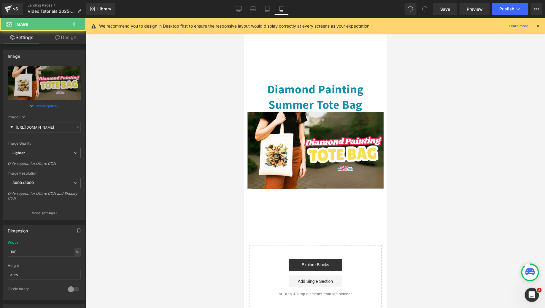
click at [292, 181] on div "Image 79px" at bounding box center [315, 163] width 136 height 103
click at [232, 2] on div "Library Mobile Desktop Laptop Tablet Mobile Save Preview Publish Scheduled View…" at bounding box center [315, 9] width 459 height 18
click at [241, 10] on icon at bounding box center [239, 8] width 6 height 4
type input "40"
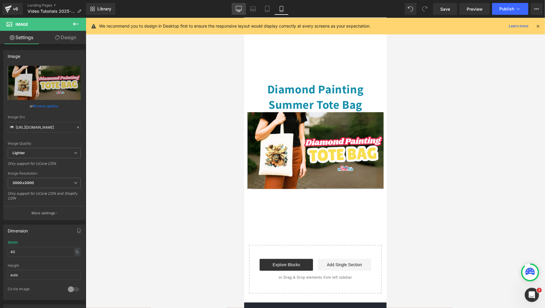
scroll to position [478, 0]
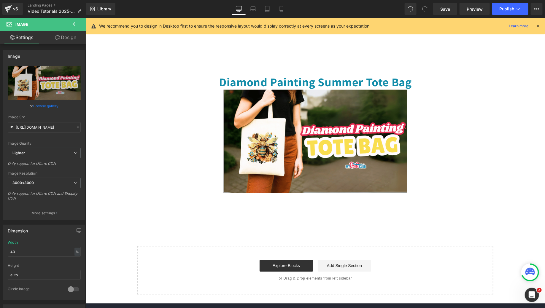
click at [495, 3] on div "Library Desktop Desktop Laptop Tablet Mobile Save Preview Publish Scheduled Vie…" at bounding box center [315, 9] width 459 height 18
click at [500, 8] on span "Publish" at bounding box center [506, 9] width 15 height 5
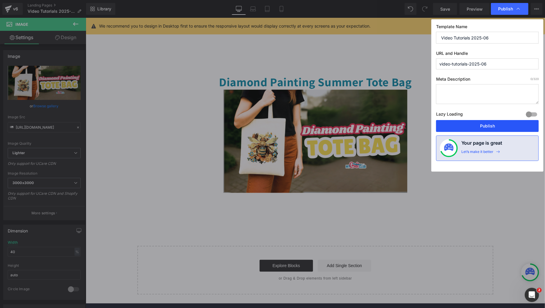
click at [456, 125] on button "Publish" at bounding box center [487, 126] width 103 height 12
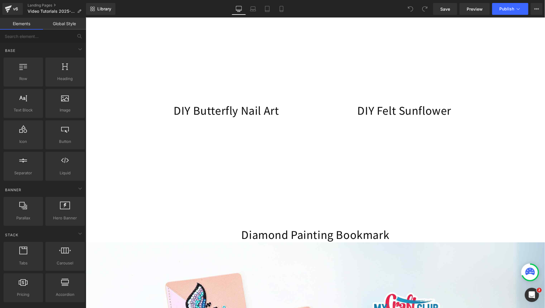
scroll to position [420, 0]
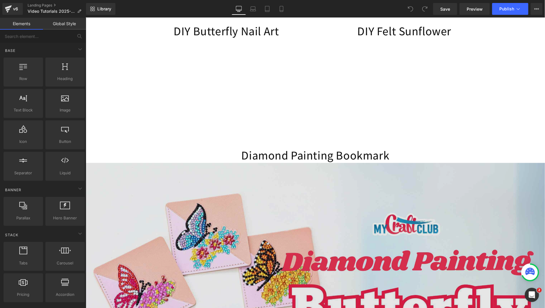
click at [338, 171] on div "Image" at bounding box center [314, 292] width 459 height 258
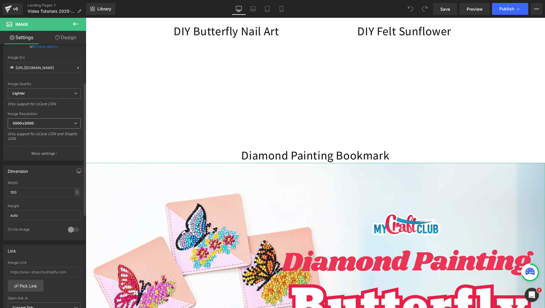
scroll to position [75, 0]
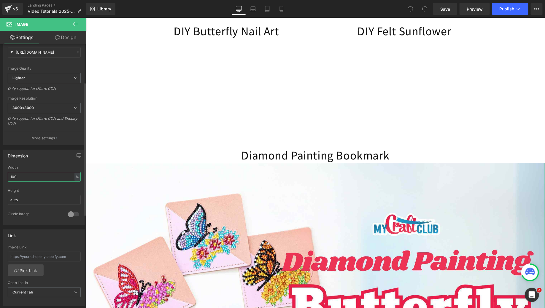
click at [58, 179] on input "100" at bounding box center [44, 177] width 73 height 10
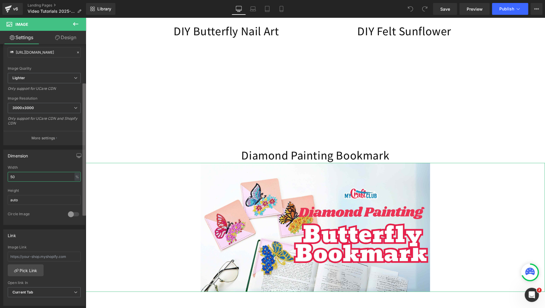
click at [82, 154] on b at bounding box center [84, 150] width 4 height 132
click at [81, 154] on button "button" at bounding box center [78, 155] width 9 height 11
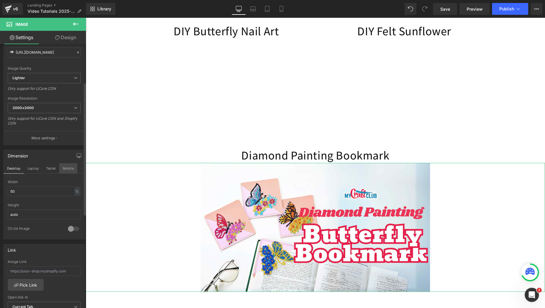
click at [65, 168] on button "Mobile" at bounding box center [68, 168] width 18 height 10
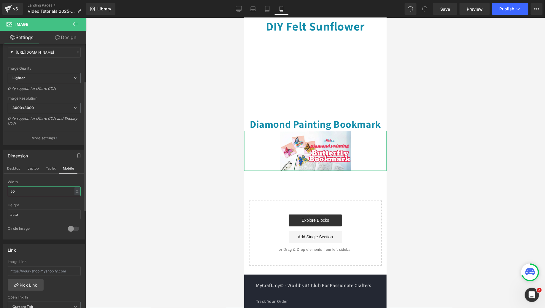
click at [56, 187] on input "50" at bounding box center [44, 192] width 73 height 10
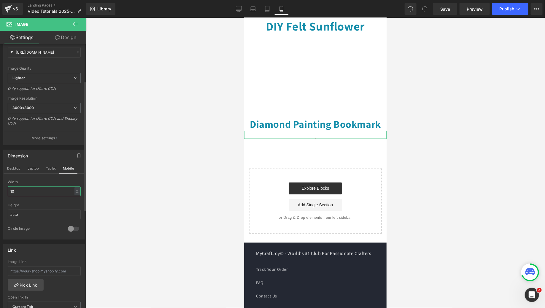
type input "100"
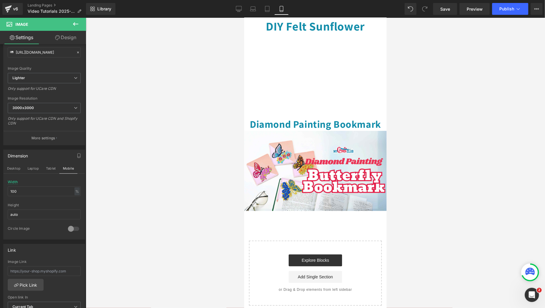
click at [466, 123] on div at bounding box center [315, 163] width 459 height 290
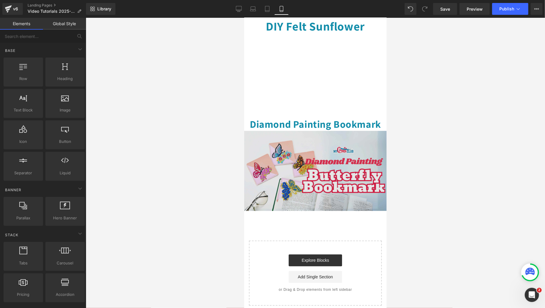
click at [326, 131] on img at bounding box center [315, 171] width 142 height 80
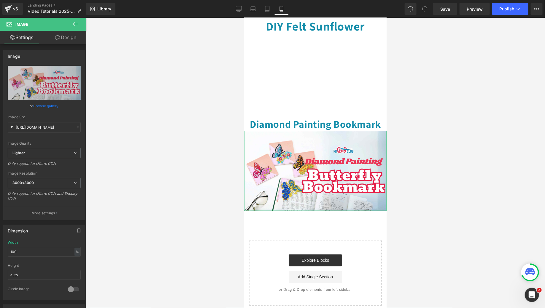
click at [74, 40] on link "Design" at bounding box center [65, 37] width 43 height 13
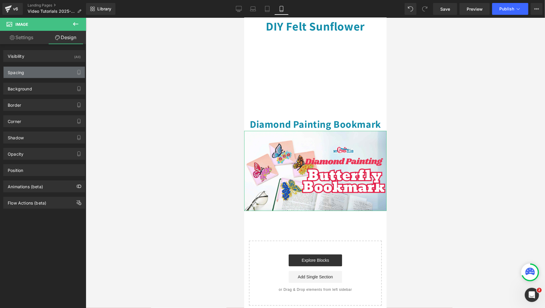
click at [51, 74] on div "Spacing" at bounding box center [44, 72] width 81 height 11
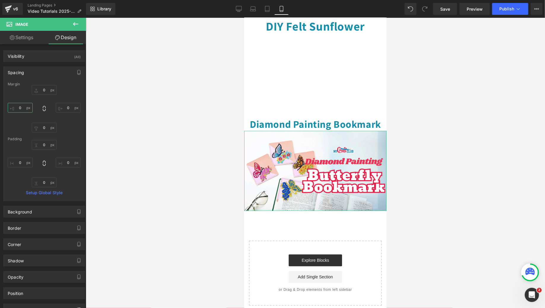
click at [26, 108] on input "0" at bounding box center [20, 108] width 25 height 10
type input "3"
click at [70, 108] on input "0" at bounding box center [68, 108] width 25 height 10
type input "3"
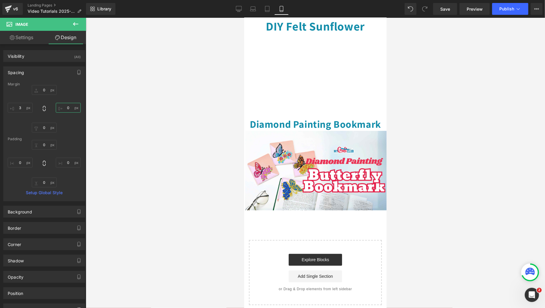
type input "5"
type input "1-"
type input "0"
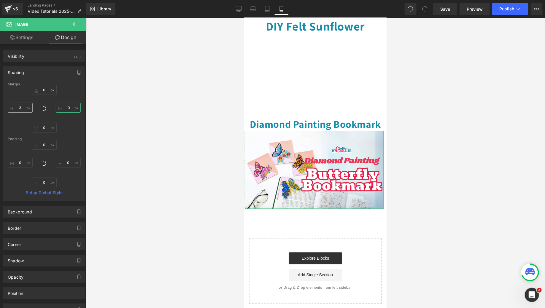
type input "10"
click at [23, 107] on input "3" at bounding box center [20, 108] width 25 height 10
type input "10"
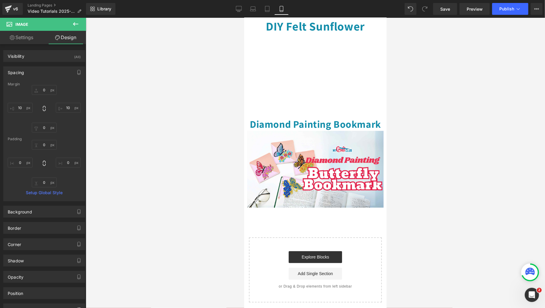
click at [230, 133] on div at bounding box center [315, 163] width 459 height 290
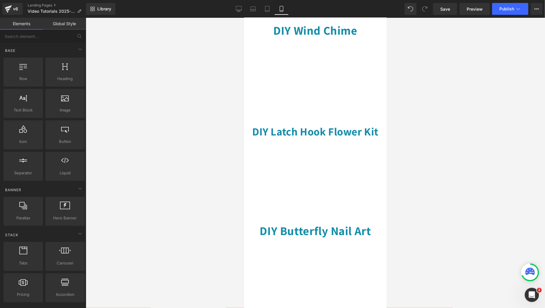
scroll to position [134, 0]
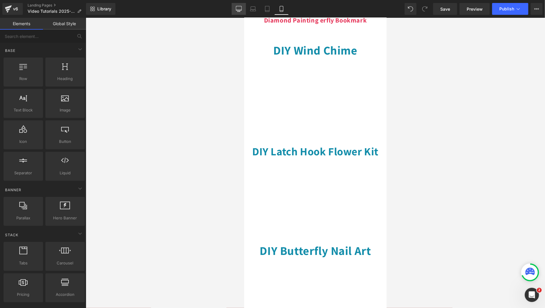
click at [235, 9] on link "Desktop" at bounding box center [239, 9] width 14 height 12
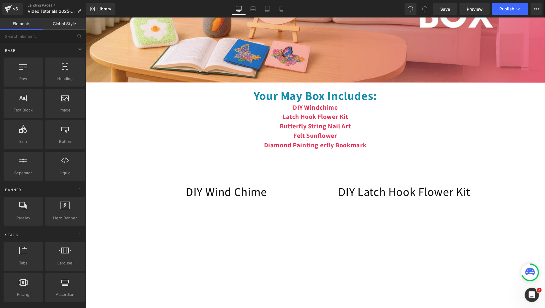
scroll to position [283, 0]
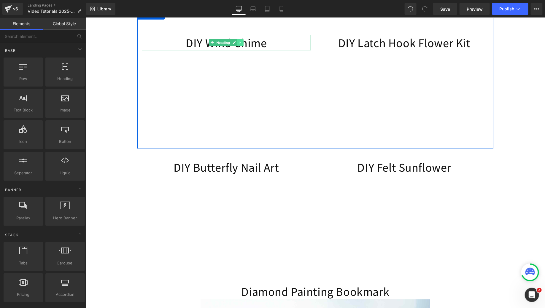
click at [237, 46] on link at bounding box center [240, 42] width 6 height 7
click at [236, 44] on icon at bounding box center [237, 42] width 3 height 3
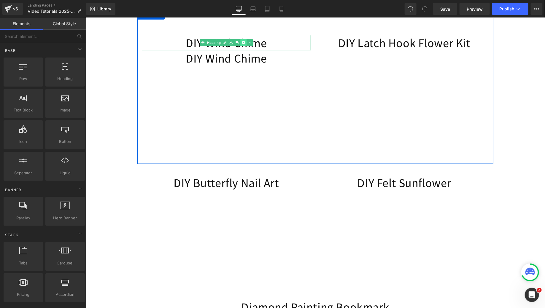
click at [242, 44] on icon at bounding box center [243, 42] width 3 height 3
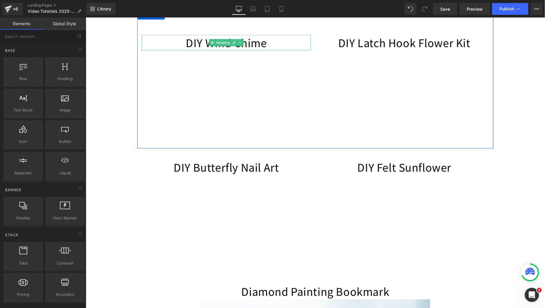
click at [254, 50] on h1 "DIY Wind Chime" at bounding box center [225, 42] width 169 height 15
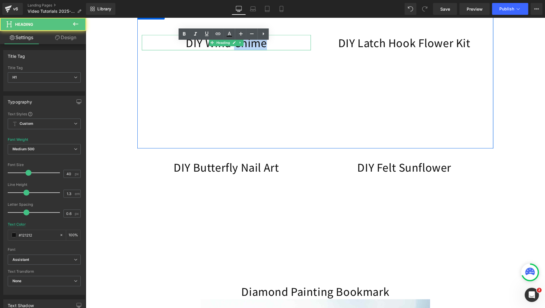
click at [254, 50] on h1 "DIY Wind Chime" at bounding box center [225, 42] width 169 height 15
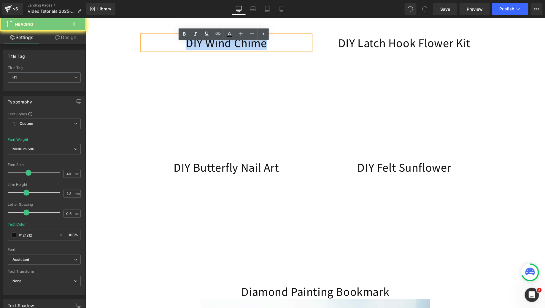
click at [254, 50] on h1 "DIY Wind Chime" at bounding box center [225, 42] width 169 height 15
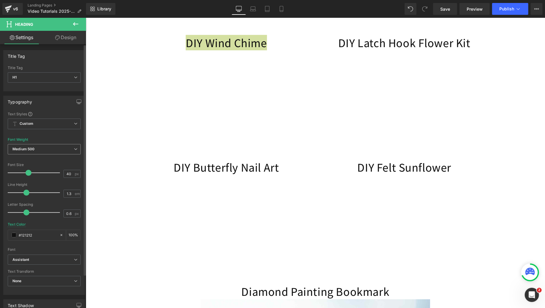
click at [34, 150] on b "Medium 500" at bounding box center [23, 149] width 22 height 4
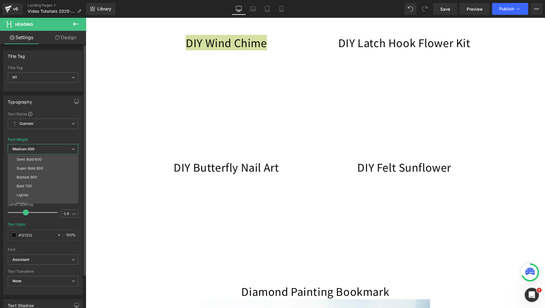
scroll to position [45, 0]
click at [31, 184] on div "Bold 700" at bounding box center [24, 186] width 15 height 4
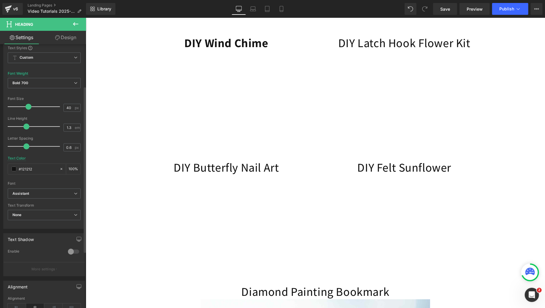
scroll to position [67, 0]
click at [34, 167] on input "#121212" at bounding box center [38, 168] width 38 height 7
paste input "38daa"
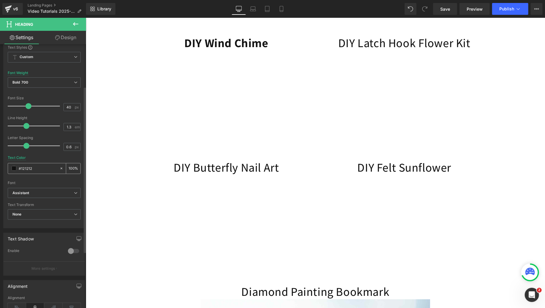
type input "#138daa"
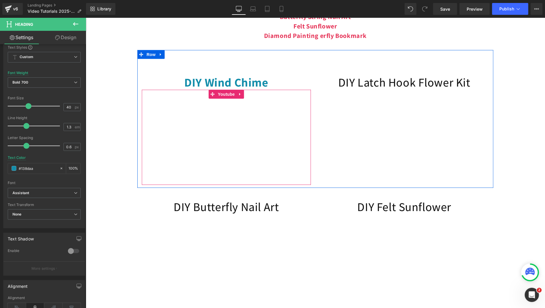
scroll to position [238, 0]
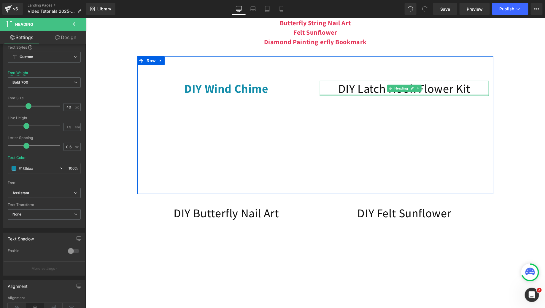
click at [335, 96] on div at bounding box center [403, 94] width 169 height 1
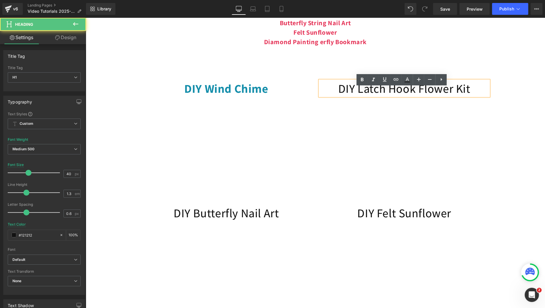
click at [335, 96] on h1 "DIY Latch Hook Flower Kit" at bounding box center [403, 87] width 169 height 15
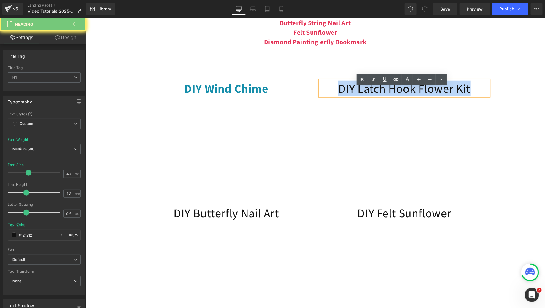
click at [335, 96] on h1 "DIY Latch Hook Flower Kit" at bounding box center [403, 87] width 169 height 15
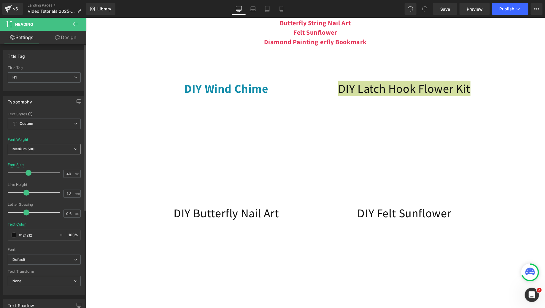
click at [39, 145] on span "Medium 500" at bounding box center [44, 149] width 73 height 10
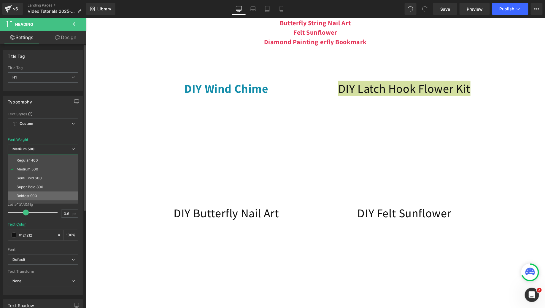
scroll to position [42, 0]
click at [34, 189] on li "Bold 700" at bounding box center [44, 188] width 73 height 9
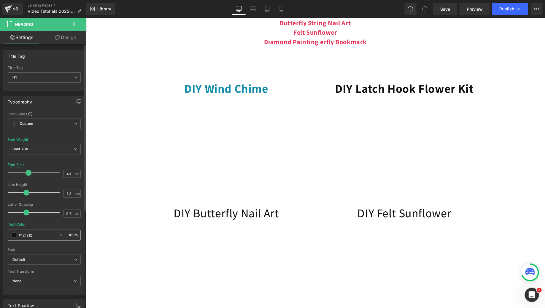
click at [30, 233] on input "#121212" at bounding box center [38, 235] width 38 height 7
paste input "38daa"
type input "#138daa"
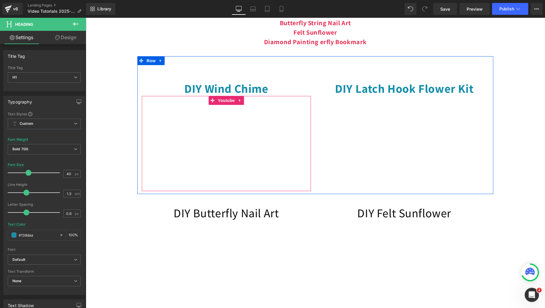
scroll to position [284, 0]
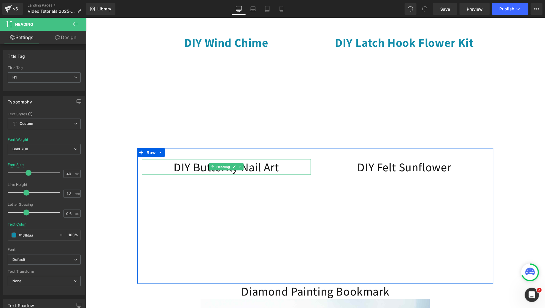
click at [168, 168] on h1 "DIY Butterfly Nail Art" at bounding box center [225, 166] width 169 height 15
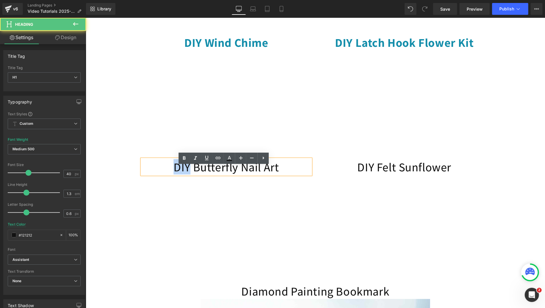
click at [168, 168] on h1 "DIY Butterfly Nail Art" at bounding box center [225, 166] width 169 height 15
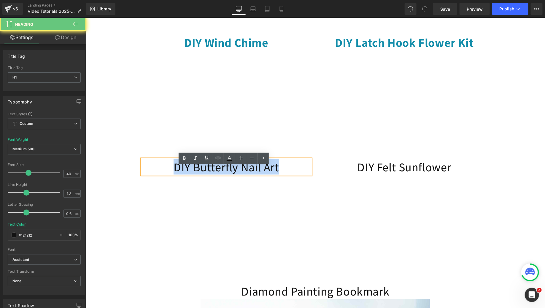
click at [168, 168] on h1 "DIY Butterfly Nail Art" at bounding box center [225, 166] width 169 height 15
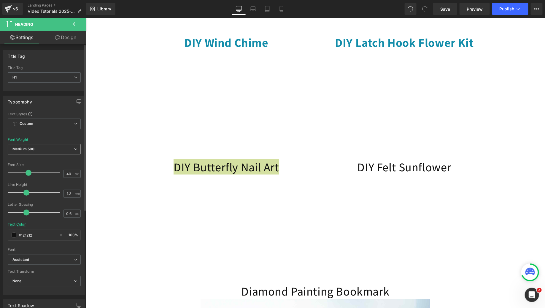
click at [30, 149] on b "Medium 500" at bounding box center [23, 149] width 22 height 4
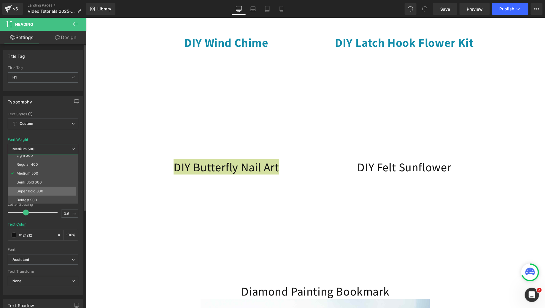
scroll to position [46, 0]
click at [31, 181] on li "Bold 700" at bounding box center [44, 184] width 73 height 9
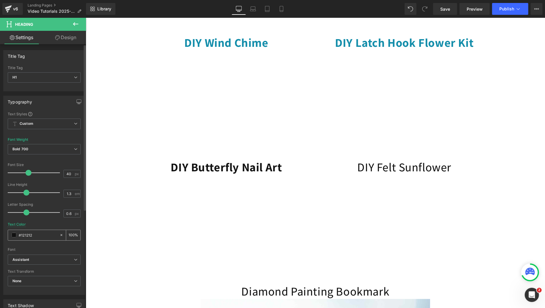
click at [30, 234] on input "#121212" at bounding box center [38, 235] width 38 height 7
paste input "38daa"
type input "#138daa"
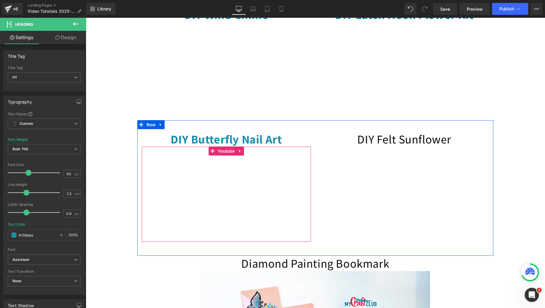
scroll to position [316, 0]
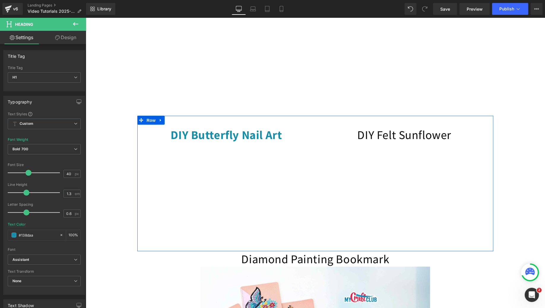
click at [369, 142] on h1 "DIY Felt Sunflower" at bounding box center [403, 134] width 169 height 15
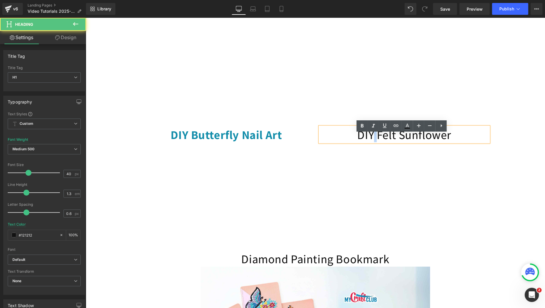
click at [369, 142] on h1 "DIY Felt Sunflower" at bounding box center [403, 134] width 169 height 15
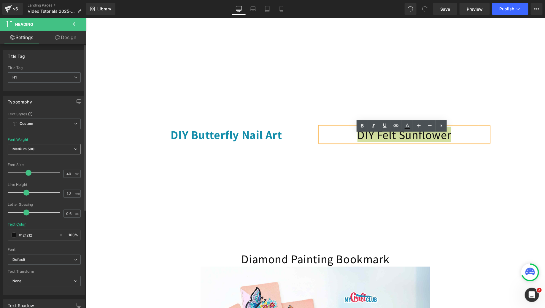
click at [48, 152] on span "Medium 500" at bounding box center [44, 149] width 73 height 10
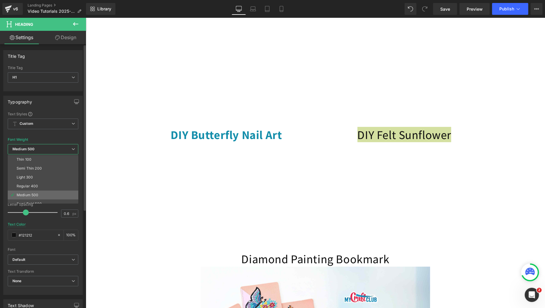
scroll to position [33, 0]
click at [37, 199] on li "Bold 700" at bounding box center [44, 197] width 73 height 9
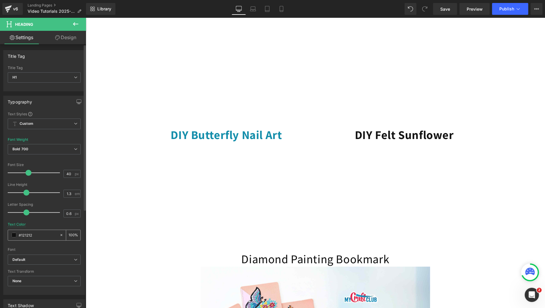
click at [34, 232] on input "#121212" at bounding box center [38, 235] width 38 height 7
paste input "38daa"
type input "#138daa"
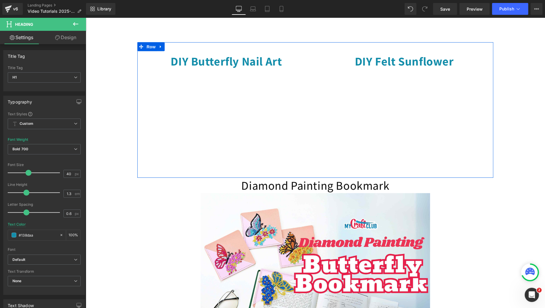
scroll to position [391, 0]
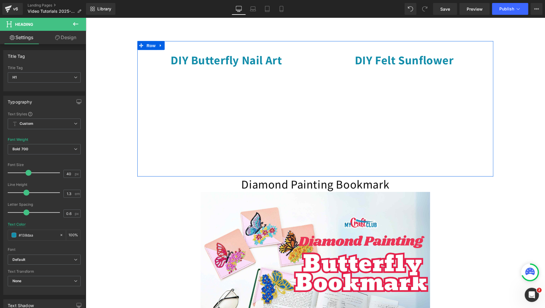
click at [275, 185] on h1 "Diamond Painting Bookmark" at bounding box center [314, 183] width 459 height 15
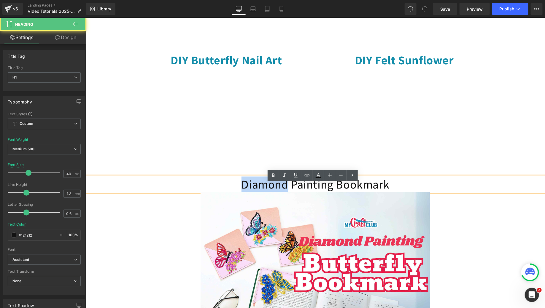
click at [275, 185] on h1 "Diamond Painting Bookmark" at bounding box center [314, 183] width 459 height 15
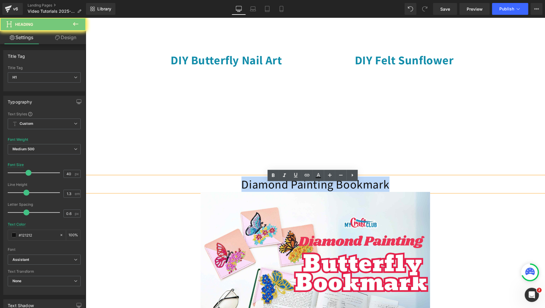
click at [275, 185] on h1 "Diamond Painting Bookmark" at bounding box center [314, 183] width 459 height 15
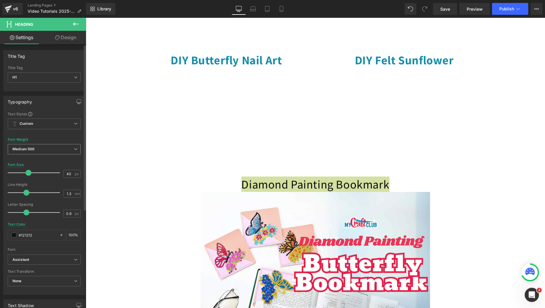
click at [42, 145] on span "Medium 500" at bounding box center [44, 149] width 73 height 10
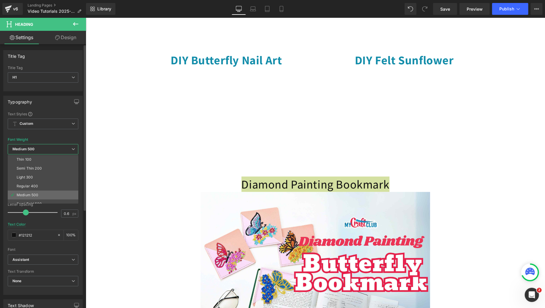
scroll to position [30, 0]
click at [36, 197] on li "Bold 700" at bounding box center [44, 201] width 73 height 9
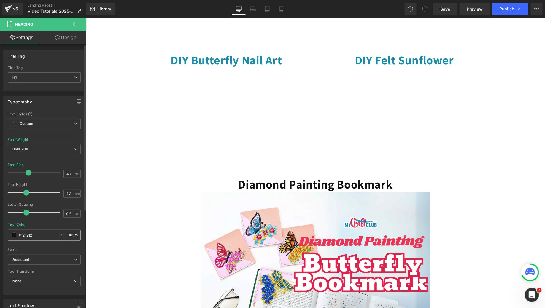
click at [32, 230] on div "#121212" at bounding box center [33, 235] width 51 height 10
click at [32, 232] on input "#121212" at bounding box center [38, 235] width 38 height 7
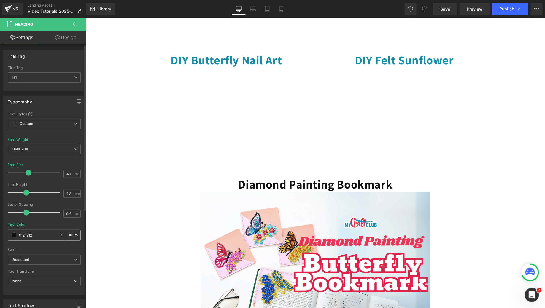
paste input "38daa"
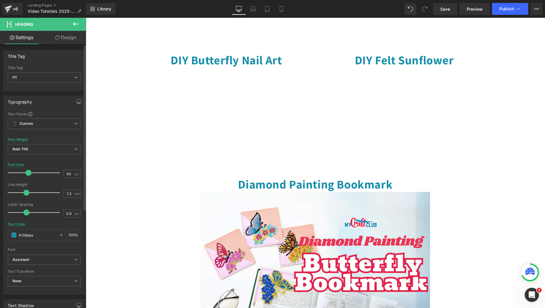
type input "#138daa"
click at [39, 225] on div "Text Color #138daa 100 %" at bounding box center [44, 234] width 73 height 25
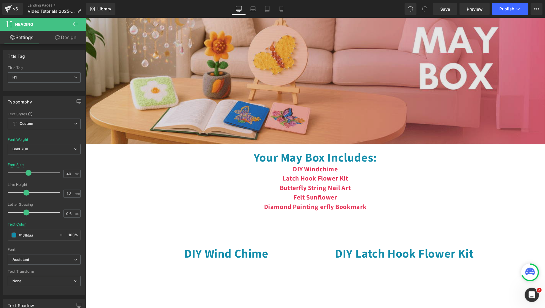
scroll to position [0, 0]
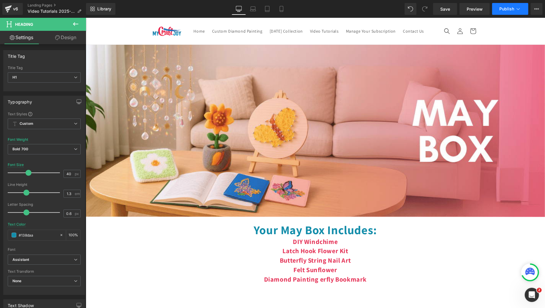
click at [499, 9] on button "Publish" at bounding box center [510, 9] width 36 height 12
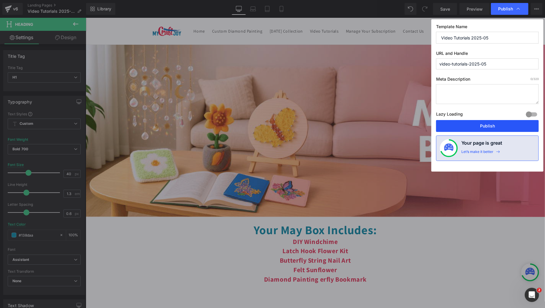
click at [454, 125] on button "Publish" at bounding box center [487, 126] width 103 height 12
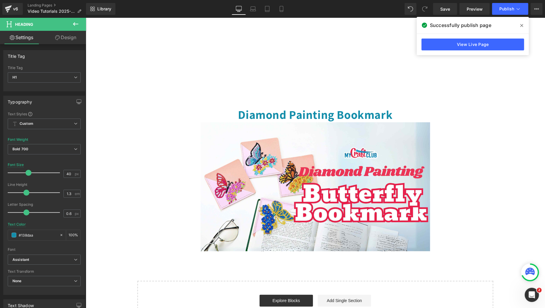
scroll to position [475, 0]
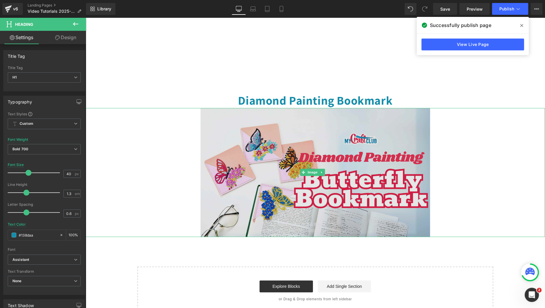
click at [371, 198] on img at bounding box center [315, 172] width 230 height 129
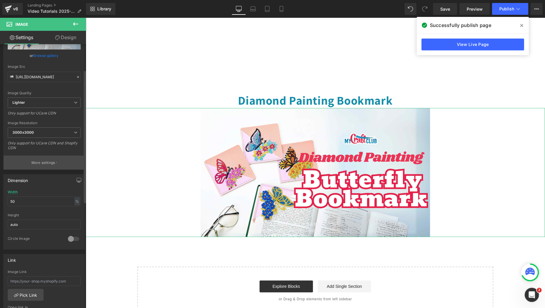
scroll to position [51, 0]
click at [39, 201] on input "50" at bounding box center [44, 201] width 73 height 10
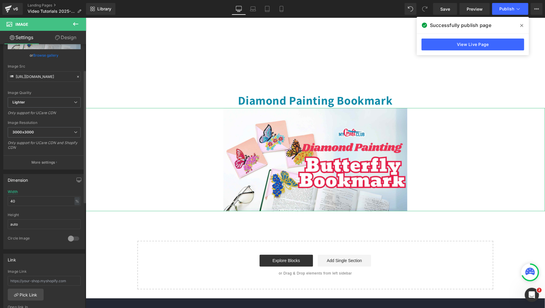
click at [71, 181] on div "Dimension" at bounding box center [44, 179] width 81 height 11
click at [76, 181] on button "button" at bounding box center [78, 179] width 9 height 11
click at [56, 197] on div "Dimension Desktop Laptop Tablet Mobile 40% Width 40 % % px auto Height auto 0 C…" at bounding box center [44, 219] width 82 height 90
click at [63, 195] on button "Mobile" at bounding box center [68, 193] width 18 height 10
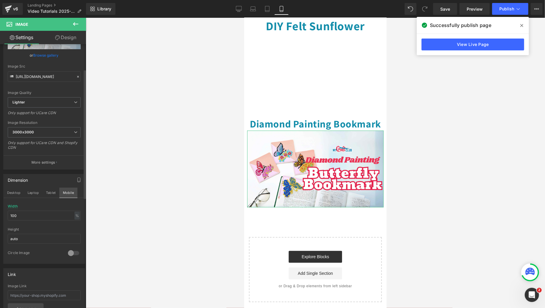
click at [66, 193] on button "Mobile" at bounding box center [68, 193] width 18 height 10
click at [15, 191] on button "Desktop" at bounding box center [14, 193] width 20 height 10
type input "40"
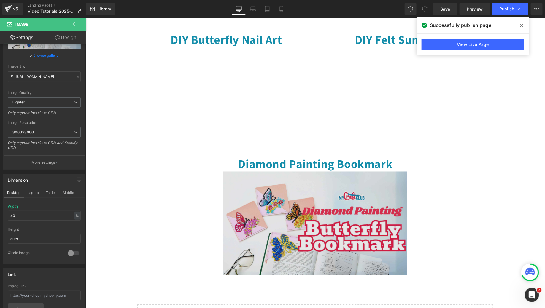
scroll to position [410, 0]
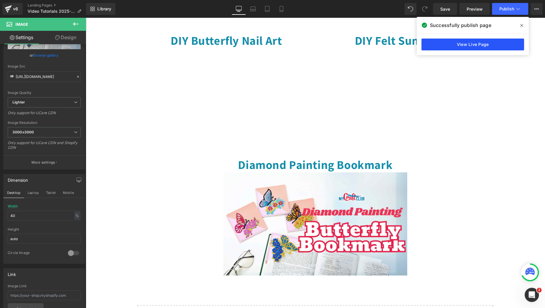
click at [451, 48] on link "View Live Page" at bounding box center [472, 45] width 103 height 12
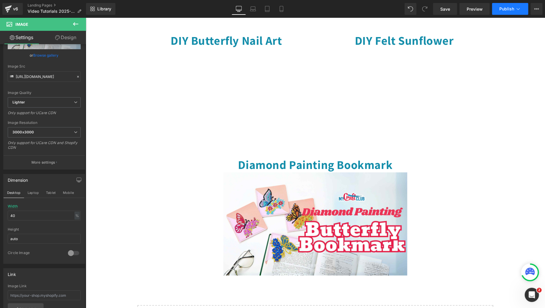
click at [513, 10] on span "Publish" at bounding box center [506, 9] width 15 height 5
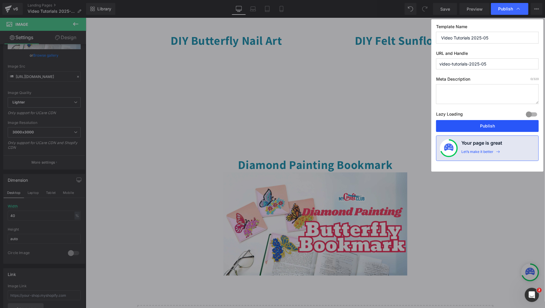
click at [454, 126] on button "Publish" at bounding box center [487, 126] width 103 height 12
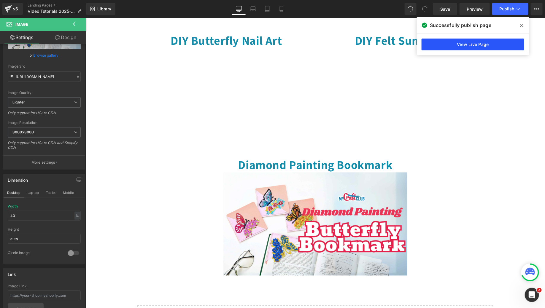
click at [464, 45] on link "View Live Page" at bounding box center [472, 45] width 103 height 12
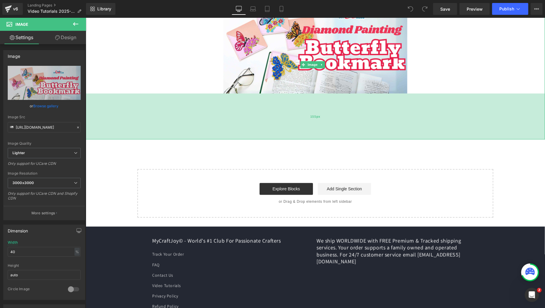
drag, startPoint x: 324, startPoint y: 98, endPoint x: 322, endPoint y: 144, distance: 46.0
click at [322, 139] on div "155px" at bounding box center [314, 116] width 459 height 46
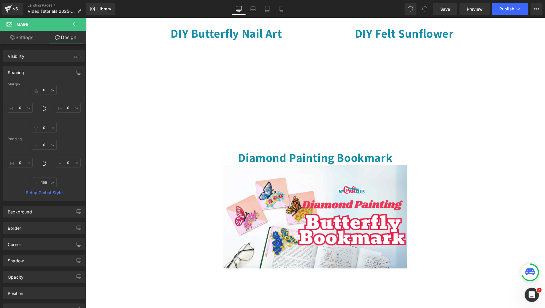
scroll to position [417, 0]
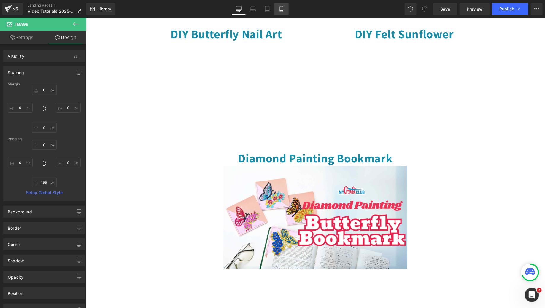
click at [287, 9] on link "Mobile" at bounding box center [281, 9] width 14 height 12
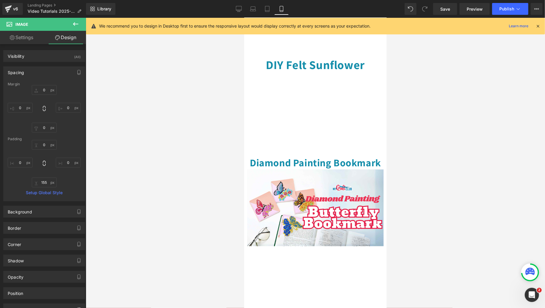
type input "0"
type input "10"
type input "0"
type input "10"
type input "0"
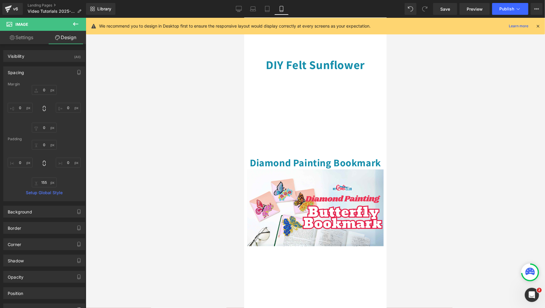
type input "0"
type input "155"
type input "0"
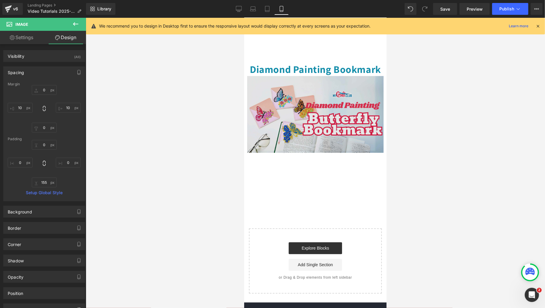
scroll to position [505, 0]
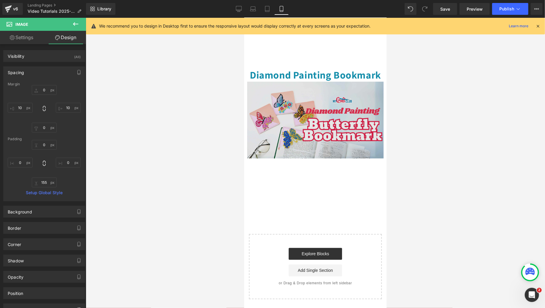
click at [289, 177] on img at bounding box center [315, 143] width 136 height 123
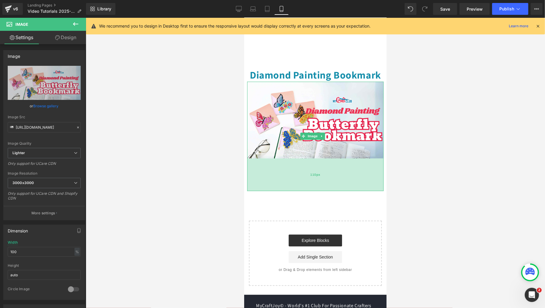
drag, startPoint x: 291, startPoint y: 185, endPoint x: 289, endPoint y: 171, distance: 13.5
click at [289, 171] on div "110px" at bounding box center [315, 174] width 136 height 33
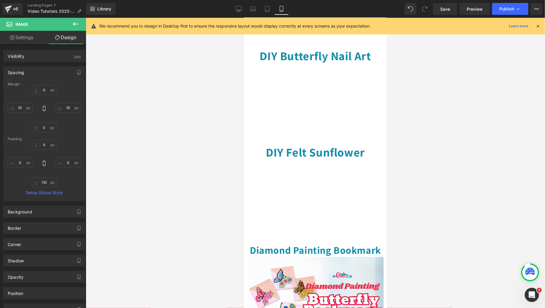
scroll to position [314, 0]
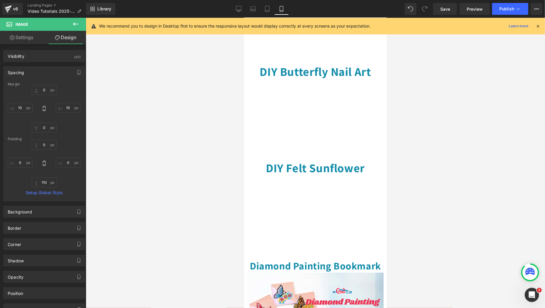
click at [495, 19] on div "We recommend you to design in Desktop first to ensure the responsive layout wou…" at bounding box center [315, 26] width 459 height 17
click at [502, 8] on span "Publish" at bounding box center [506, 9] width 15 height 5
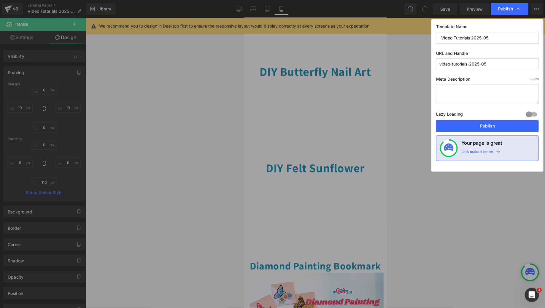
click at [451, 119] on label "Lazy Loading Build" at bounding box center [449, 115] width 27 height 10
click at [451, 122] on button "Publish" at bounding box center [487, 126] width 103 height 12
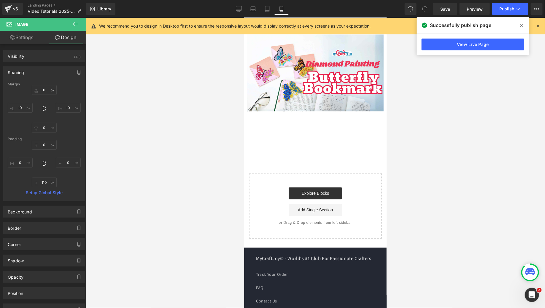
scroll to position [551, 0]
click at [244, 7] on link "Desktop" at bounding box center [239, 9] width 14 height 12
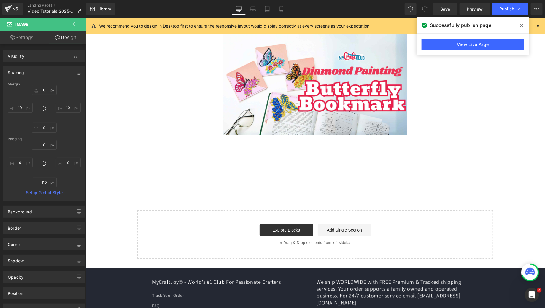
type input "0"
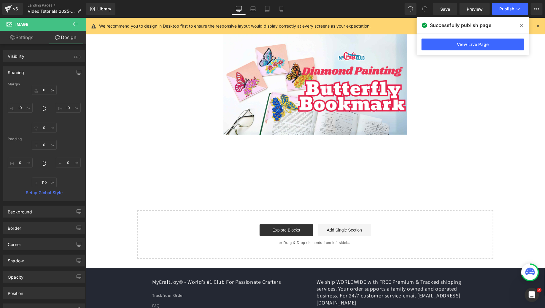
type input "0"
type input "131.029"
type input "0"
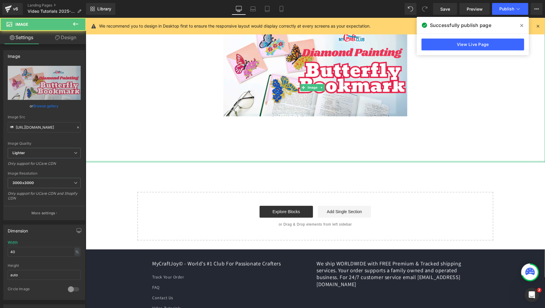
click at [309, 141] on div "Image" at bounding box center [314, 87] width 459 height 149
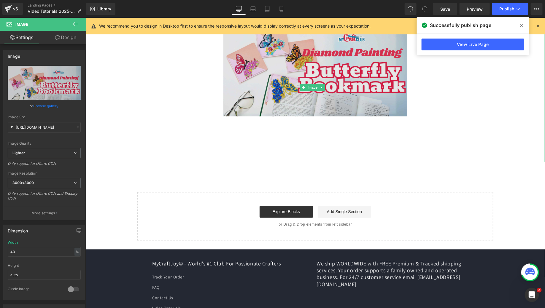
click at [312, 128] on img at bounding box center [315, 87] width 184 height 149
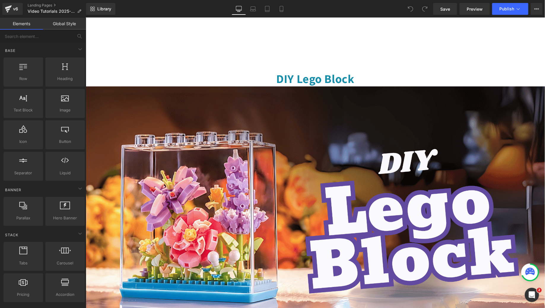
scroll to position [512, 0]
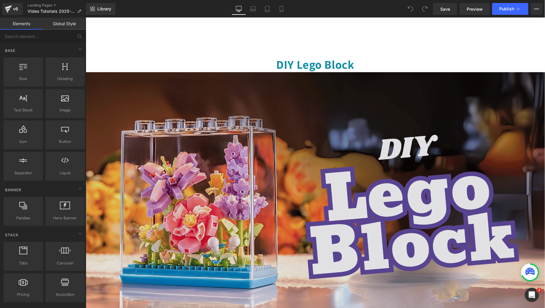
click at [285, 117] on img at bounding box center [314, 201] width 459 height 258
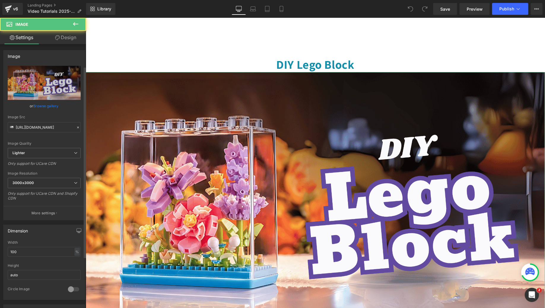
scroll to position [41, 0]
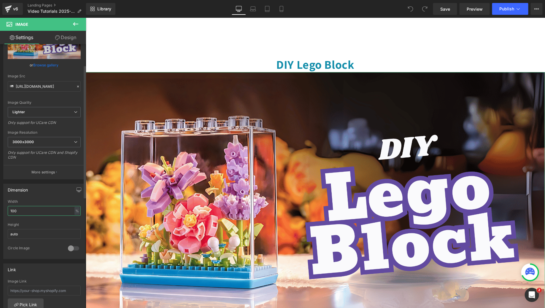
click at [44, 210] on input "100" at bounding box center [44, 211] width 73 height 10
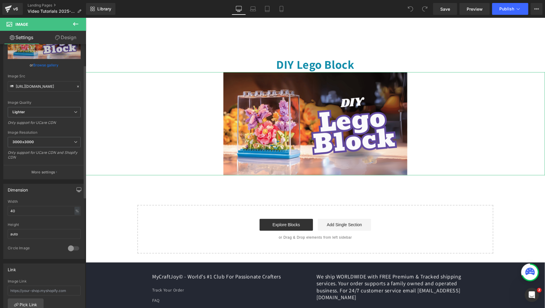
click at [77, 187] on icon "button" at bounding box center [79, 189] width 4 height 4
click at [69, 203] on button "Mobile" at bounding box center [68, 203] width 18 height 10
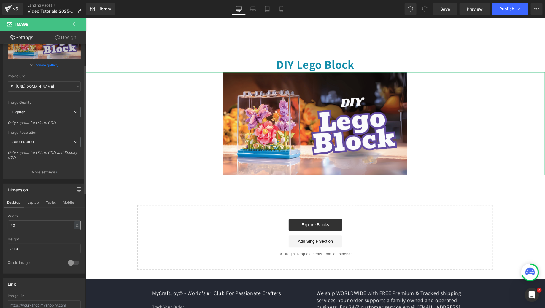
scroll to position [467, 0]
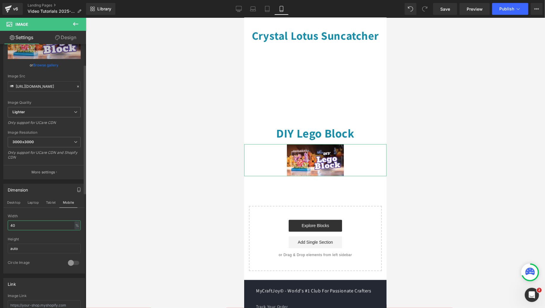
click at [56, 222] on input "40" at bounding box center [44, 226] width 73 height 10
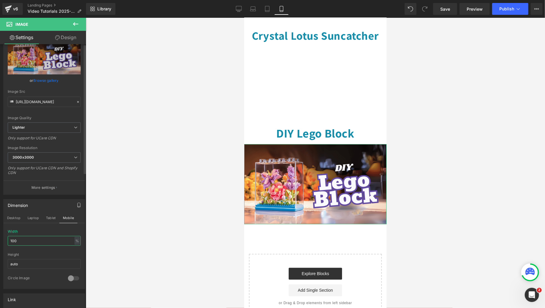
scroll to position [0, 0]
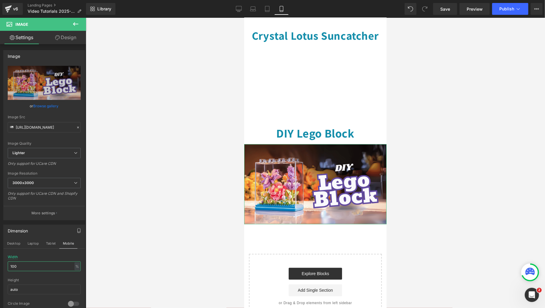
type input "100"
click at [64, 37] on link "Design" at bounding box center [65, 37] width 43 height 13
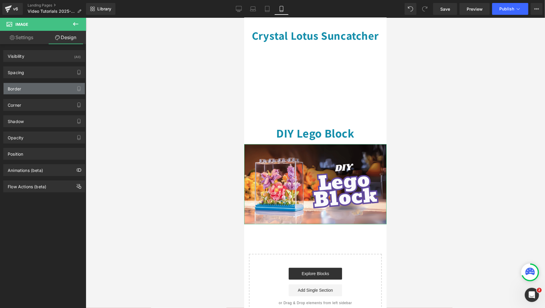
type input "0"
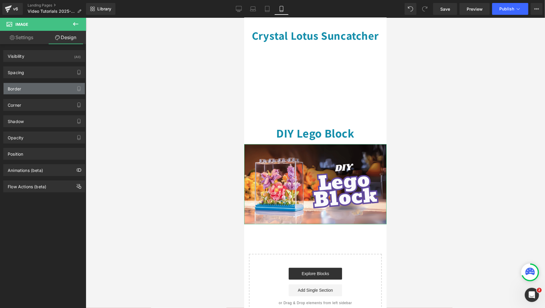
type input "0"
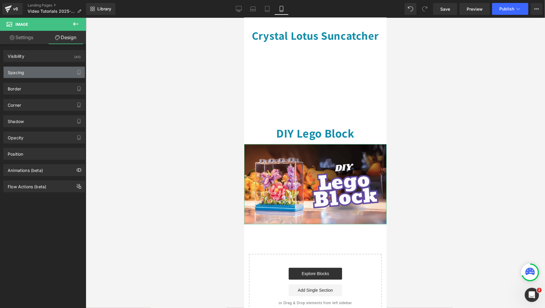
click at [32, 71] on div "Spacing" at bounding box center [44, 72] width 81 height 11
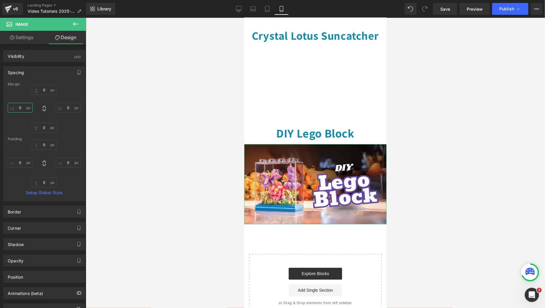
click at [21, 107] on input "0" at bounding box center [20, 108] width 25 height 10
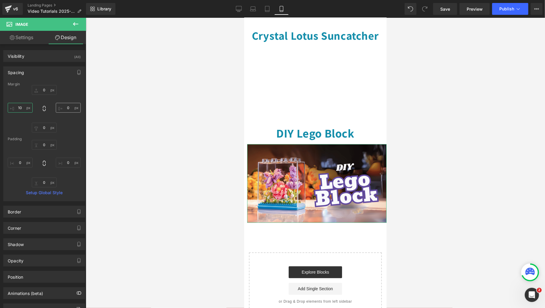
type input "10"
click at [63, 106] on input "0" at bounding box center [68, 108] width 25 height 10
type input "10"
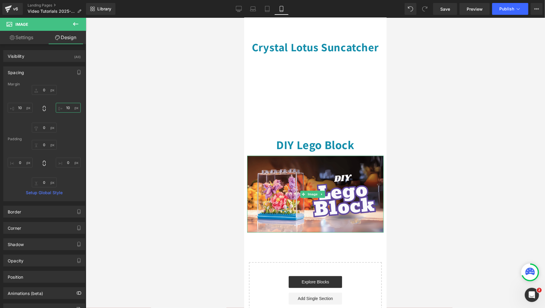
scroll to position [453, 0]
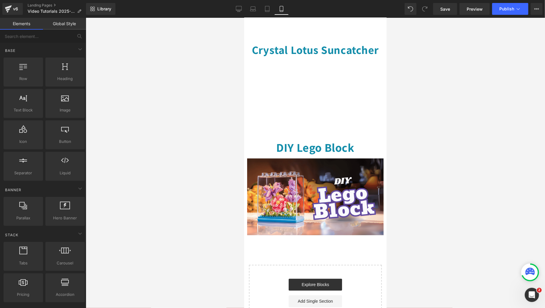
click at [244, 18] on div at bounding box center [315, 163] width 459 height 290
click at [239, 11] on icon at bounding box center [239, 9] width 6 height 6
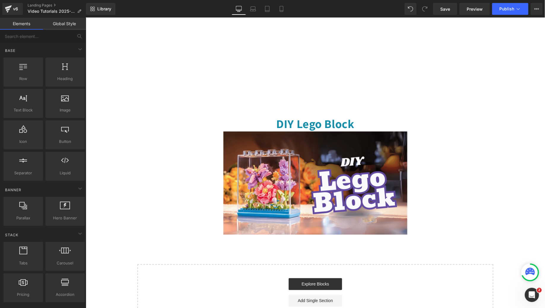
scroll to position [543, 0]
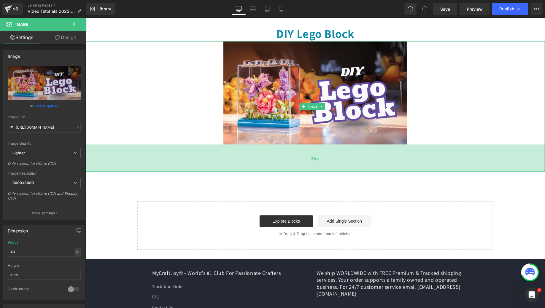
drag, startPoint x: 324, startPoint y: 134, endPoint x: 323, endPoint y: 161, distance: 27.3
click at [323, 161] on div "92px" at bounding box center [314, 157] width 459 height 27
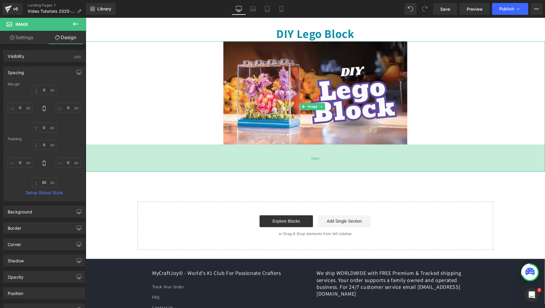
click at [323, 161] on div "92px" at bounding box center [314, 157] width 459 height 27
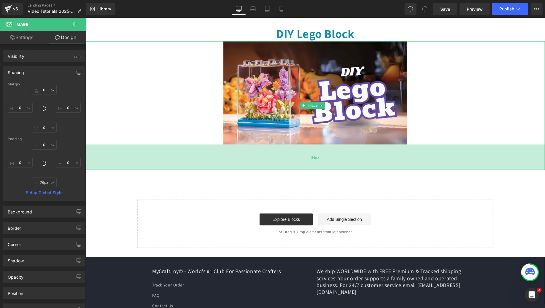
type input "75px"
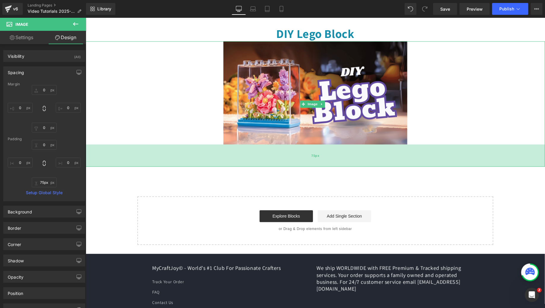
drag, startPoint x: 323, startPoint y: 161, endPoint x: 323, endPoint y: 157, distance: 4.7
click at [323, 157] on div "75px" at bounding box center [314, 155] width 459 height 22
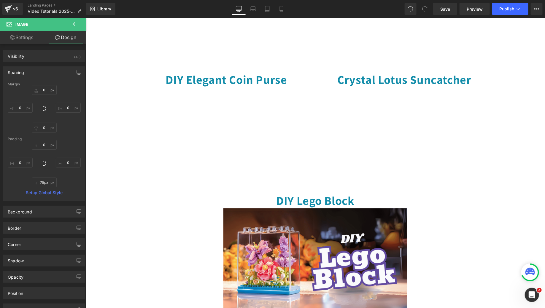
scroll to position [377, 0]
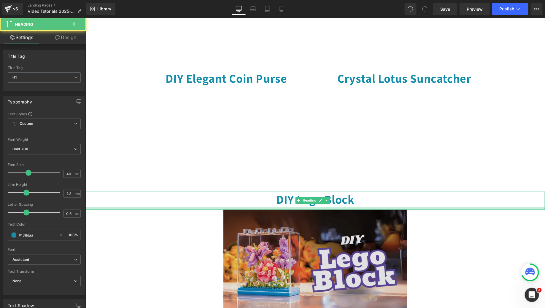
click at [316, 207] on div at bounding box center [314, 208] width 459 height 3
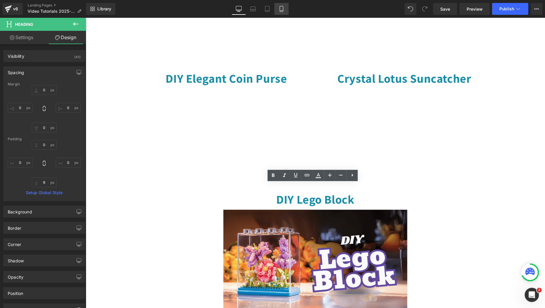
click at [280, 11] on icon at bounding box center [281, 9] width 3 height 6
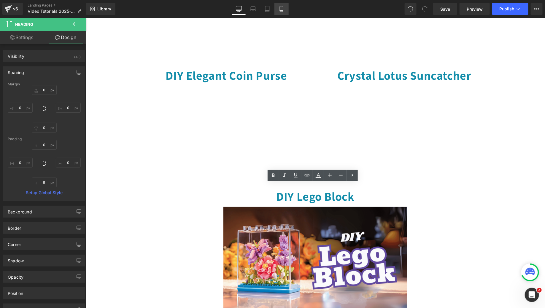
type input "0"
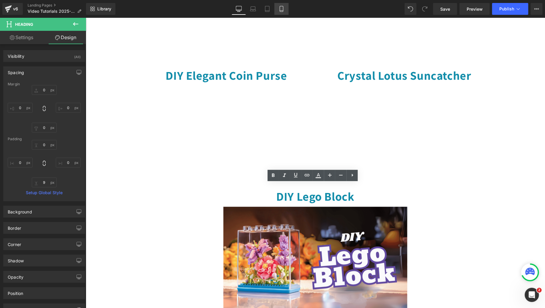
type input "0"
type input "11"
type input "0"
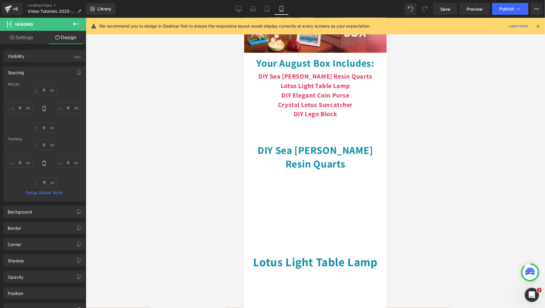
scroll to position [34, 0]
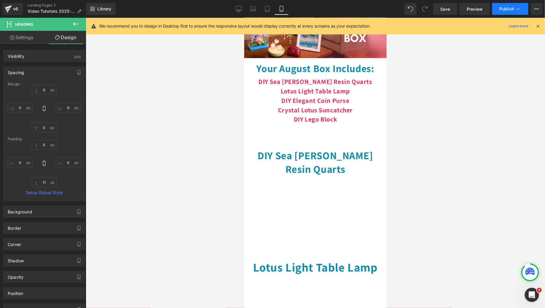
click at [503, 7] on span "Publish" at bounding box center [506, 9] width 15 height 5
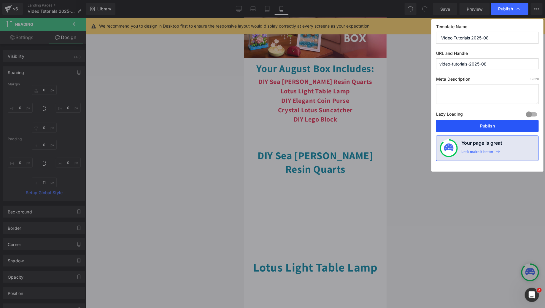
click at [479, 124] on button "Publish" at bounding box center [487, 126] width 103 height 12
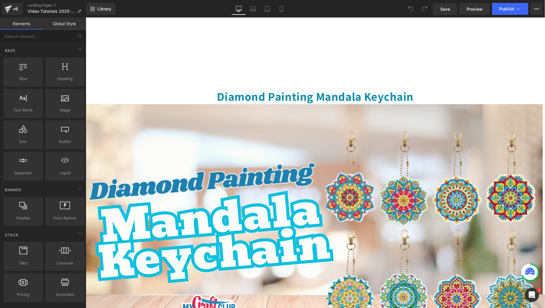
scroll to position [475, 0]
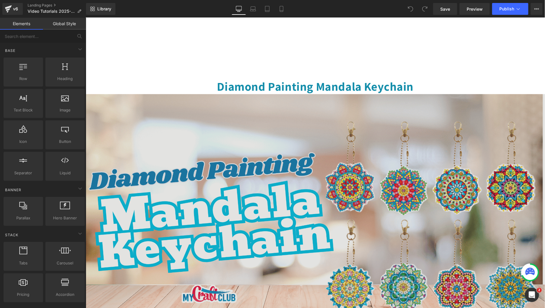
click at [262, 144] on img at bounding box center [314, 223] width 459 height 258
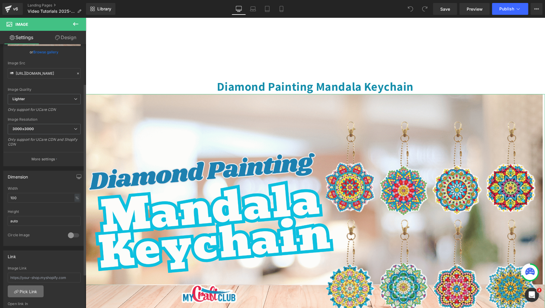
scroll to position [45, 0]
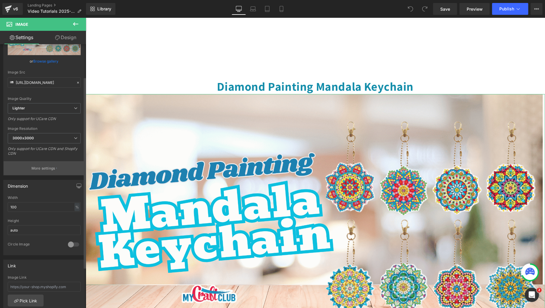
click at [35, 161] on button "More settings" at bounding box center [44, 168] width 81 height 14
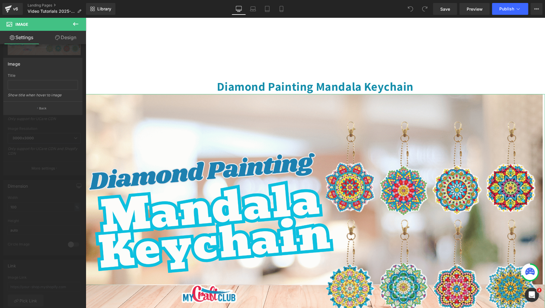
click at [44, 145] on div at bounding box center [43, 164] width 86 height 293
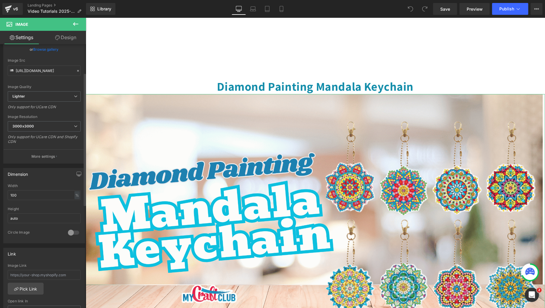
scroll to position [57, 0]
click at [36, 194] on input "100" at bounding box center [44, 195] width 73 height 10
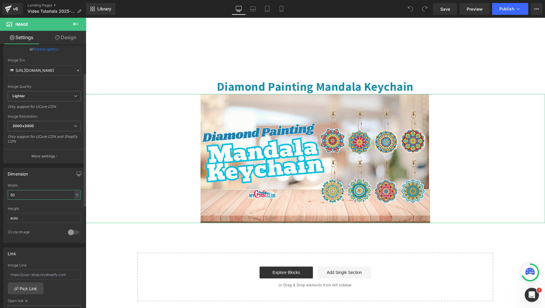
type input "5"
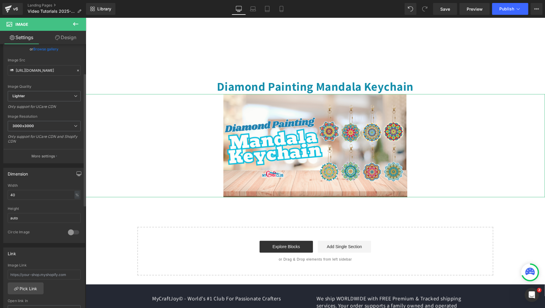
click at [77, 173] on icon "button" at bounding box center [79, 173] width 4 height 4
click at [40, 208] on input "40" at bounding box center [44, 210] width 73 height 10
click at [70, 182] on button "Mobile" at bounding box center [68, 187] width 18 height 10
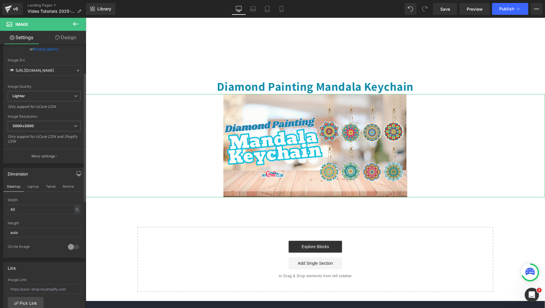
scroll to position [463, 0]
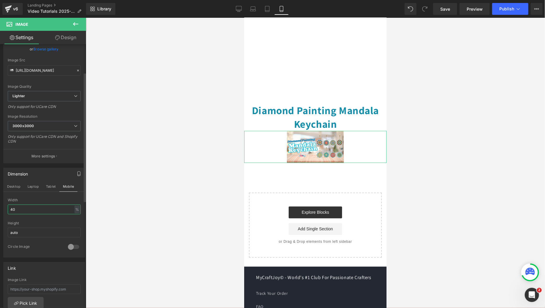
click at [42, 208] on input "40" at bounding box center [44, 210] width 73 height 10
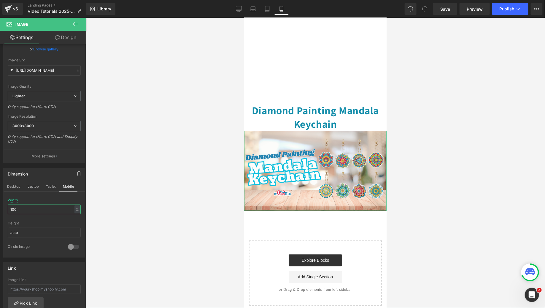
type input "100"
click at [63, 37] on link "Design" at bounding box center [65, 37] width 43 height 13
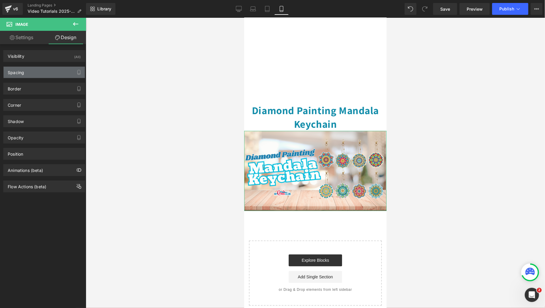
click at [36, 73] on div "Spacing" at bounding box center [44, 72] width 81 height 11
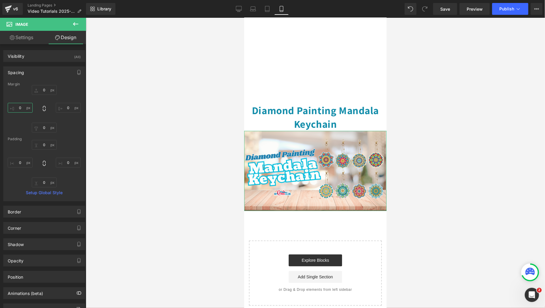
click at [21, 111] on input "0" at bounding box center [20, 108] width 25 height 10
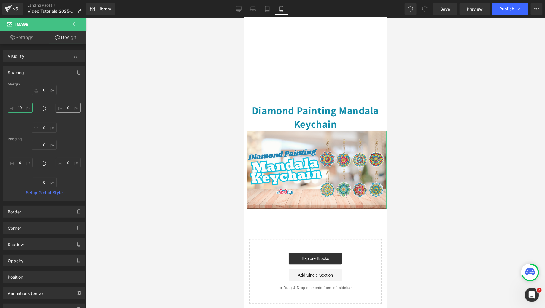
type input "10"
click at [67, 109] on input "0" at bounding box center [68, 108] width 25 height 10
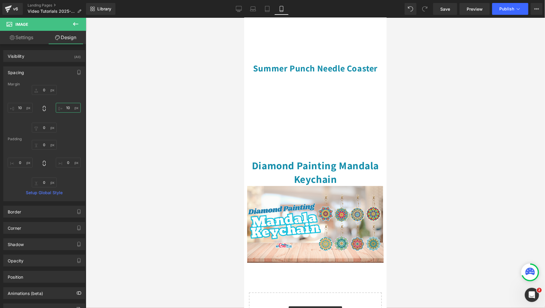
scroll to position [415, 0]
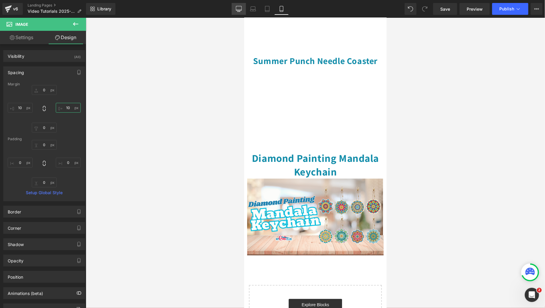
type input "10"
click at [244, 7] on link "Desktop" at bounding box center [239, 9] width 14 height 12
type input "0"
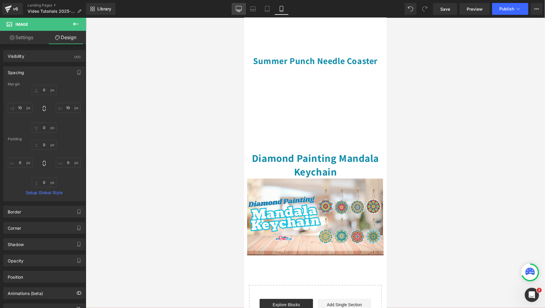
type input "0"
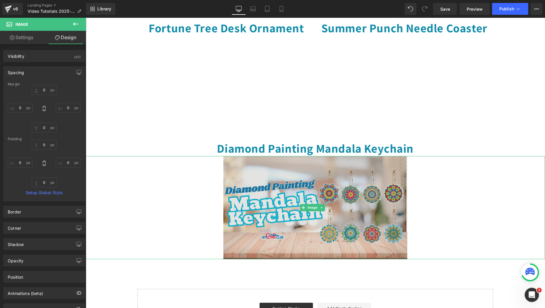
scroll to position [448, 0]
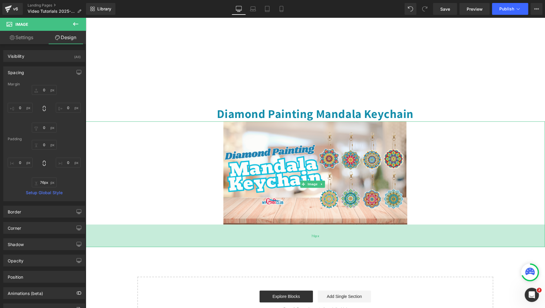
type input "77px"
drag, startPoint x: 292, startPoint y: 230, endPoint x: 292, endPoint y: 253, distance: 22.8
click at [292, 247] on div "76px" at bounding box center [314, 236] width 459 height 23
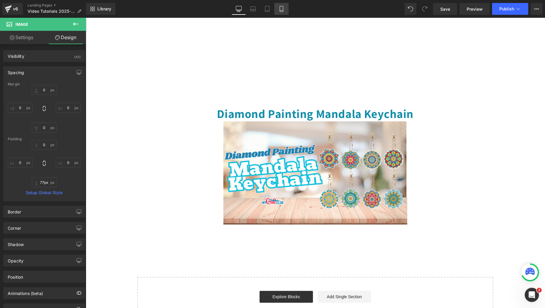
click at [280, 11] on icon at bounding box center [281, 9] width 3 height 6
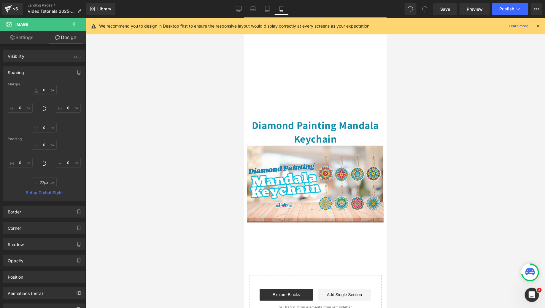
type input "0"
type input "10"
type input "0"
type input "10"
type input "0"
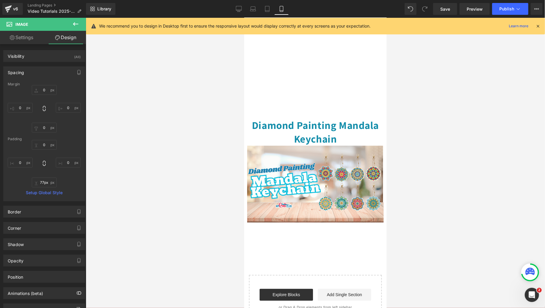
type input "0"
type input "77"
type input "0"
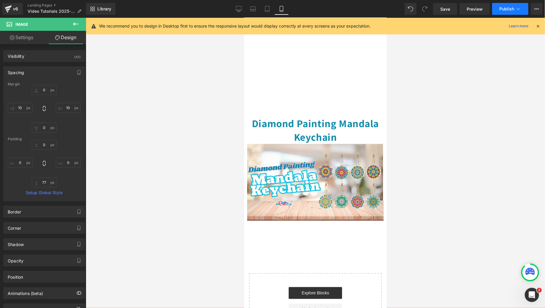
click at [504, 12] on button "Publish" at bounding box center [510, 9] width 36 height 12
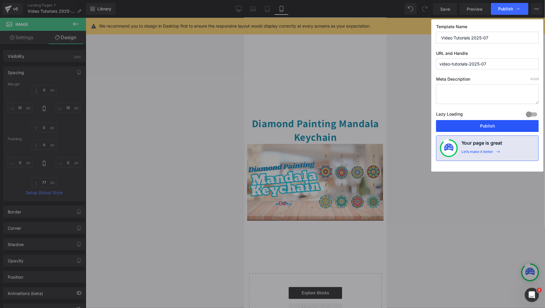
click at [468, 124] on button "Publish" at bounding box center [487, 126] width 103 height 12
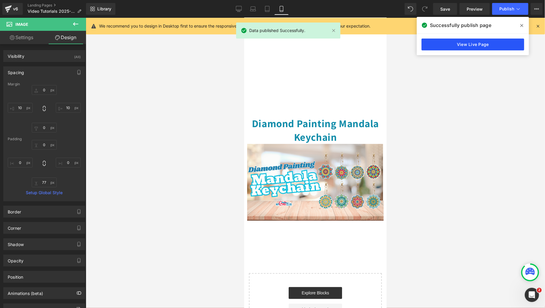
click at [467, 44] on link "View Live Page" at bounding box center [472, 45] width 103 height 12
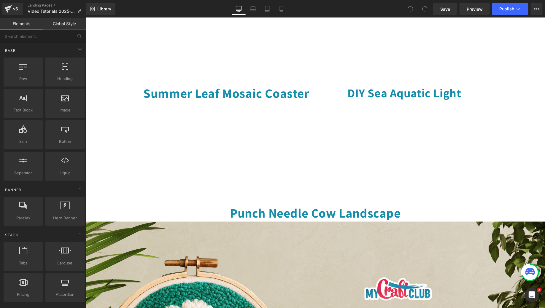
scroll to position [392, 0]
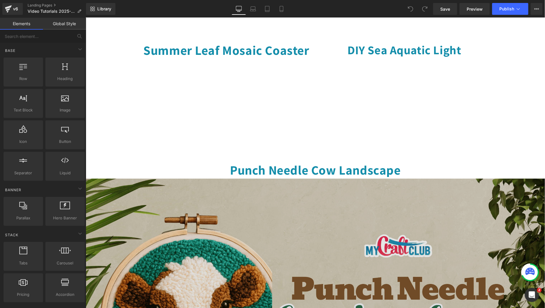
click at [284, 193] on img at bounding box center [314, 308] width 459 height 258
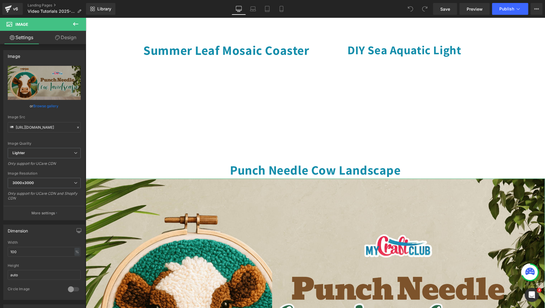
click at [74, 31] on link "Design" at bounding box center [65, 37] width 43 height 13
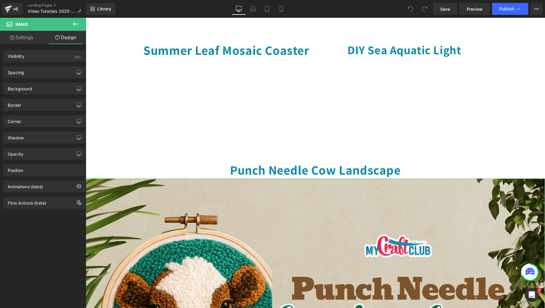
type input "0"
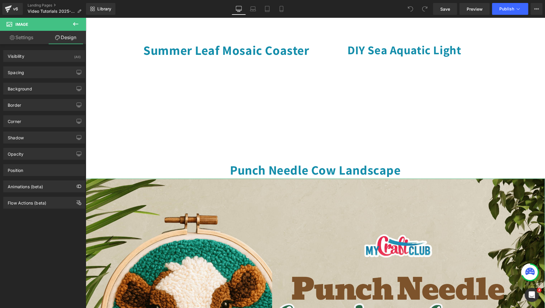
type input "0"
click at [28, 71] on div "Spacing" at bounding box center [44, 72] width 81 height 11
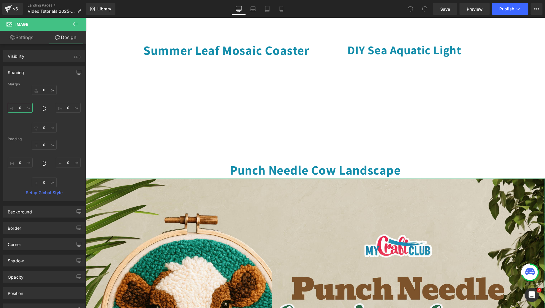
click at [22, 105] on input "0" at bounding box center [20, 108] width 25 height 10
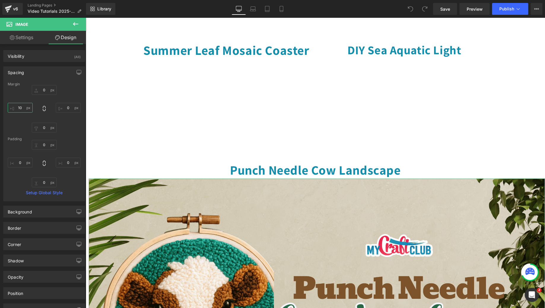
type input "10"
click at [65, 107] on input "0" at bounding box center [68, 108] width 25 height 10
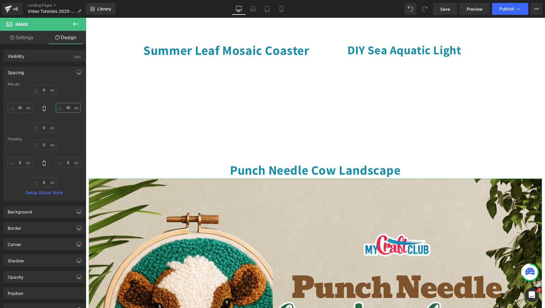
type input "10"
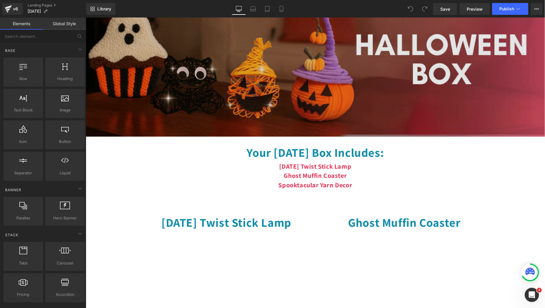
scroll to position [82, 0]
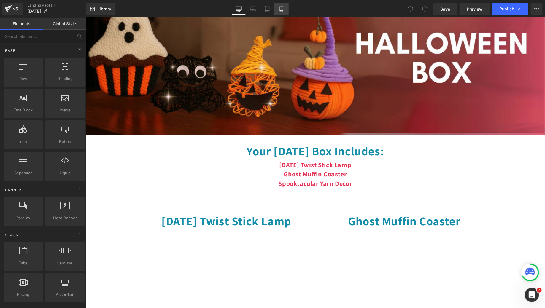
click at [283, 11] on icon at bounding box center [281, 11] width 3 height 0
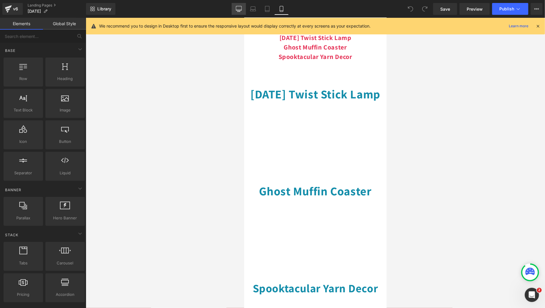
click at [239, 8] on icon at bounding box center [239, 9] width 6 height 6
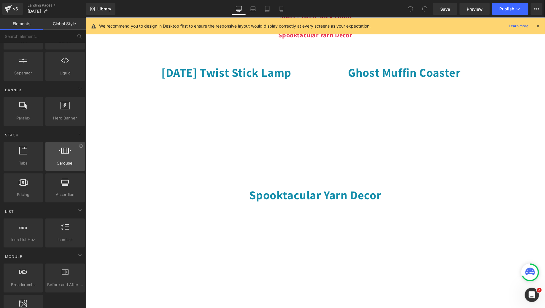
scroll to position [71, 0]
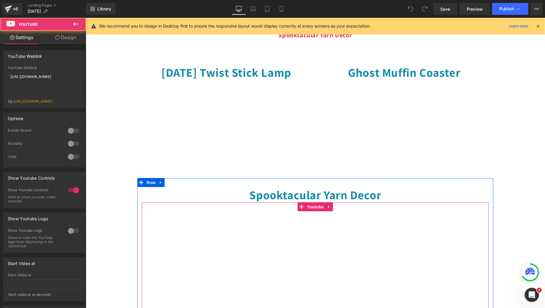
click at [201, 222] on div at bounding box center [314, 299] width 347 height 195
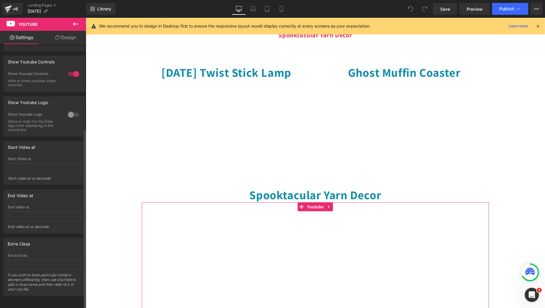
scroll to position [0, 0]
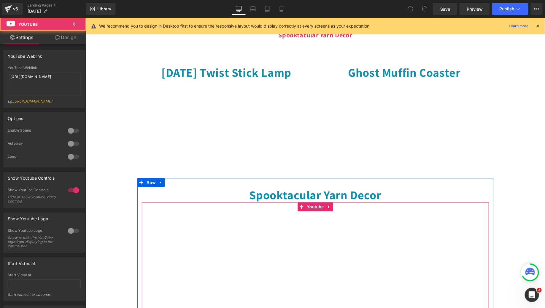
click at [166, 228] on div at bounding box center [314, 299] width 347 height 195
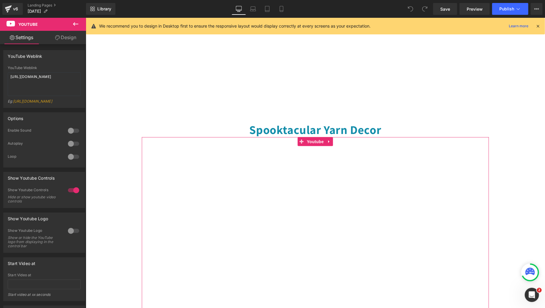
click at [66, 36] on link "Design" at bounding box center [65, 37] width 43 height 13
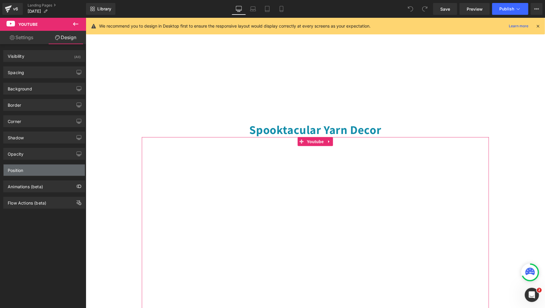
click at [34, 171] on div "Position" at bounding box center [44, 170] width 81 height 11
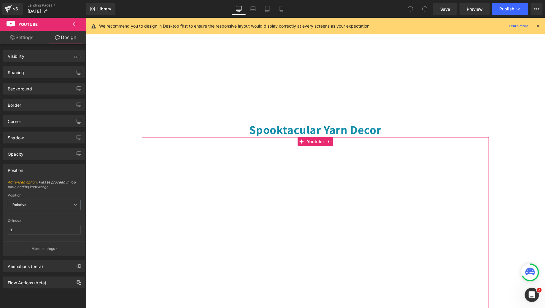
click at [34, 171] on div "Position" at bounding box center [44, 170] width 81 height 11
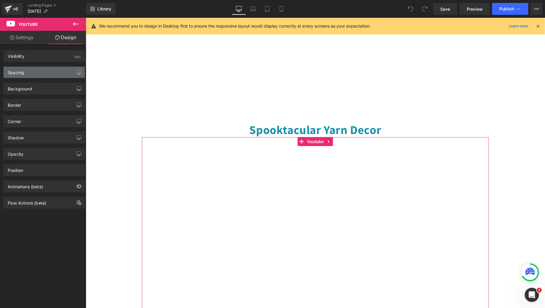
click at [56, 72] on div "Spacing" at bounding box center [44, 72] width 81 height 11
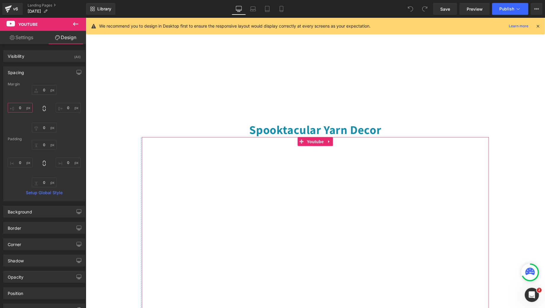
click at [23, 108] on input "0" at bounding box center [20, 108] width 25 height 10
type input "1"
type input "4"
type input "6"
type input "100"
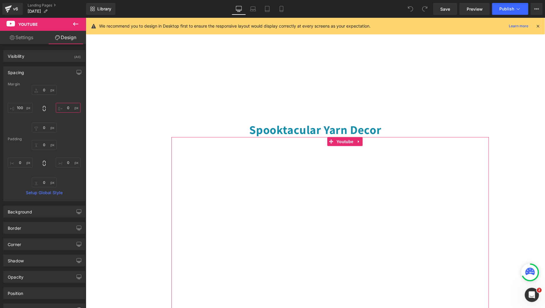
click at [67, 105] on input "0" at bounding box center [68, 108] width 25 height 10
type input "1"
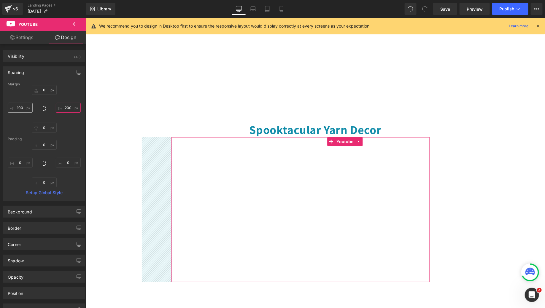
type input "200"
click at [24, 107] on input "100" at bounding box center [20, 108] width 25 height 10
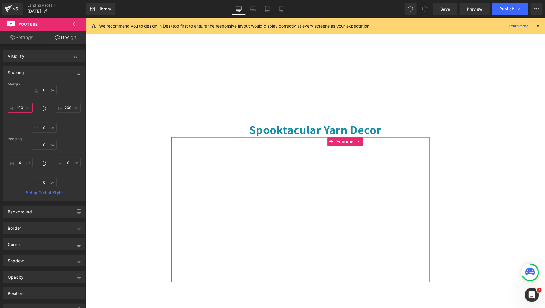
click at [24, 107] on input "100" at bounding box center [20, 108] width 25 height 10
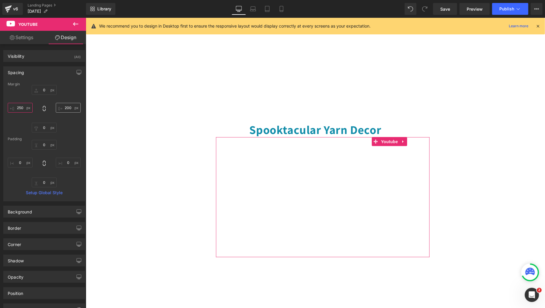
type input "250"
click at [71, 103] on input "200" at bounding box center [68, 108] width 25 height 10
click at [70, 107] on input "200" at bounding box center [68, 108] width 25 height 10
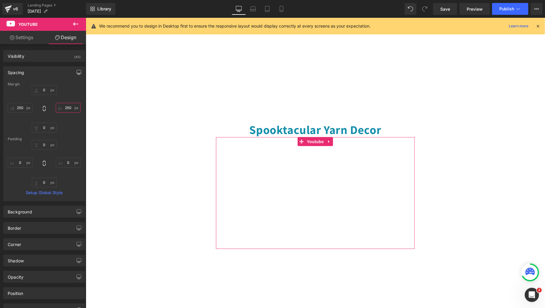
type input "250"
click at [79, 72] on icon "button" at bounding box center [79, 72] width 4 height 4
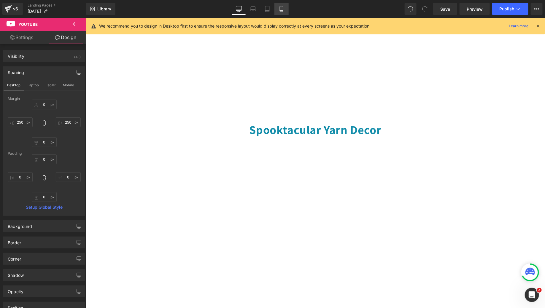
click at [284, 10] on icon at bounding box center [282, 9] width 6 height 6
type input "0"
type input "250"
type input "0"
type input "250"
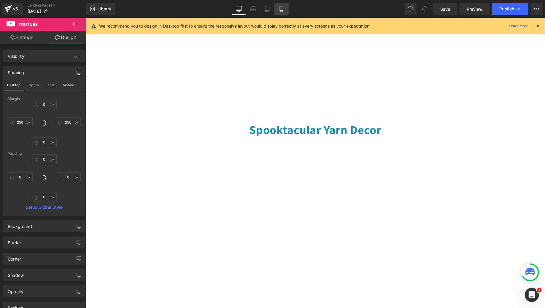
type input "0"
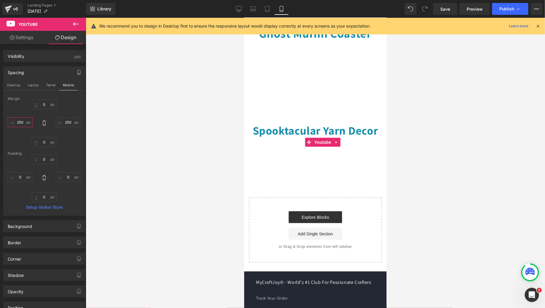
click at [21, 122] on input "250" at bounding box center [20, 122] width 25 height 10
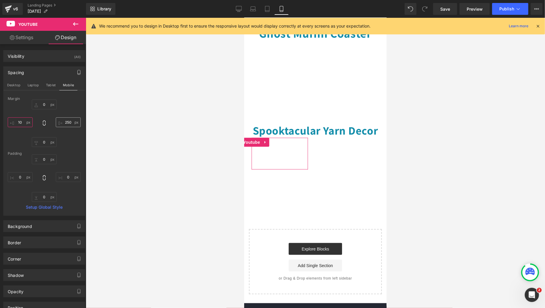
type input "10"
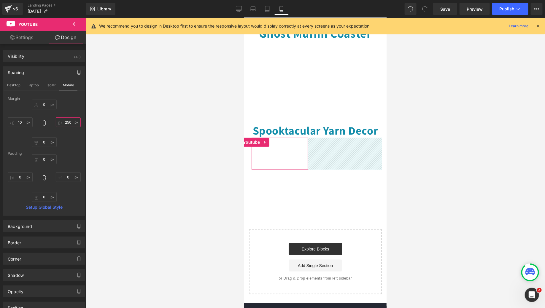
click at [66, 122] on input "250" at bounding box center [68, 122] width 25 height 10
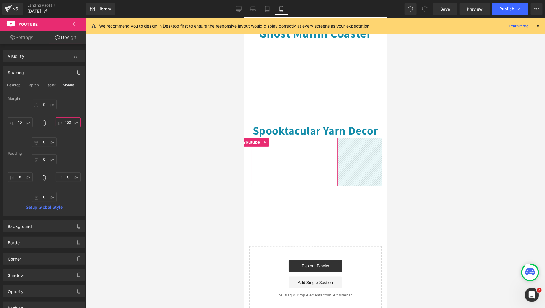
click at [69, 120] on input "150" at bounding box center [68, 122] width 25 height 10
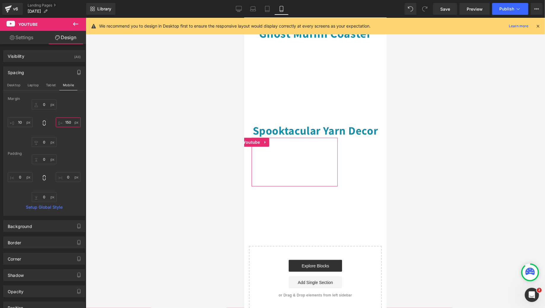
type input "150]"
type input "]"
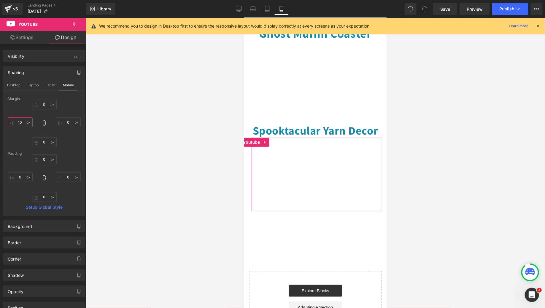
click at [21, 122] on input "10" at bounding box center [20, 122] width 25 height 10
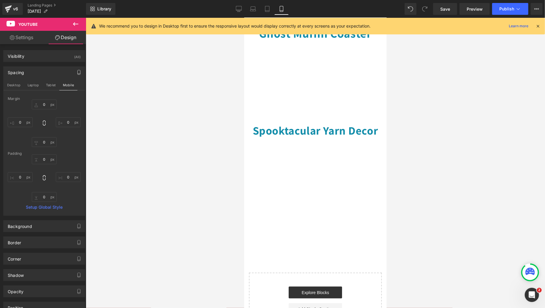
click at [237, 2] on div "Library Mobile Desktop Laptop Tablet Mobile Save Preview Publish Scheduled View…" at bounding box center [315, 9] width 459 height 18
click at [238, 8] on icon at bounding box center [239, 9] width 6 height 6
type input "0"
type input "250"
type input "0"
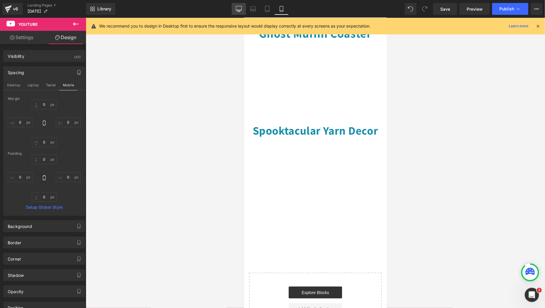
type input "250"
type input "0"
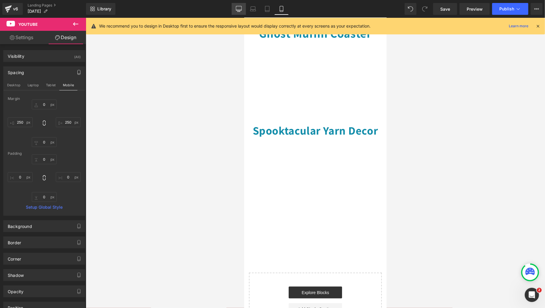
scroll to position [296, 0]
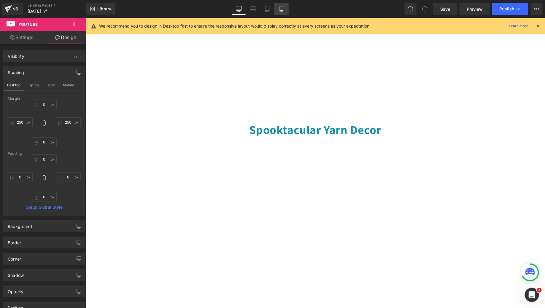
click at [282, 9] on icon at bounding box center [282, 9] width 6 height 6
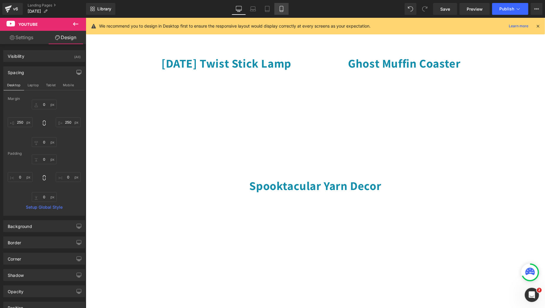
type input "0"
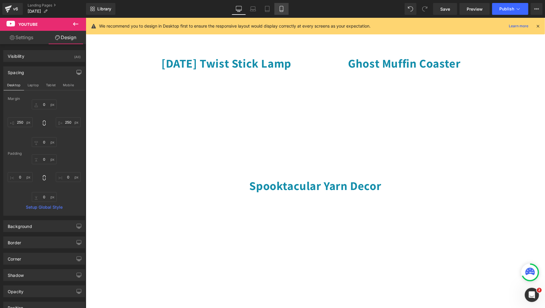
type input "0"
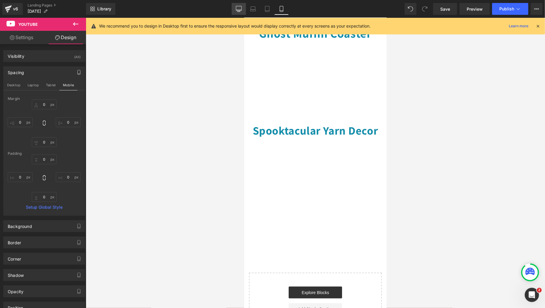
click at [238, 10] on icon at bounding box center [239, 10] width 6 height 0
type input "0"
type input "250"
type input "0"
type input "250"
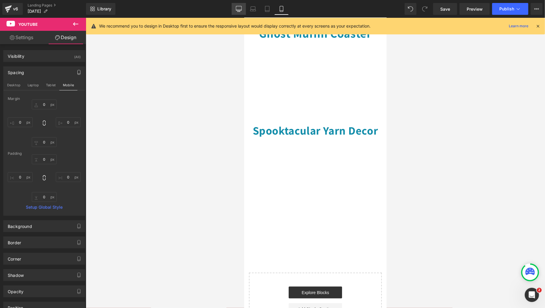
type input "0"
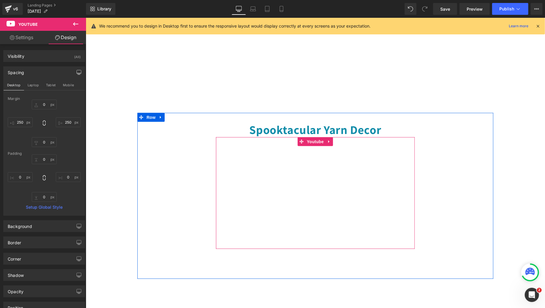
click at [293, 249] on div at bounding box center [315, 193] width 199 height 112
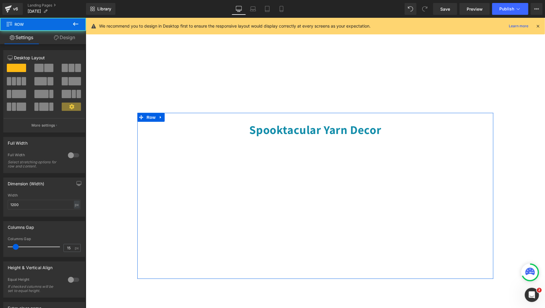
click at [291, 277] on div "Spooktacular Yarn Decor Heading Youtube Row" at bounding box center [315, 196] width 356 height 166
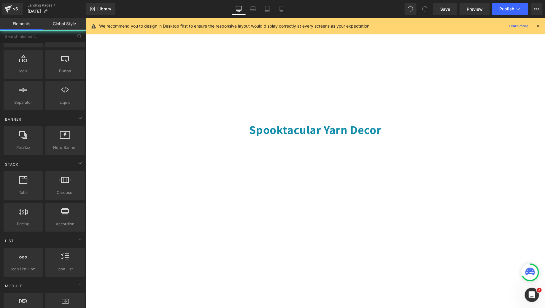
drag, startPoint x: 376, startPoint y: 305, endPoint x: 289, endPoint y: 288, distance: 88.1
click at [289, 288] on div "Image Your Halloween Box Includes: Heading Halloween Twist Stick Lamp Ghost Muf…" at bounding box center [314, 53] width 459 height 608
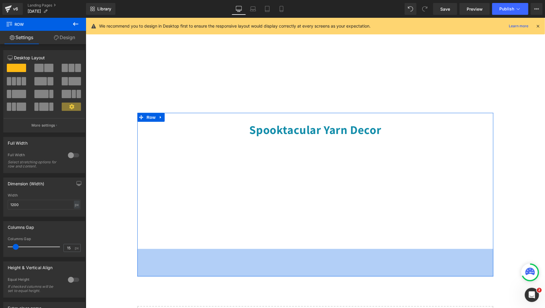
click at [284, 254] on div "Spooktacular Yarn Decor Heading Youtube Row 93px" at bounding box center [315, 195] width 356 height 164
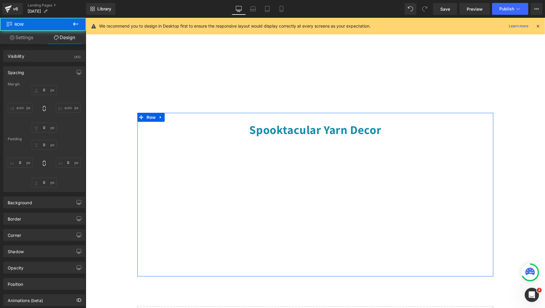
type input "0"
type input "30"
type input "0"
type input "93"
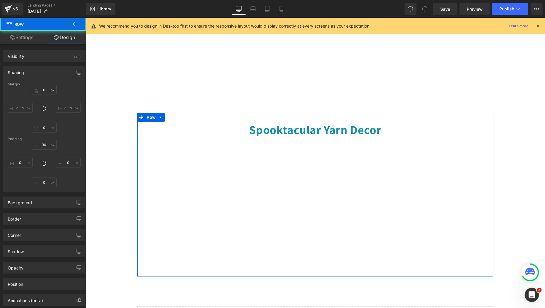
type input "0"
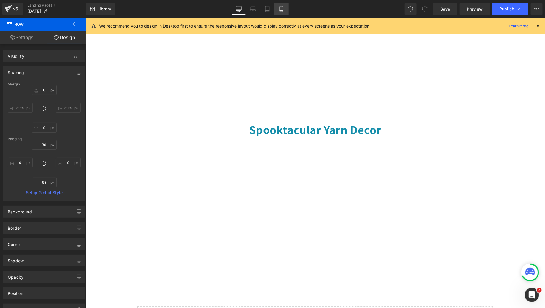
click at [280, 12] on link "Mobile" at bounding box center [281, 9] width 14 height 12
type input "0"
type input "15"
type input "0"
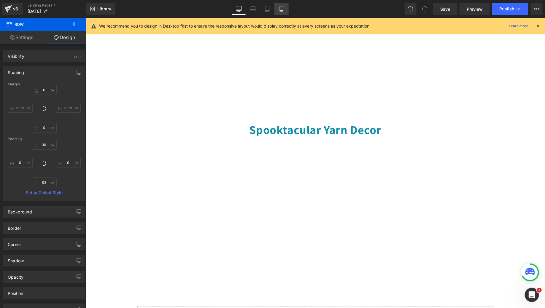
type input "93"
type input "0"
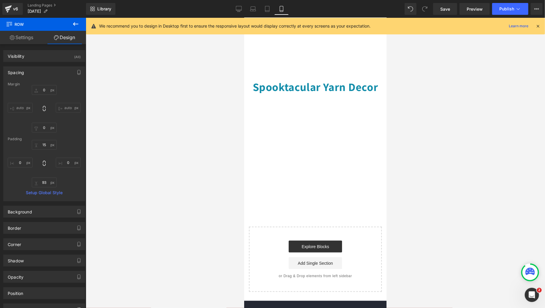
scroll to position [292, 0]
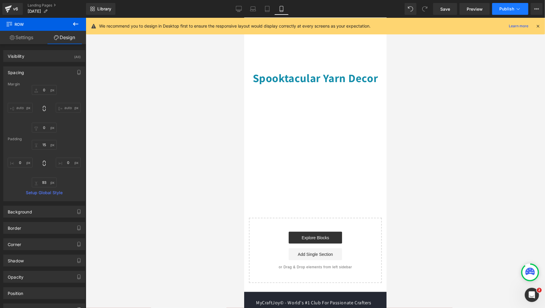
click at [516, 5] on button "Publish" at bounding box center [510, 9] width 36 height 12
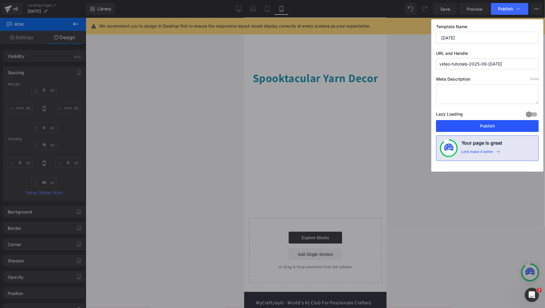
click at [456, 125] on button "Publish" at bounding box center [487, 126] width 103 height 12
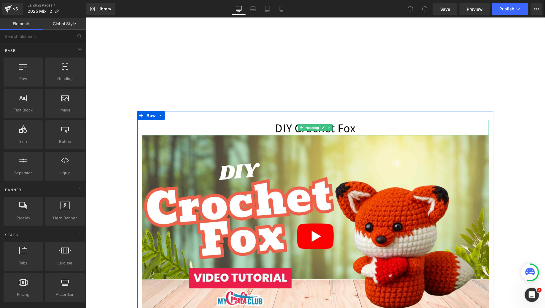
scroll to position [298, 0]
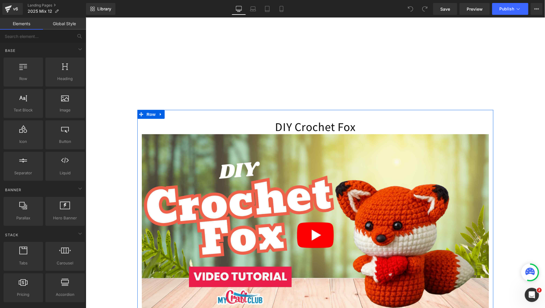
click at [180, 193] on img at bounding box center [314, 231] width 347 height 195
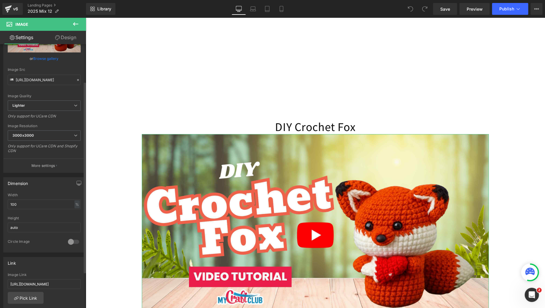
scroll to position [51, 0]
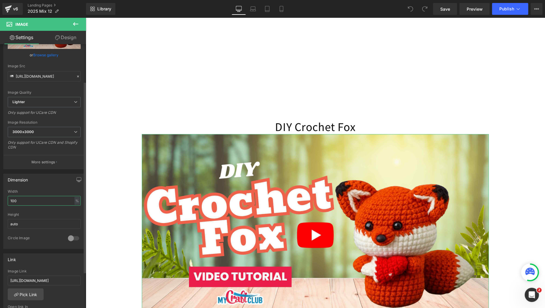
click at [46, 201] on input "100" at bounding box center [44, 201] width 73 height 10
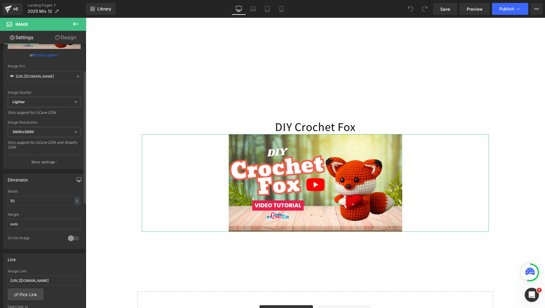
click at [80, 177] on button "button" at bounding box center [78, 179] width 9 height 11
click at [65, 193] on button "Mobile" at bounding box center [68, 192] width 18 height 10
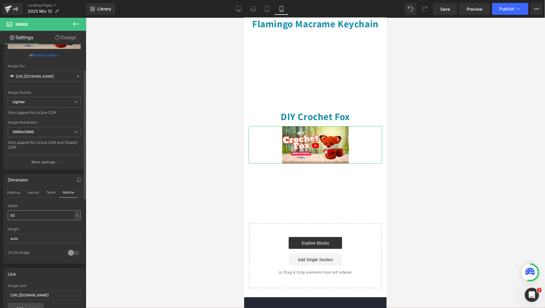
scroll to position [243, 0]
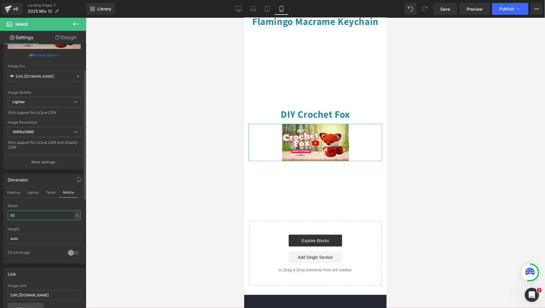
click at [33, 215] on input "50" at bounding box center [44, 216] width 73 height 10
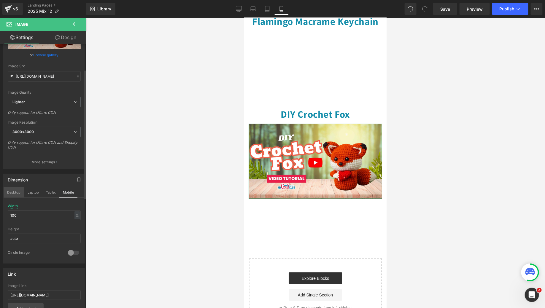
click at [16, 191] on button "Desktop" at bounding box center [14, 192] width 20 height 10
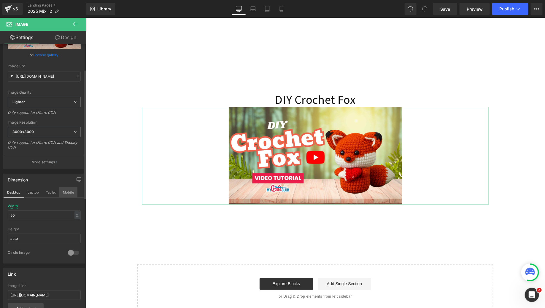
scroll to position [325, 0]
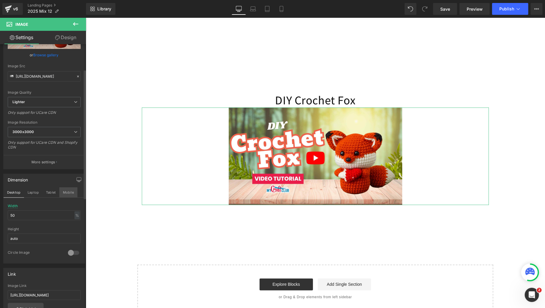
click at [70, 191] on button "Mobile" at bounding box center [68, 192] width 18 height 10
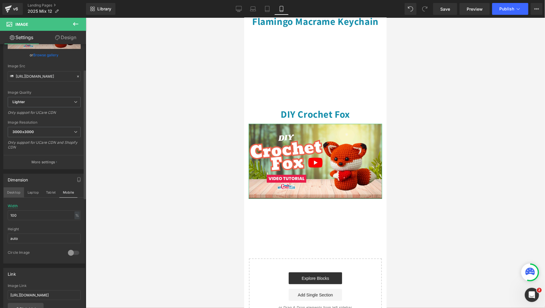
click at [19, 192] on button "Desktop" at bounding box center [14, 192] width 20 height 10
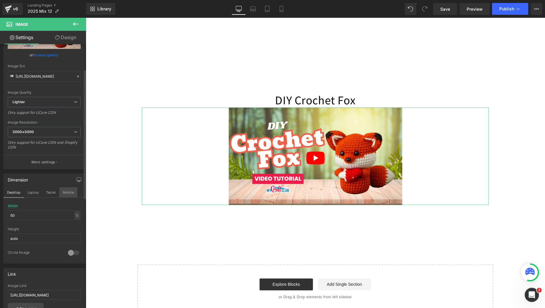
click at [71, 192] on button "Mobile" at bounding box center [68, 192] width 18 height 10
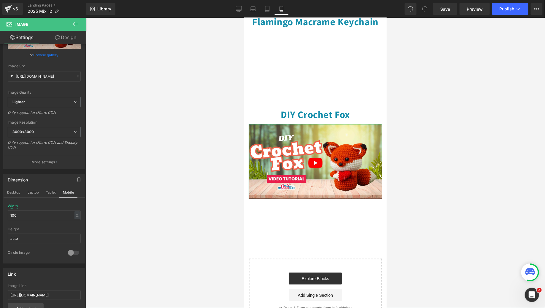
scroll to position [243, 0]
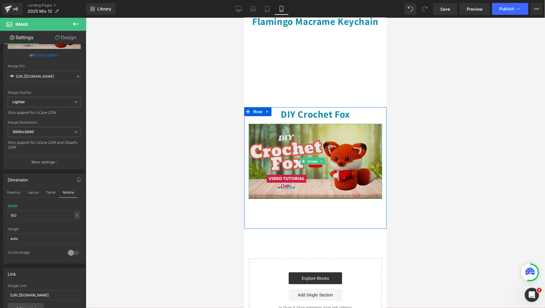
click at [304, 147] on img at bounding box center [314, 161] width 133 height 75
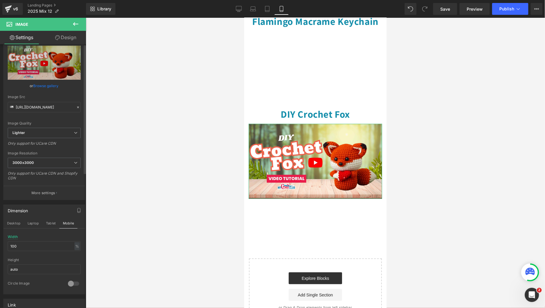
scroll to position [0, 0]
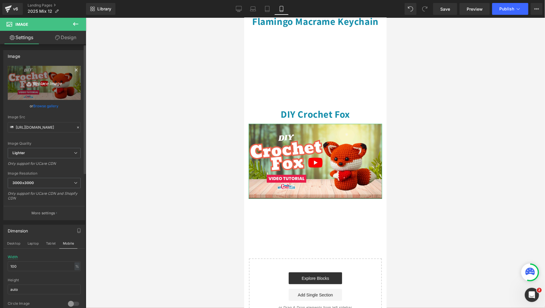
click at [50, 73] on link "Replace Image" at bounding box center [44, 83] width 73 height 34
click at [49, 80] on icon "Replace Image" at bounding box center [43, 82] width 47 height 7
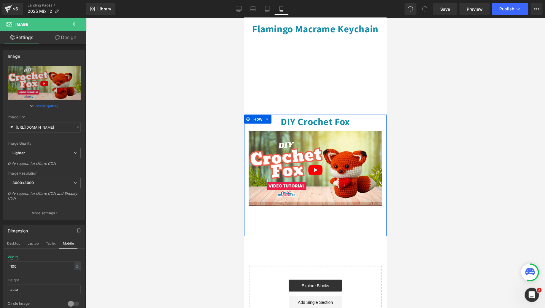
scroll to position [235, 0]
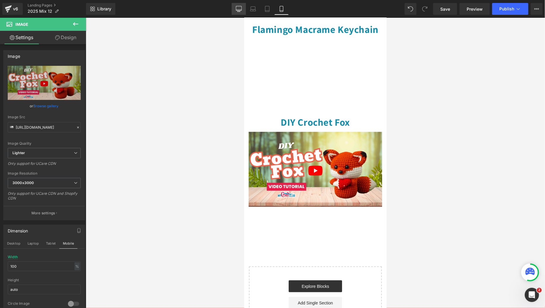
click at [238, 4] on link "Desktop" at bounding box center [239, 9] width 14 height 12
type input "50"
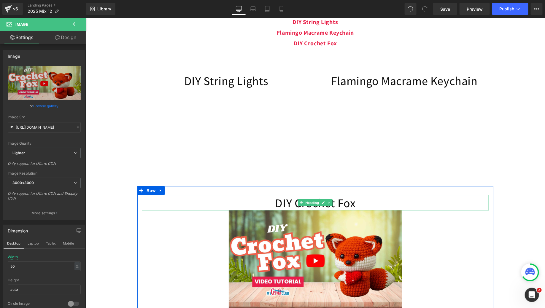
scroll to position [221, 0]
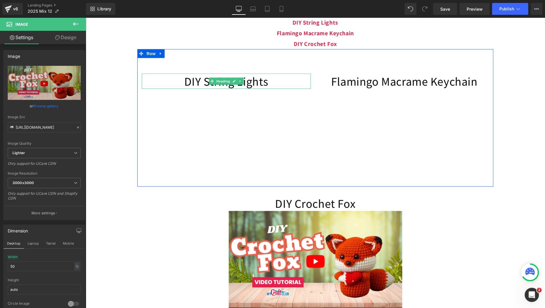
click at [262, 89] on h1 "DIY String Lights" at bounding box center [225, 80] width 169 height 15
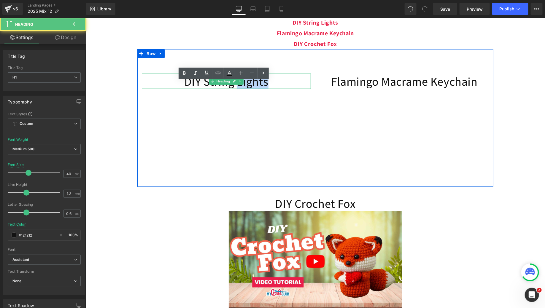
click at [262, 89] on h1 "DIY String Lights" at bounding box center [225, 80] width 169 height 15
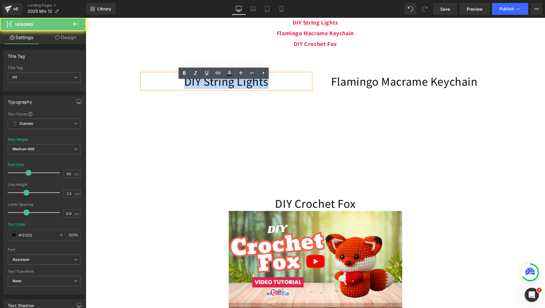
click at [262, 89] on h1 "DIY String Lights" at bounding box center [225, 80] width 169 height 15
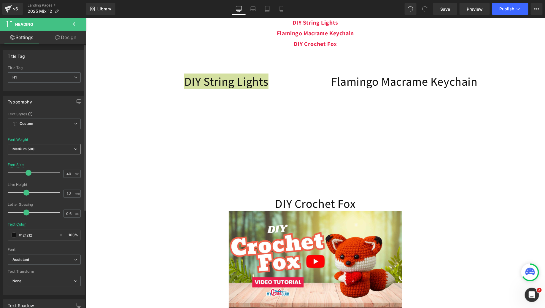
click at [35, 149] on span "Medium 500" at bounding box center [44, 149] width 73 height 10
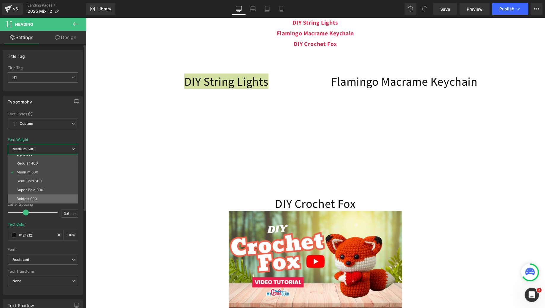
scroll to position [38, 0]
click at [34, 189] on li "Bold 700" at bounding box center [44, 192] width 73 height 9
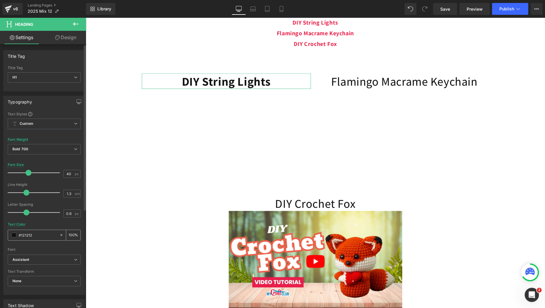
click at [37, 232] on input "#121212" at bounding box center [38, 235] width 38 height 7
paste input "38daa"
type input "#138daa"
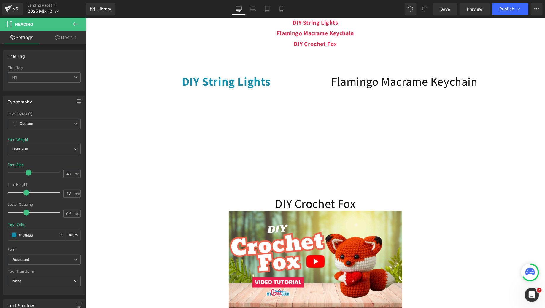
click at [360, 87] on h1 "Flamingo Macrame Keychain" at bounding box center [403, 80] width 169 height 15
click at [47, 147] on span "Medium 500" at bounding box center [44, 149] width 73 height 10
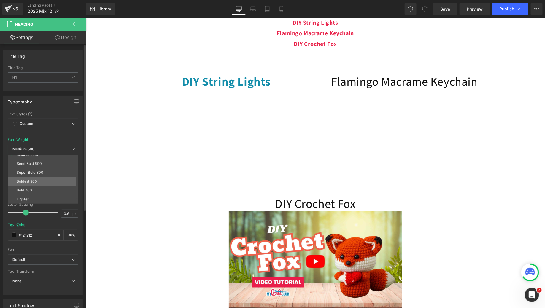
scroll to position [42, 0]
click at [39, 190] on li "Bold 700" at bounding box center [44, 188] width 73 height 9
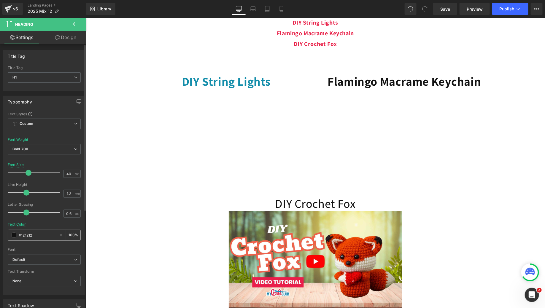
click at [37, 232] on input "#121212" at bounding box center [38, 235] width 38 height 7
paste input "38daa"
type input "#138daa"
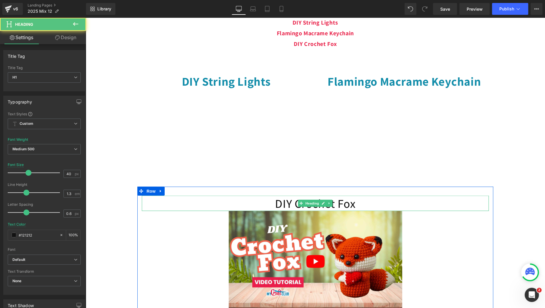
click at [298, 206] on h1 "DIY Crochet Fox" at bounding box center [314, 202] width 347 height 15
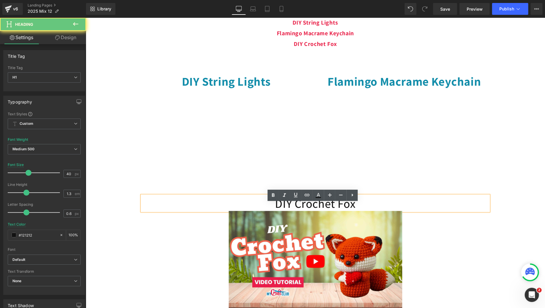
click at [275, 210] on h1 "DIY Crochet Fox" at bounding box center [314, 202] width 347 height 15
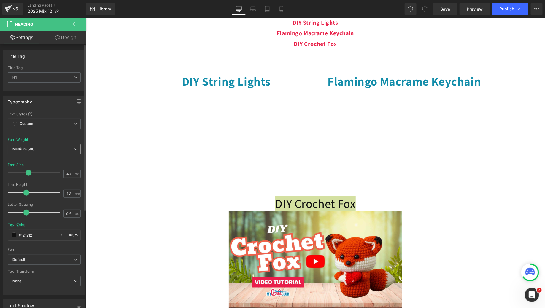
click at [33, 152] on span "Medium 500" at bounding box center [44, 149] width 73 height 10
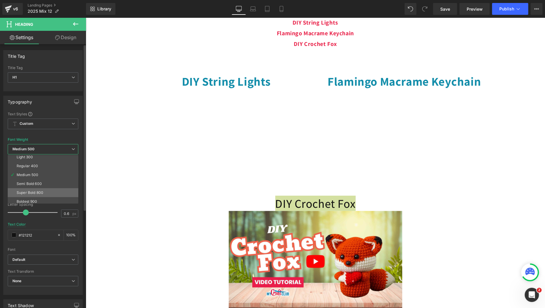
scroll to position [38, 0]
click at [33, 194] on li "Bold 700" at bounding box center [44, 193] width 73 height 9
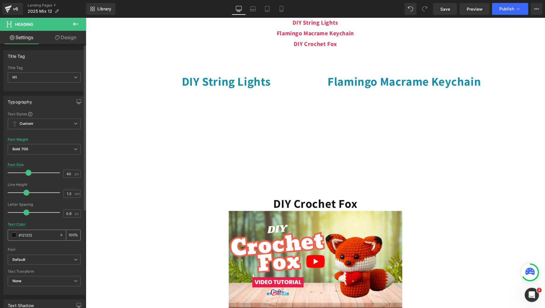
click at [35, 238] on div "#121212" at bounding box center [33, 235] width 51 height 10
click at [35, 235] on input "#121212" at bounding box center [38, 235] width 38 height 7
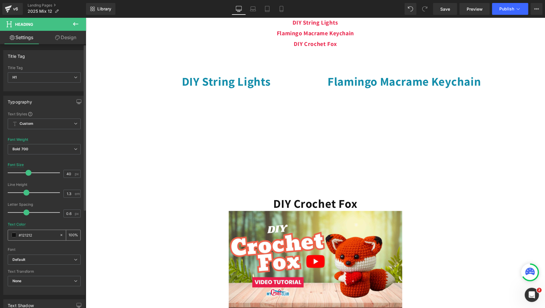
paste input "38daa"
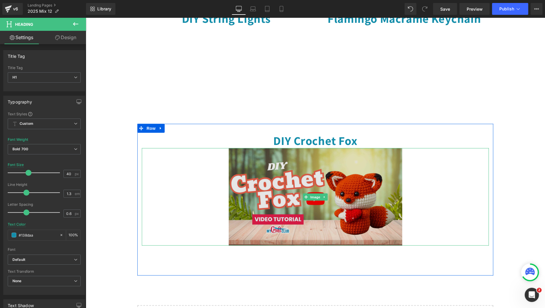
scroll to position [286, 0]
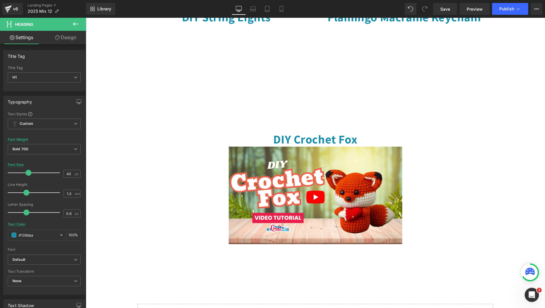
type input "#138daa"
click at [274, 2] on div "Library Desktop Desktop Laptop Tablet Mobile Save Preview Publish Scheduled Vie…" at bounding box center [315, 9] width 459 height 18
click at [278, 8] on link "Mobile" at bounding box center [281, 9] width 14 height 12
type input "33"
type input "100"
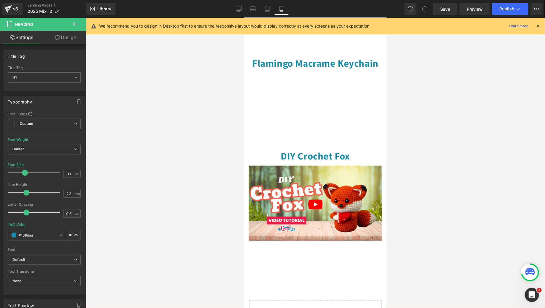
scroll to position [203, 0]
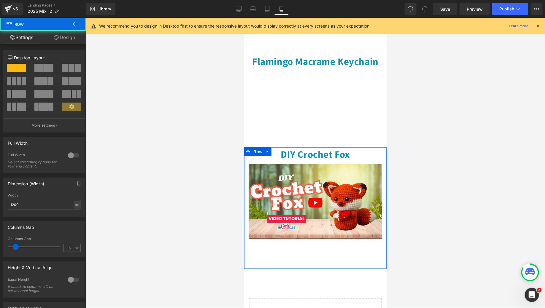
click at [289, 237] on div "DIY Crochet Fox Heading Image Row" at bounding box center [315, 208] width 142 height 122
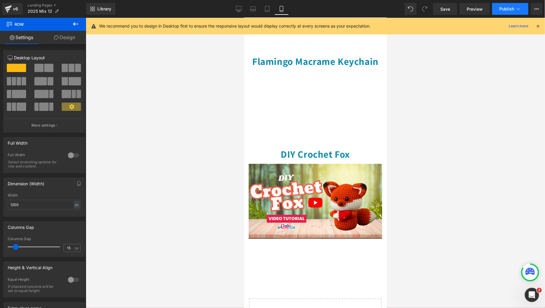
click at [504, 8] on span "Publish" at bounding box center [506, 9] width 15 height 5
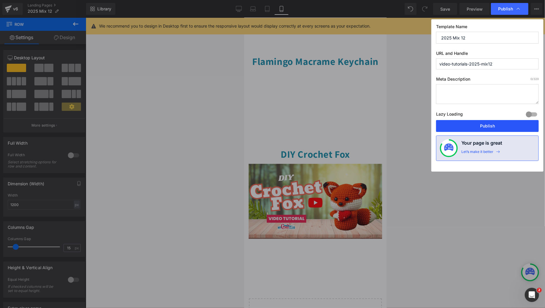
click at [465, 122] on button "Publish" at bounding box center [487, 126] width 103 height 12
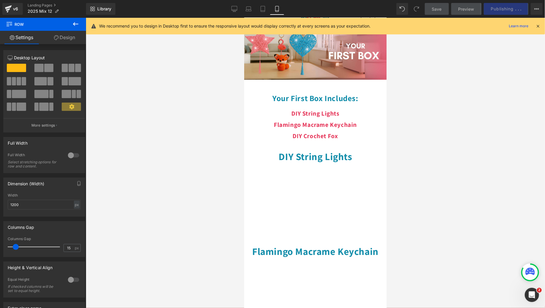
scroll to position [13, 0]
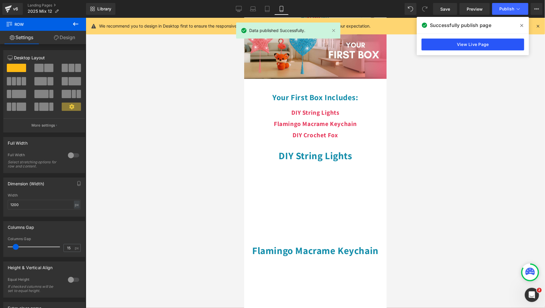
click at [460, 47] on link "View Live Page" at bounding box center [472, 45] width 103 height 12
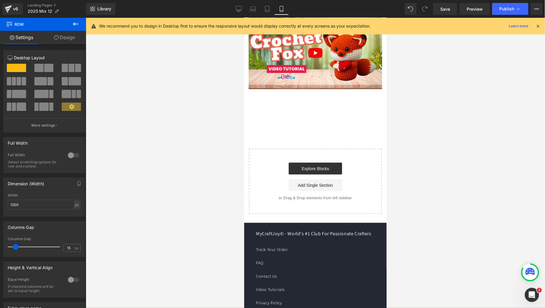
scroll to position [0, 0]
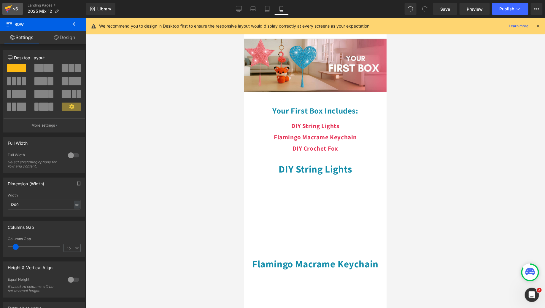
click at [8, 14] on icon at bounding box center [8, 8] width 7 height 15
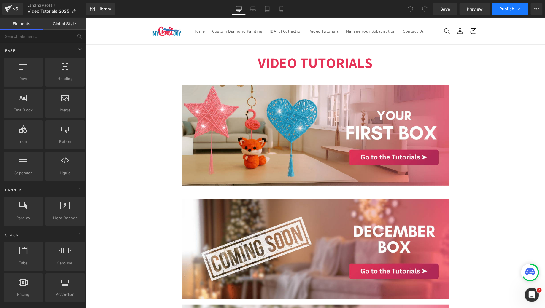
click at [510, 11] on button "Publish" at bounding box center [510, 9] width 36 height 12
click at [467, 8] on span "Preview" at bounding box center [475, 9] width 16 height 6
click at [19, 9] on link "v6" at bounding box center [12, 9] width 20 height 12
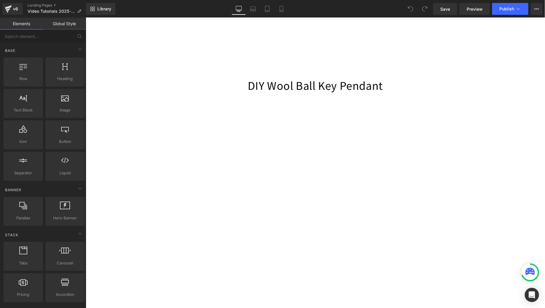
scroll to position [479, 0]
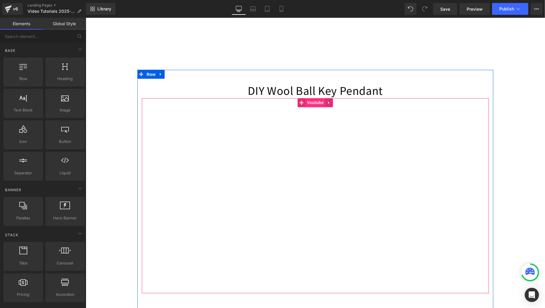
click at [317, 107] on span "Youtube" at bounding box center [315, 102] width 20 height 9
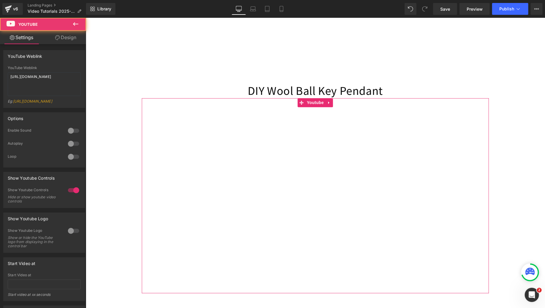
scroll to position [0, 0]
click at [65, 34] on link "Design" at bounding box center [65, 37] width 43 height 13
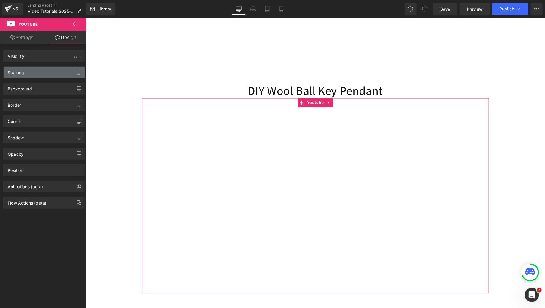
click at [36, 71] on div "Spacing" at bounding box center [44, 72] width 81 height 11
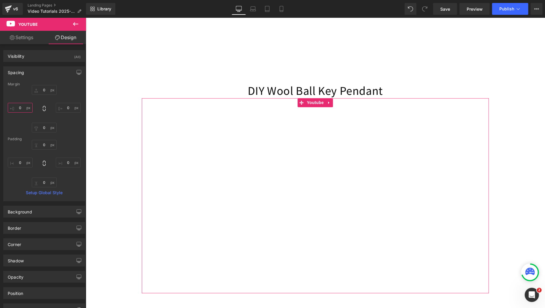
click at [24, 110] on input "0" at bounding box center [20, 108] width 25 height 10
type input "250"
click at [67, 109] on input "0" at bounding box center [68, 108] width 25 height 10
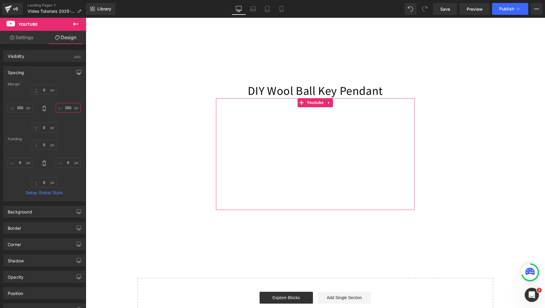
type input "250"
click at [75, 67] on button "button" at bounding box center [78, 72] width 9 height 11
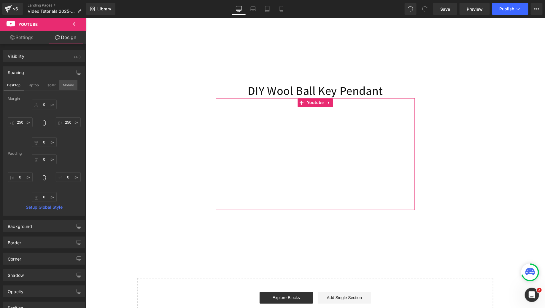
click at [69, 85] on button "Mobile" at bounding box center [68, 85] width 18 height 10
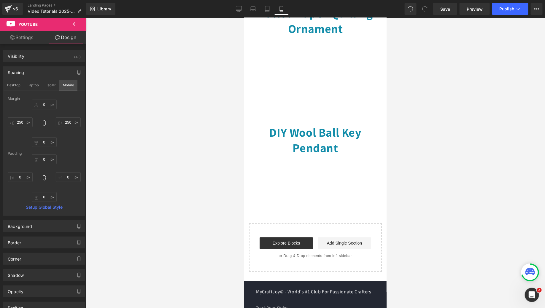
type input "0"
type input "250"
type input "0"
type input "250"
type input "0"
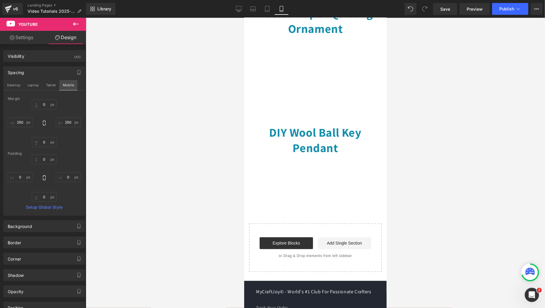
type input "0"
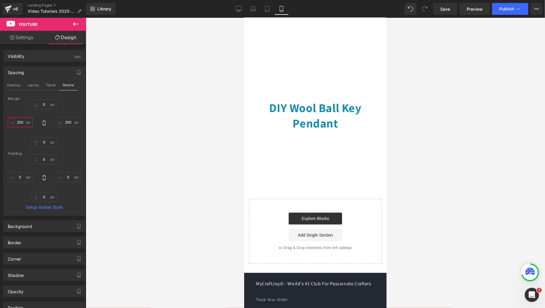
click at [23, 122] on input "250" at bounding box center [20, 122] width 25 height 10
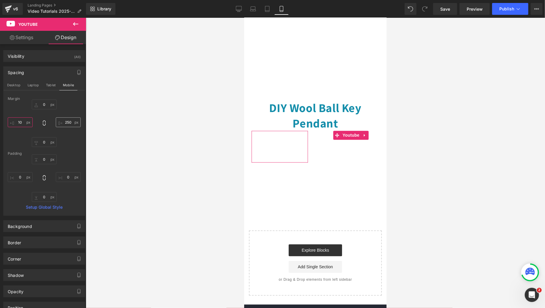
type input "10"
click at [71, 122] on input "250" at bounding box center [68, 122] width 25 height 10
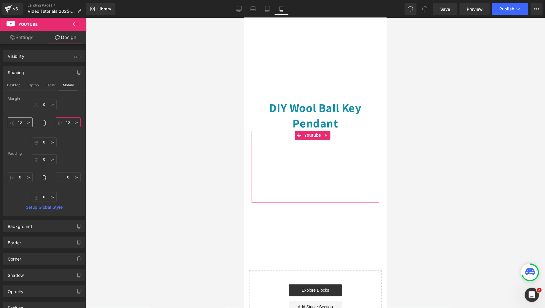
type input "10"
click at [25, 122] on input "10" at bounding box center [20, 122] width 25 height 10
type input "0"
click at [73, 122] on input "10" at bounding box center [68, 122] width 25 height 10
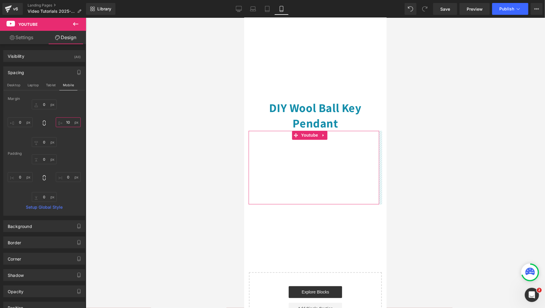
click at [73, 122] on input "10" at bounding box center [68, 122] width 25 height 10
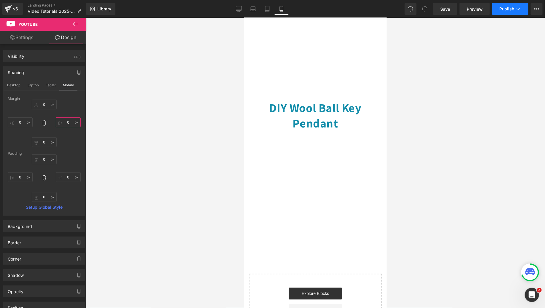
type input "0"
click at [502, 10] on span "Publish" at bounding box center [506, 9] width 15 height 5
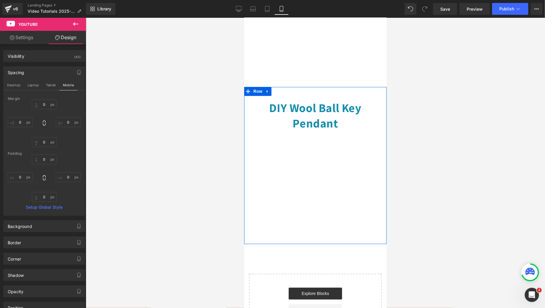
click at [328, 190] on div "DIY Wool Ball Key Pendant Heading Youtube Row" at bounding box center [315, 165] width 142 height 157
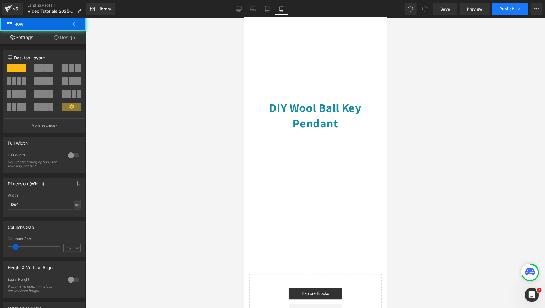
click at [508, 3] on button "Publish" at bounding box center [510, 9] width 36 height 12
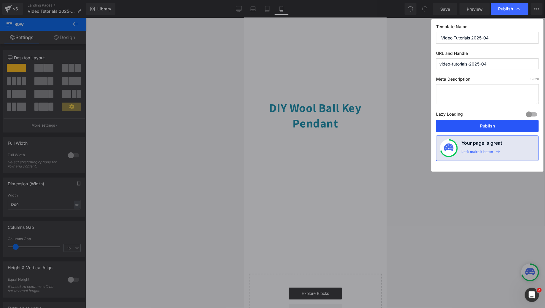
click at [459, 125] on button "Publish" at bounding box center [487, 126] width 103 height 12
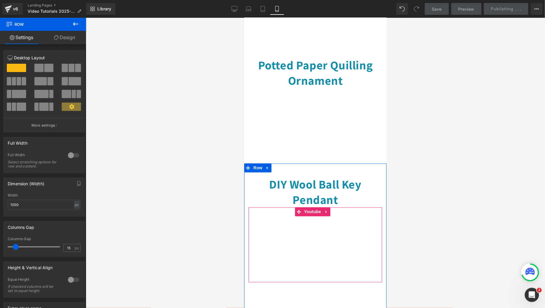
scroll to position [0, 0]
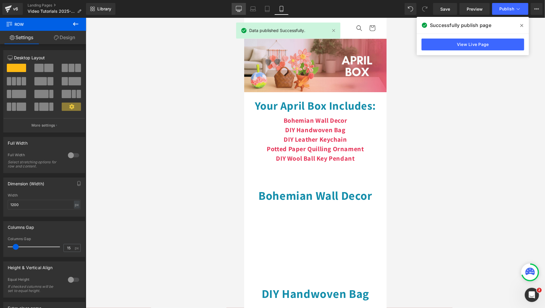
click at [238, 12] on icon at bounding box center [238, 12] width 3 height 0
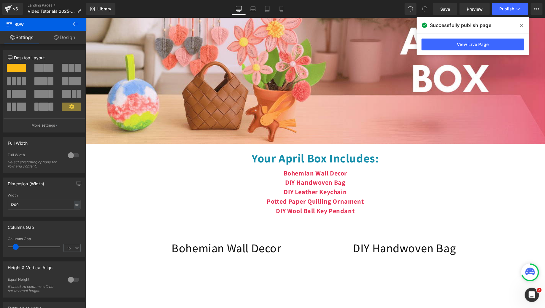
scroll to position [135, 0]
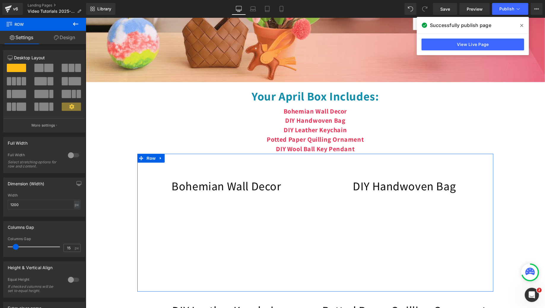
click at [217, 189] on h1 "Bohemian Wall Decor" at bounding box center [225, 185] width 169 height 15
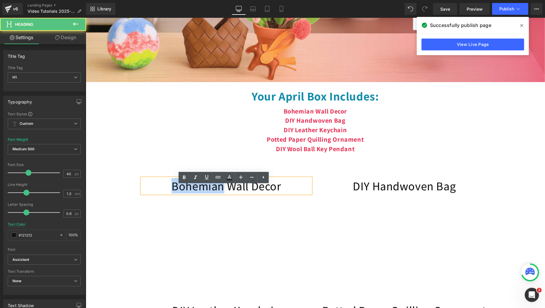
click at [217, 189] on h1 "Bohemian Wall Decor" at bounding box center [225, 185] width 169 height 15
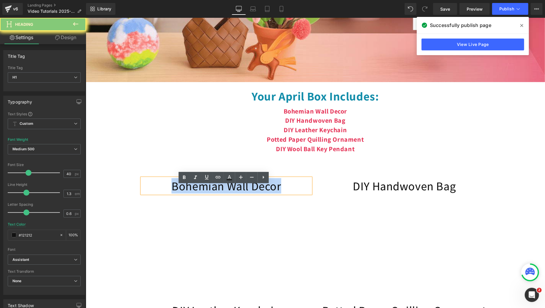
click at [217, 189] on h1 "Bohemian Wall Decor" at bounding box center [225, 185] width 169 height 15
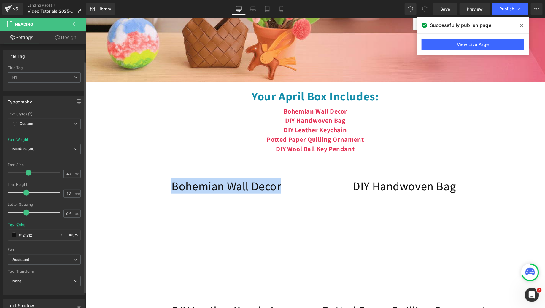
scroll to position [57, 0]
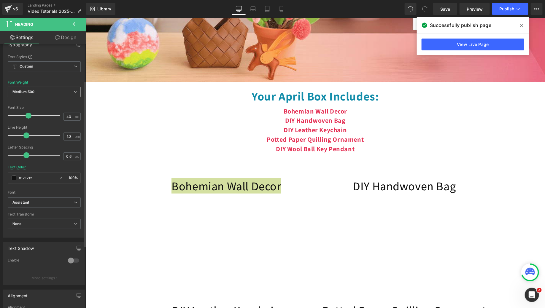
click at [39, 91] on span "Medium 500" at bounding box center [44, 92] width 73 height 10
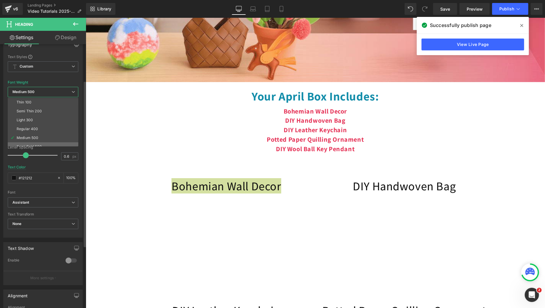
scroll to position [28, 0]
click at [33, 142] on li "Bold 700" at bounding box center [44, 145] width 73 height 9
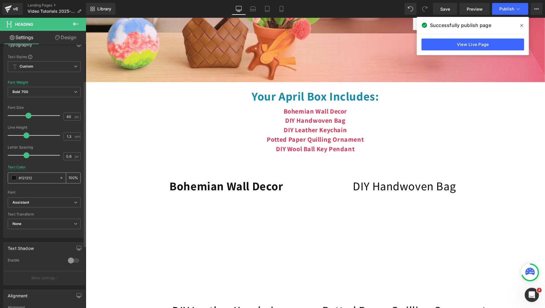
click at [14, 176] on span at bounding box center [14, 178] width 5 height 5
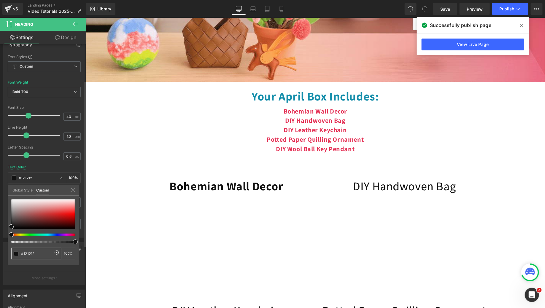
click at [26, 256] on input "#121212" at bounding box center [36, 254] width 31 height 6
paste input "38daa"
type input "#138daa"
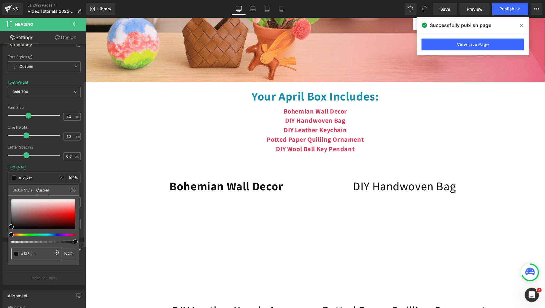
type input "#138daa"
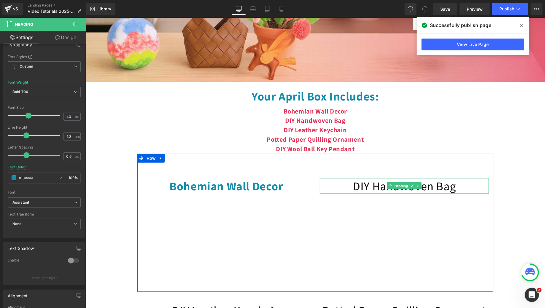
click at [349, 187] on h1 "DIY Handwoven Bag" at bounding box center [403, 185] width 169 height 15
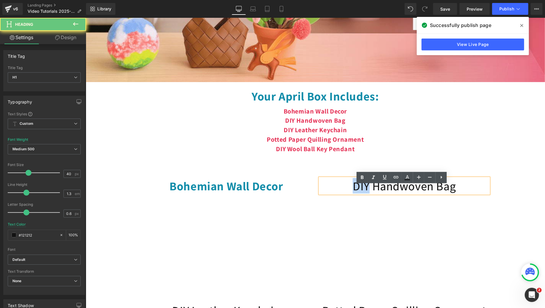
click at [349, 187] on h1 "DIY Handwoven Bag" at bounding box center [403, 185] width 169 height 15
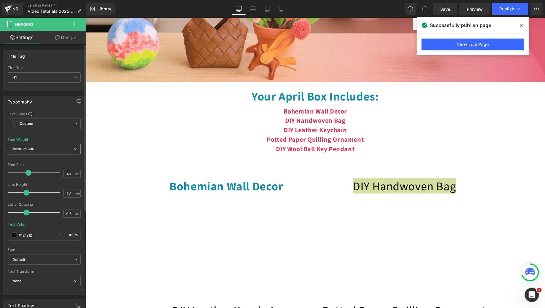
click at [20, 149] on b "Medium 500" at bounding box center [23, 149] width 22 height 4
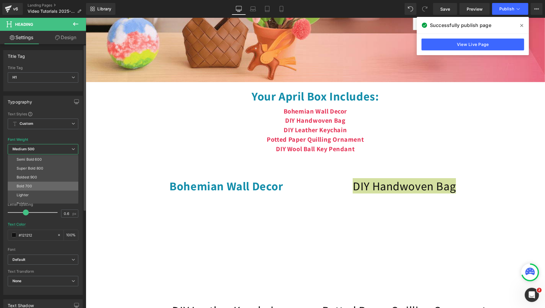
scroll to position [46, 0]
click at [22, 183] on div "Bold 700" at bounding box center [24, 185] width 15 height 4
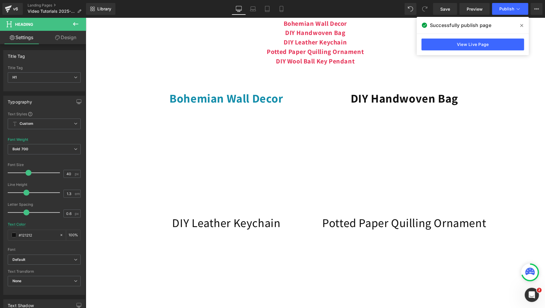
scroll to position [225, 0]
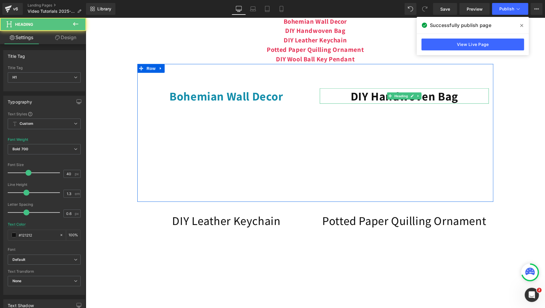
click at [373, 102] on h1 "DIY Handwoven Bag" at bounding box center [403, 95] width 169 height 15
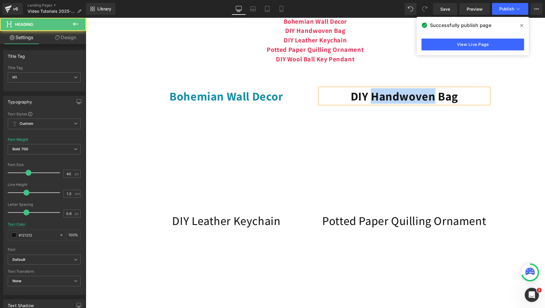
click at [373, 102] on h1 "DIY Handwoven Bag" at bounding box center [403, 95] width 169 height 15
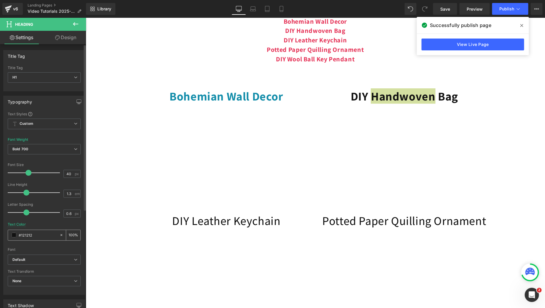
click at [46, 233] on input "#121212" at bounding box center [38, 235] width 38 height 7
type input "#138daa"
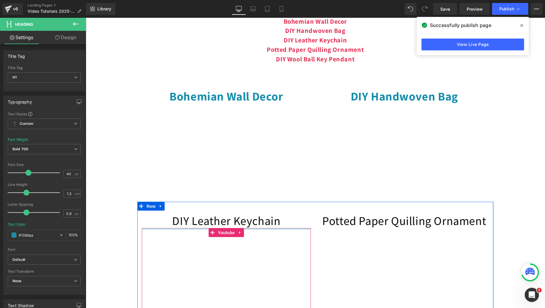
click at [204, 227] on h1 "DIY Leather Keychain" at bounding box center [225, 220] width 169 height 15
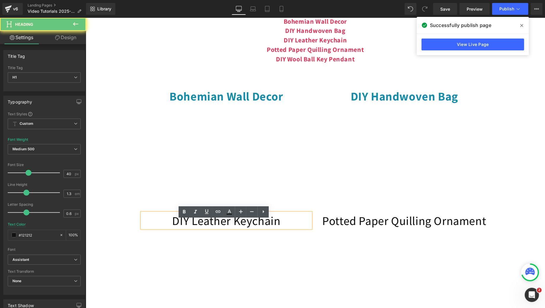
click at [204, 227] on h1 "DIY Leather Keychain" at bounding box center [225, 220] width 169 height 15
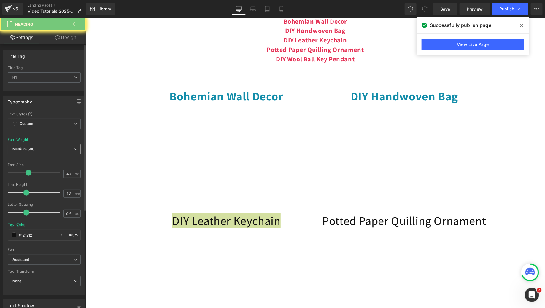
click at [38, 152] on span "Medium 500" at bounding box center [44, 149] width 73 height 10
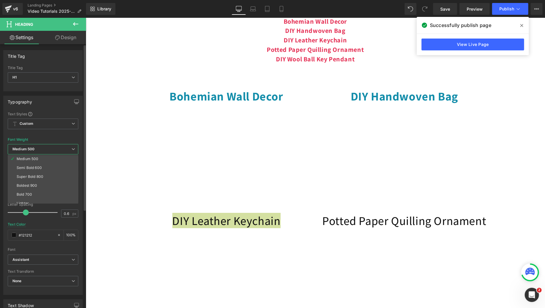
scroll to position [39, 0]
click at [30, 190] on div "Bold 700" at bounding box center [24, 192] width 15 height 4
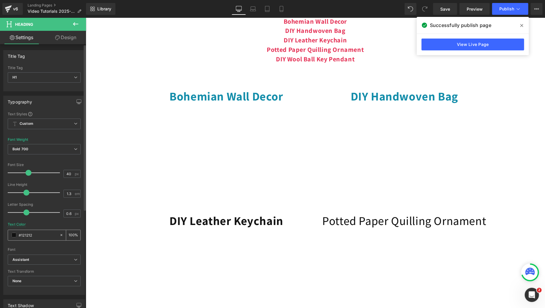
click at [31, 237] on input "#121212" at bounding box center [38, 235] width 38 height 7
paste input "38daa"
type input "#138daa"
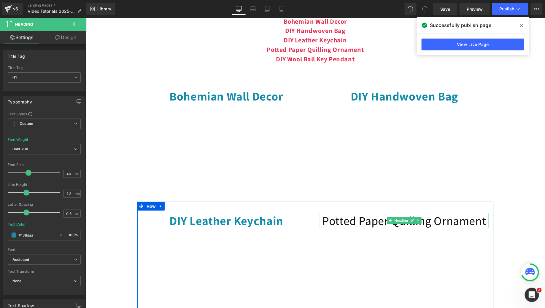
click at [336, 226] on h1 "Potted Paper Quilling Ornament" at bounding box center [403, 220] width 169 height 15
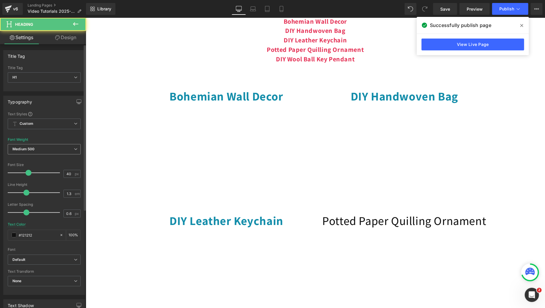
click at [64, 152] on span "Medium 500" at bounding box center [44, 149] width 73 height 10
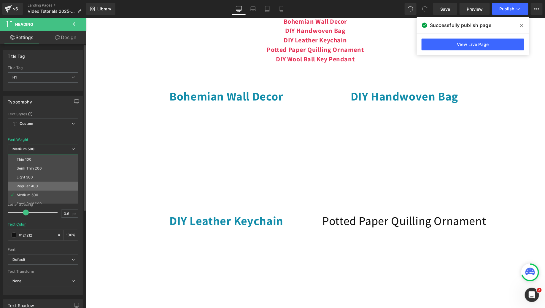
scroll to position [32, 0]
click at [37, 198] on li "Bold 700" at bounding box center [44, 198] width 73 height 9
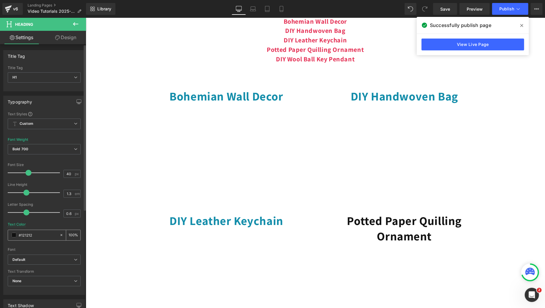
click at [30, 232] on input "#121212" at bounding box center [38, 235] width 38 height 7
paste input "38daa"
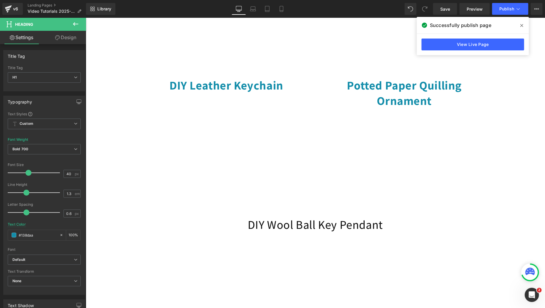
scroll to position [366, 0]
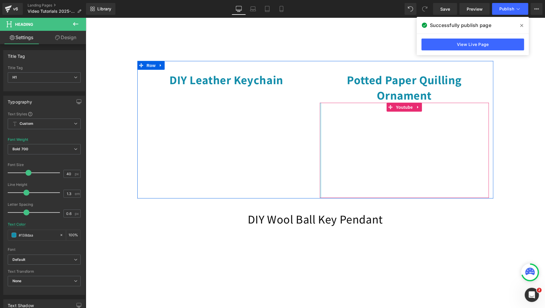
type input "#138daa"
click at [370, 90] on h1 "Potted Paper Quilling Ornament" at bounding box center [403, 87] width 169 height 31
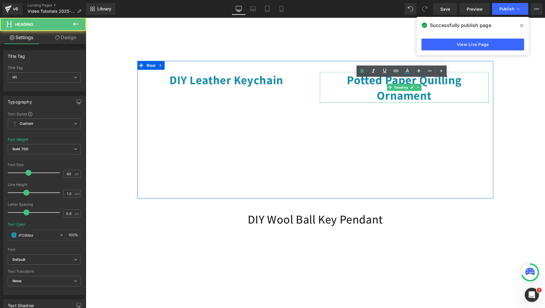
click at [370, 90] on h1 "Potted Paper Quilling Ornament" at bounding box center [403, 87] width 169 height 31
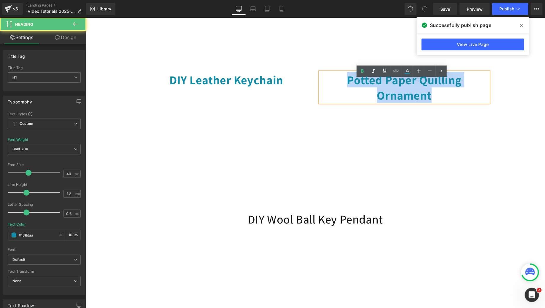
click at [370, 90] on h1 "Potted Paper Quilling Ornament" at bounding box center [403, 87] width 169 height 31
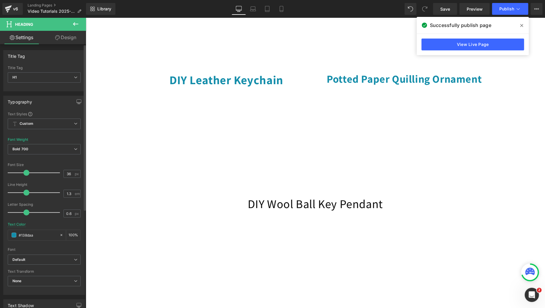
type input "37"
click at [26, 172] on span at bounding box center [27, 173] width 6 height 6
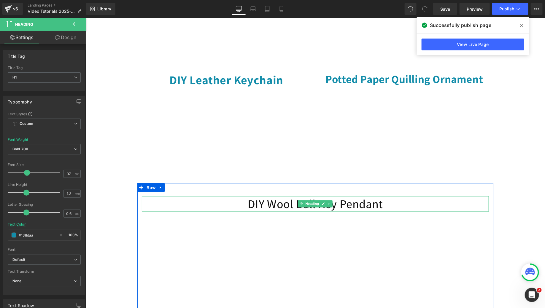
click at [242, 208] on h1 "DIY Wool Ball Key Pendant" at bounding box center [314, 203] width 347 height 15
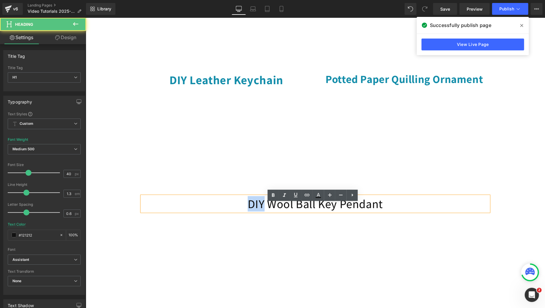
click at [242, 208] on h1 "DIY Wool Ball Key Pendant" at bounding box center [314, 203] width 347 height 15
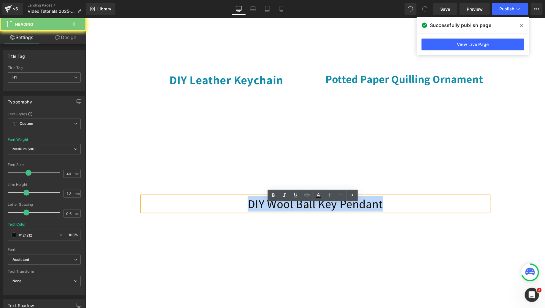
click at [242, 208] on h1 "DIY Wool Ball Key Pendant" at bounding box center [314, 203] width 347 height 15
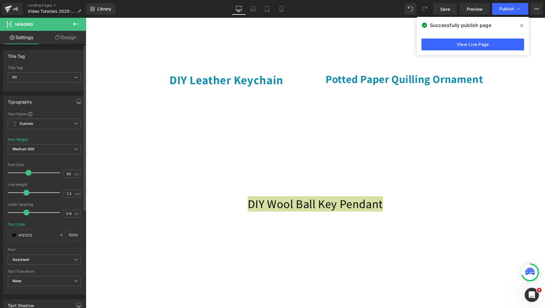
click at [21, 240] on div "Text Color #121212 100 %" at bounding box center [44, 234] width 73 height 25
click at [28, 238] on div "#121212" at bounding box center [33, 235] width 51 height 10
click at [28, 234] on input "#121212" at bounding box center [38, 235] width 38 height 7
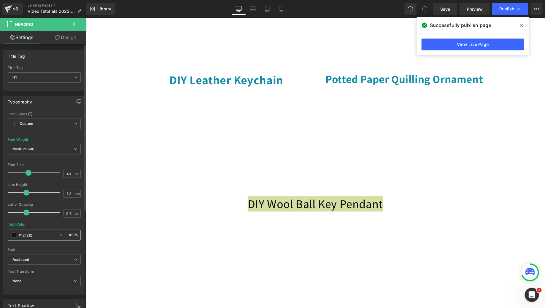
click at [28, 234] on input "#121212" at bounding box center [38, 235] width 38 height 7
paste input "38daa"
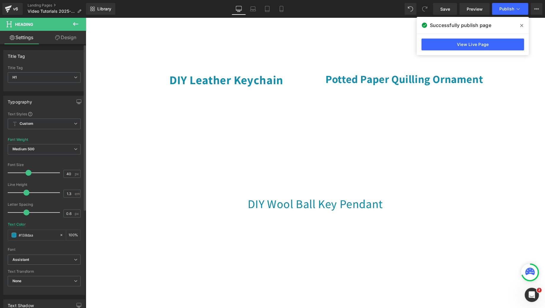
type input "#138daa"
click at [55, 112] on div "Text Styles" at bounding box center [44, 114] width 73 height 5
click at [50, 141] on div "Font Weight Medium 500 Thin 100 Semi Thin 200 Light 300 Regular 400 Medium 500 …" at bounding box center [44, 150] width 73 height 24
click at [50, 149] on span "Medium 500" at bounding box center [44, 149] width 73 height 10
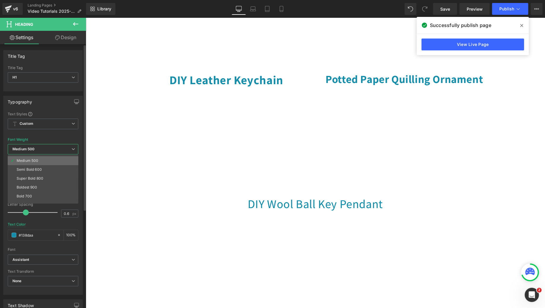
scroll to position [39, 0]
click at [36, 194] on li "Bold 700" at bounding box center [44, 191] width 73 height 9
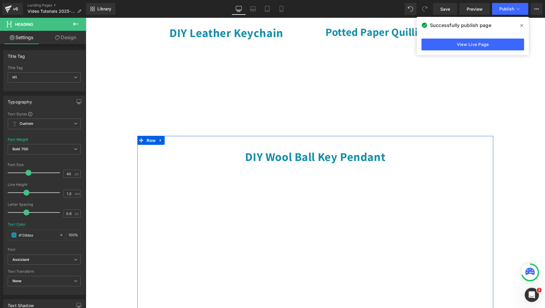
scroll to position [414, 0]
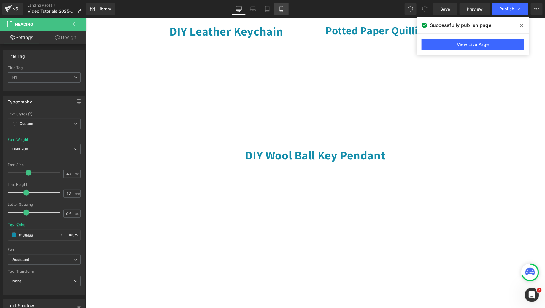
click at [282, 7] on icon at bounding box center [282, 9] width 6 height 6
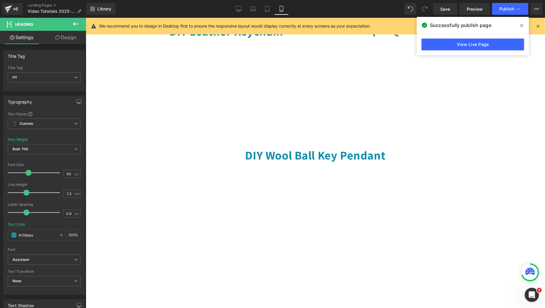
type input "100"
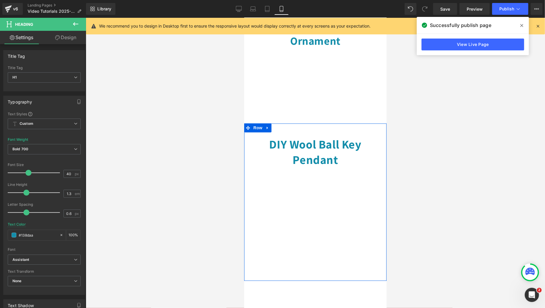
scroll to position [464, 0]
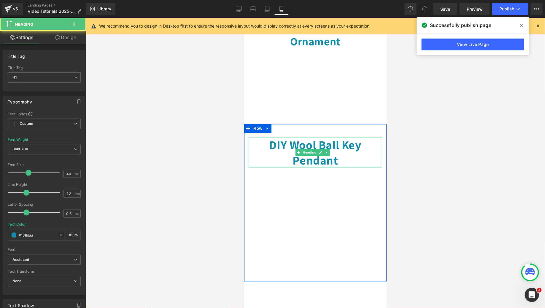
click at [285, 139] on h1 "DIY Wool Ball Key Pendant" at bounding box center [314, 152] width 133 height 31
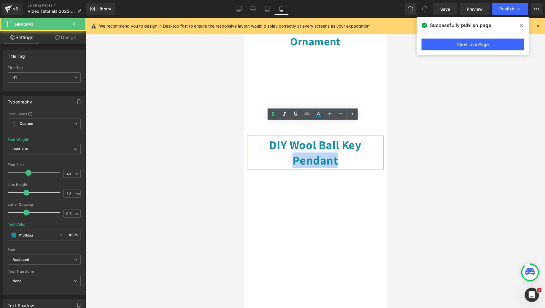
click at [285, 139] on h1 "DIY Wool Ball Key Pendant" at bounding box center [314, 152] width 133 height 31
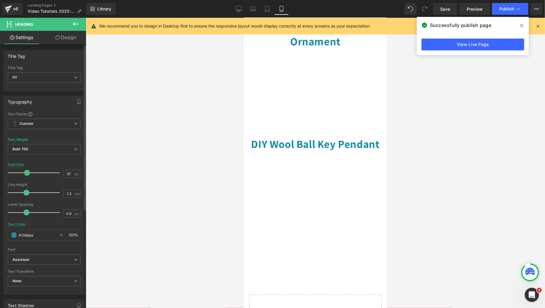
type input "36"
click at [24, 171] on span at bounding box center [26, 173] width 6 height 6
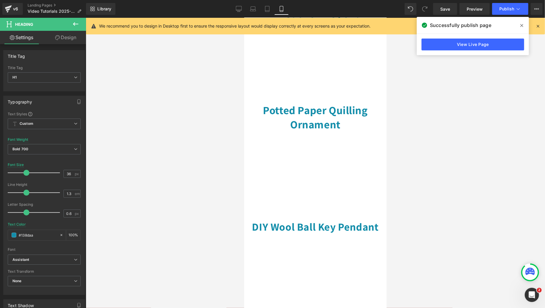
scroll to position [364, 0]
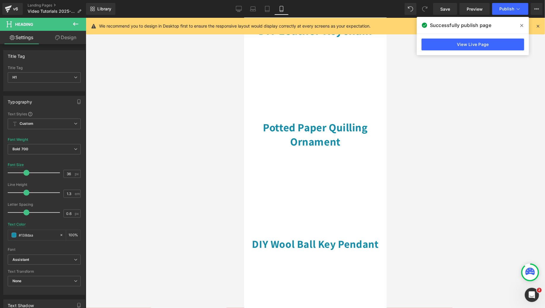
click at [299, 120] on div "Potted Paper Quilling Ornament Heading" at bounding box center [314, 131] width 133 height 36
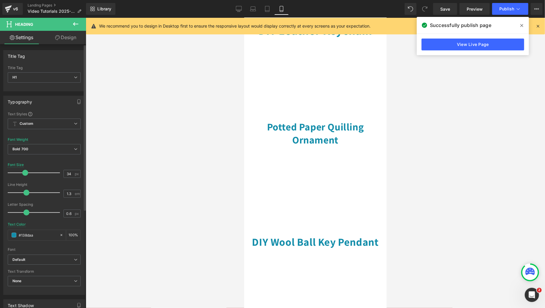
type input "35"
click at [25, 173] on span at bounding box center [26, 173] width 6 height 6
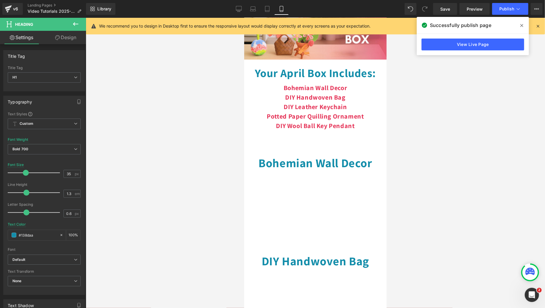
scroll to position [0, 0]
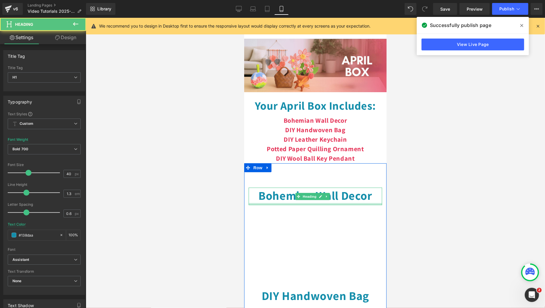
click at [306, 203] on div at bounding box center [314, 204] width 133 height 2
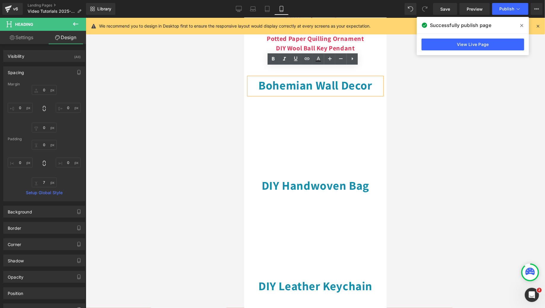
scroll to position [118, 0]
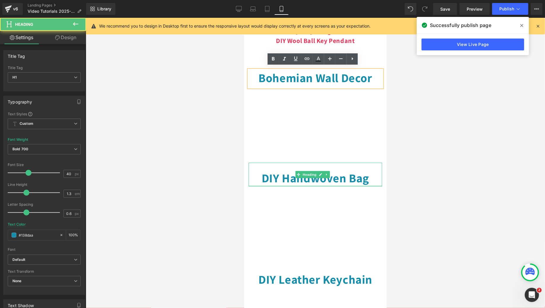
click at [310, 185] on div at bounding box center [314, 185] width 133 height 1
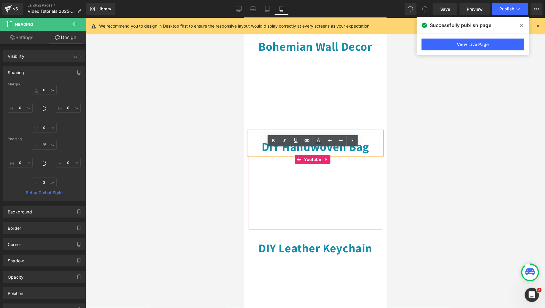
scroll to position [155, 0]
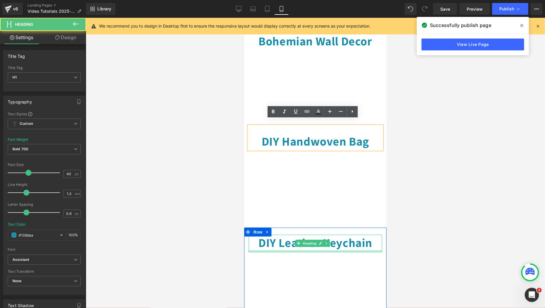
click at [300, 250] on div at bounding box center [314, 251] width 133 height 2
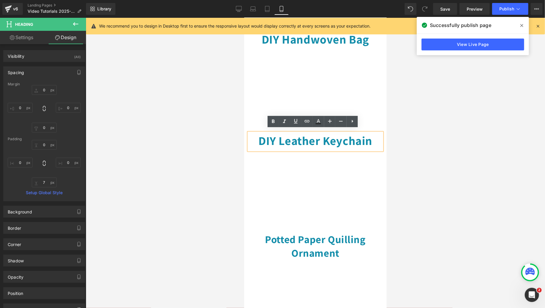
scroll to position [257, 0]
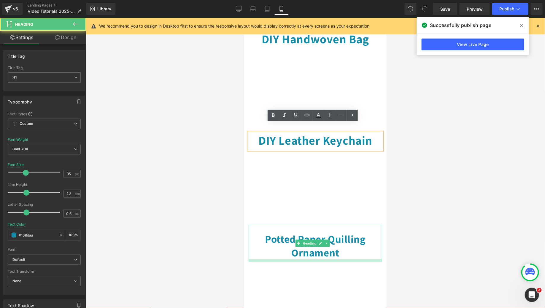
click at [304, 259] on div at bounding box center [314, 260] width 133 height 2
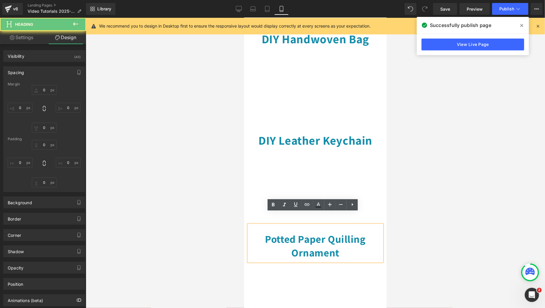
type input "0"
type input "25"
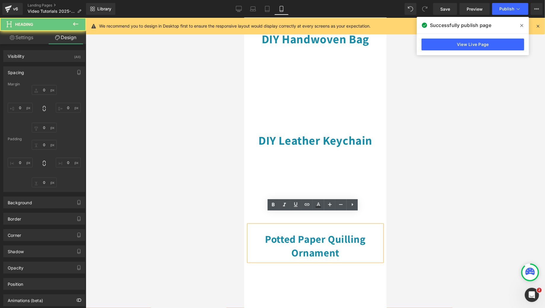
type input "0"
type input "7"
type input "0"
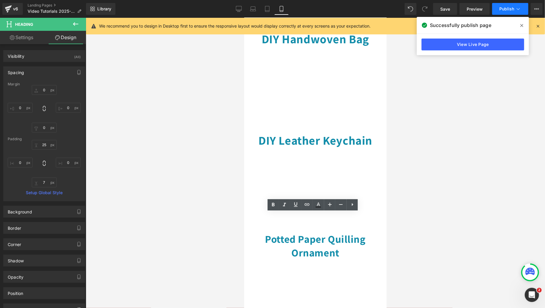
click at [516, 10] on icon at bounding box center [518, 9] width 6 height 6
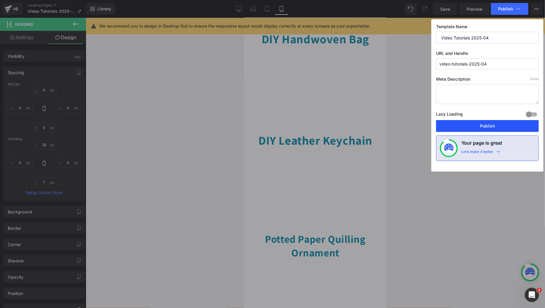
click at [466, 123] on button "Publish" at bounding box center [487, 126] width 103 height 12
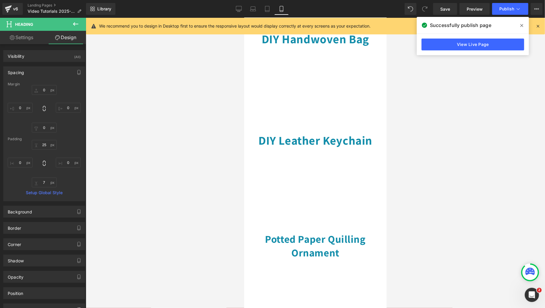
click at [15, 17] on div "v6 Landing Pages Video Tutorials 2025-04" at bounding box center [43, 9] width 86 height 18
click at [12, 15] on div "v6 Landing Pages Video Tutorials 2025-04" at bounding box center [43, 9] width 86 height 18
click at [10, 9] on icon at bounding box center [8, 8] width 7 height 15
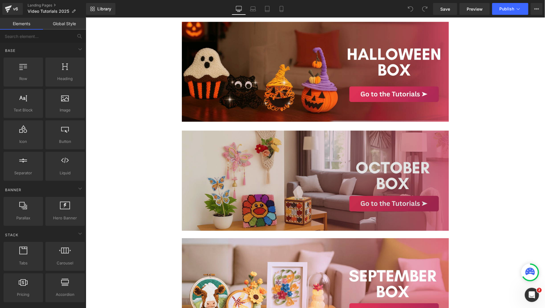
scroll to position [411, 0]
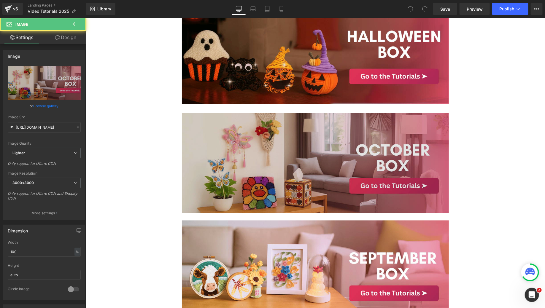
click at [224, 195] on img at bounding box center [315, 163] width 267 height 100
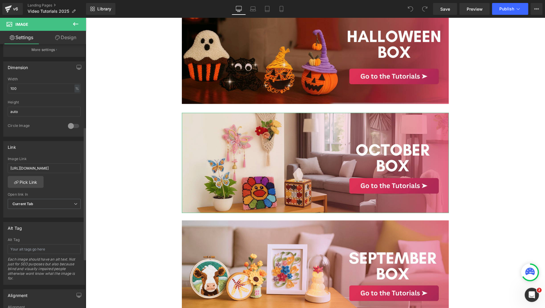
scroll to position [166, 0]
click at [38, 167] on input "[URL][DOMAIN_NAME]" at bounding box center [44, 166] width 73 height 10
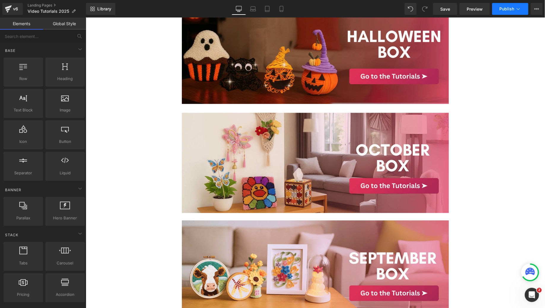
click at [500, 11] on span "Publish" at bounding box center [506, 9] width 15 height 5
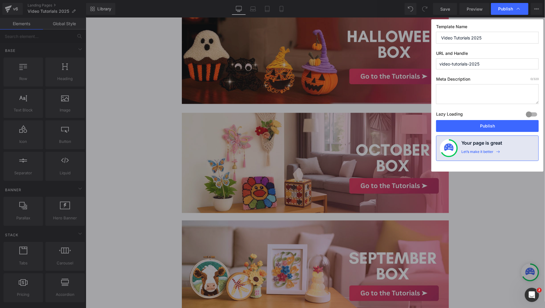
click at [483, 118] on div "Lazy Loading Build Upgrade plan to unlock" at bounding box center [487, 115] width 103 height 10
click at [484, 123] on button "Publish" at bounding box center [487, 126] width 103 height 12
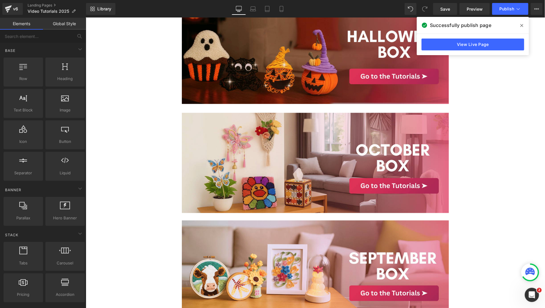
drag, startPoint x: 296, startPoint y: 12, endPoint x: 349, endPoint y: 13, distance: 52.5
click at [348, 12] on div "Library Desktop Desktop Laptop Tablet Mobile Save Preview Publish Scheduled Vie…" at bounding box center [315, 9] width 459 height 12
click at [435, 43] on link "View Live Page" at bounding box center [472, 45] width 103 height 12
